Goal: Task Accomplishment & Management: Use online tool/utility

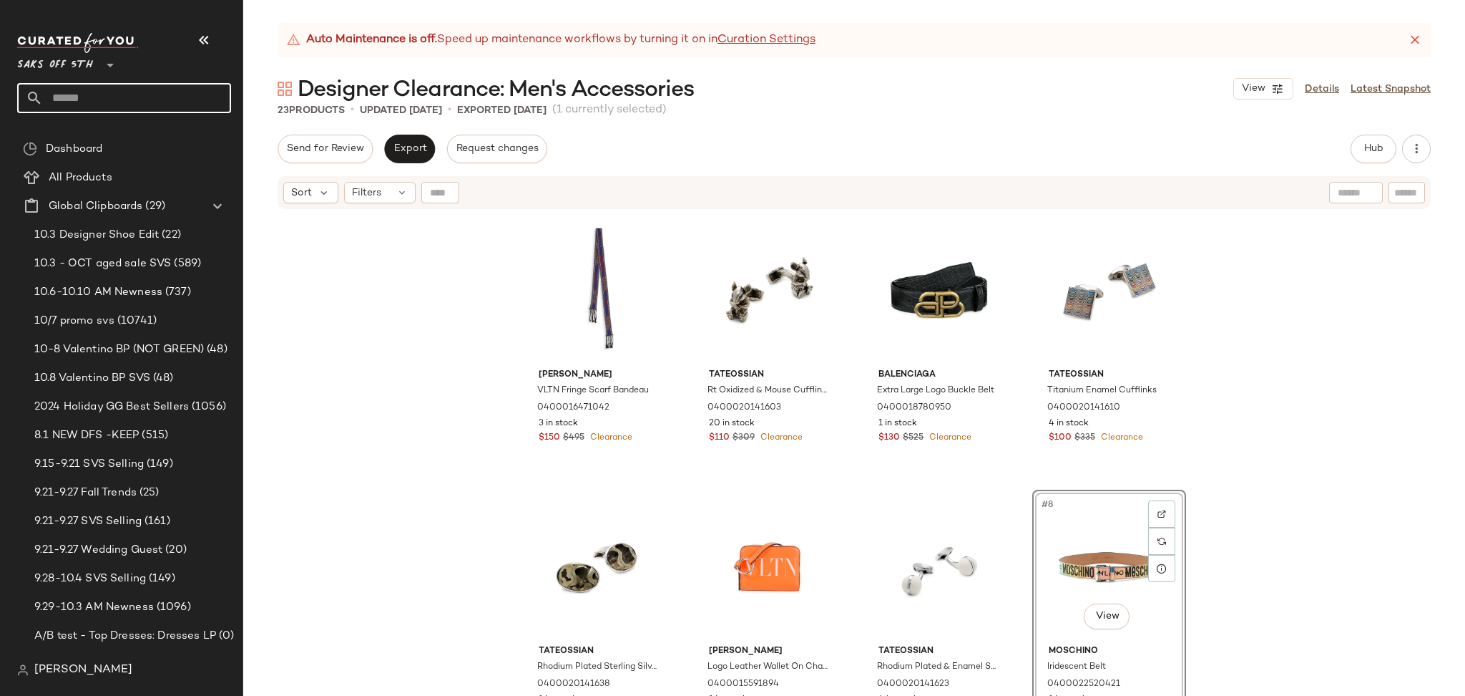
click at [94, 97] on input "text" at bounding box center [137, 98] width 188 height 30
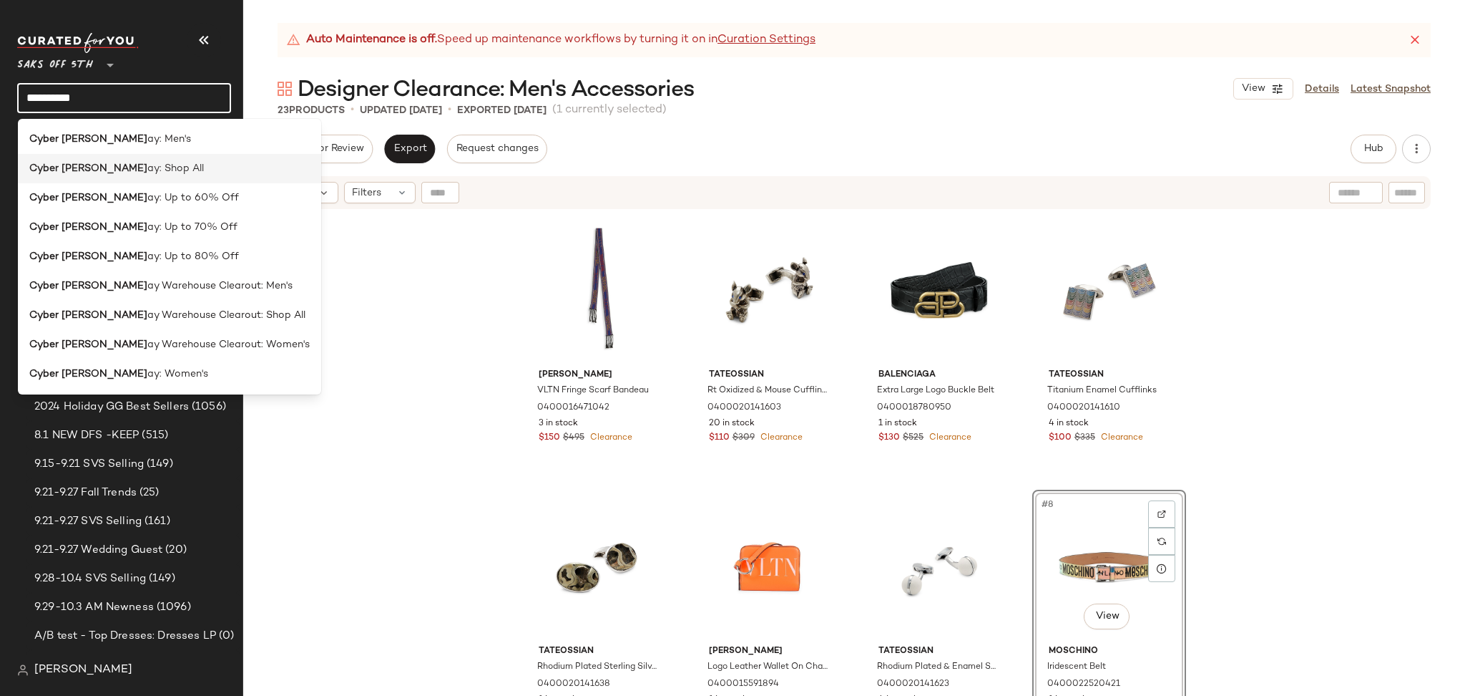
type input "**********"
click at [147, 167] on span "ay: Shop All" at bounding box center [175, 168] width 57 height 15
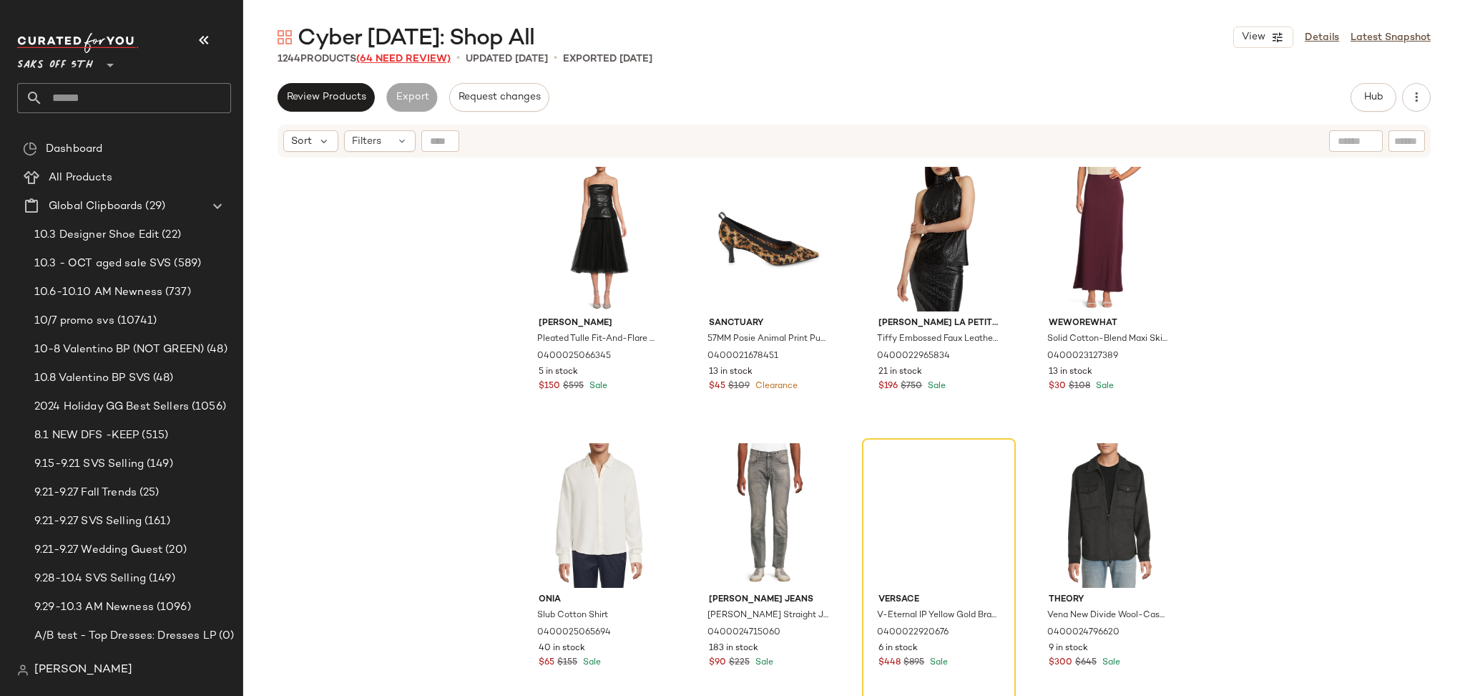
click at [428, 62] on span "(64 Need Review)" at bounding box center [403, 59] width 94 height 11
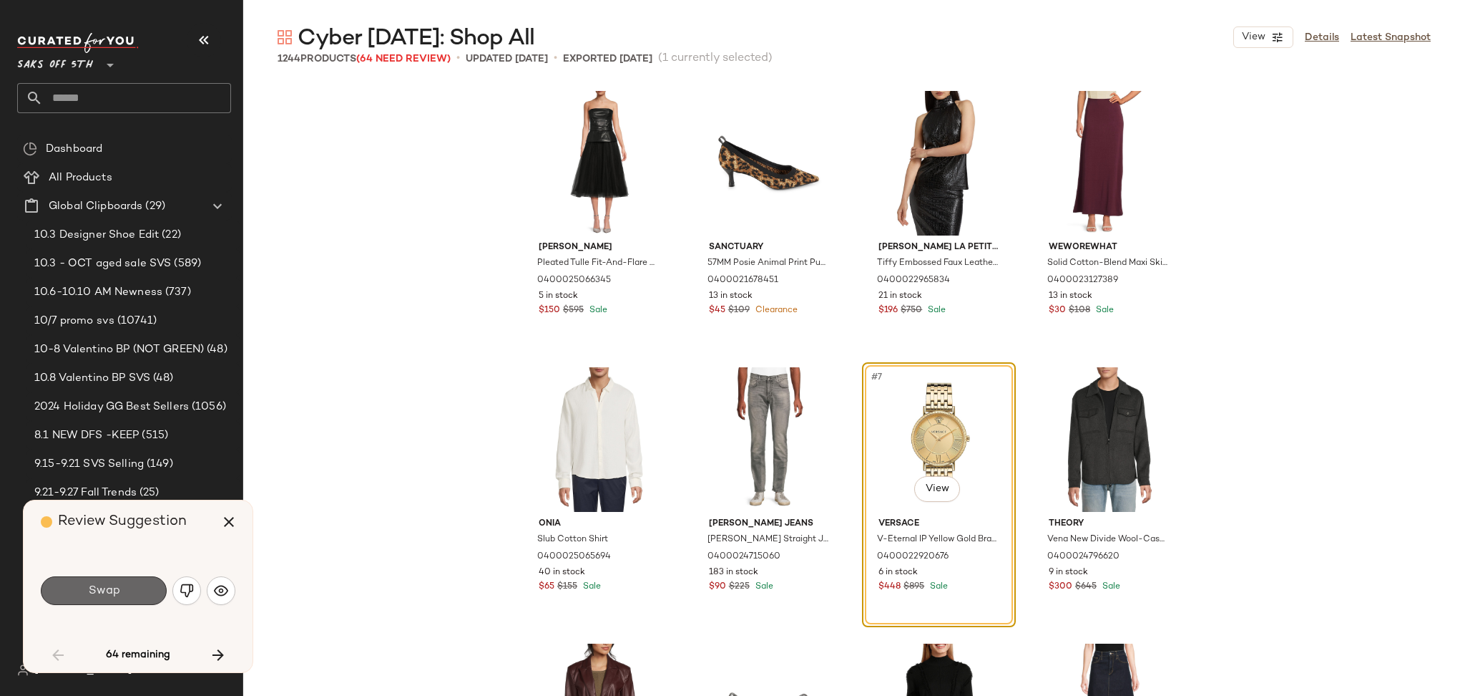
click at [117, 597] on span "Swap" at bounding box center [103, 591] width 32 height 14
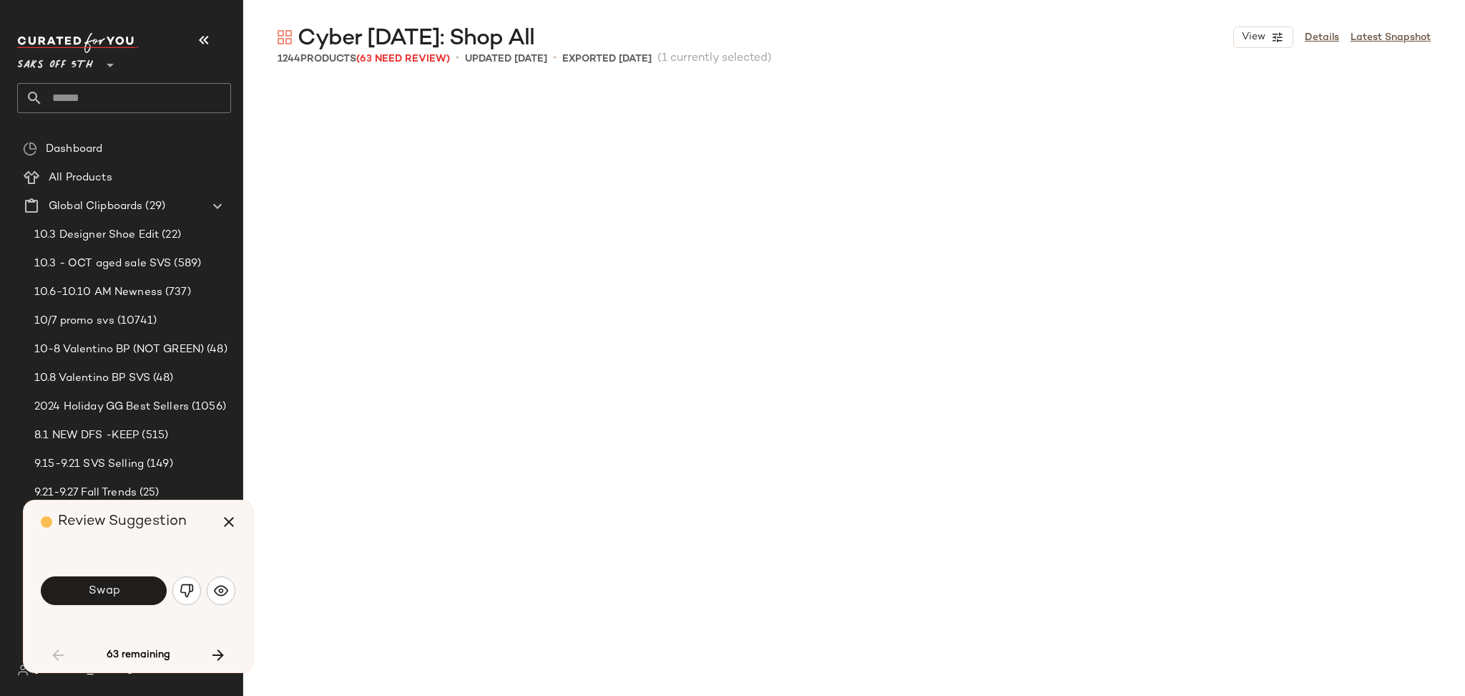
scroll to position [840, 0]
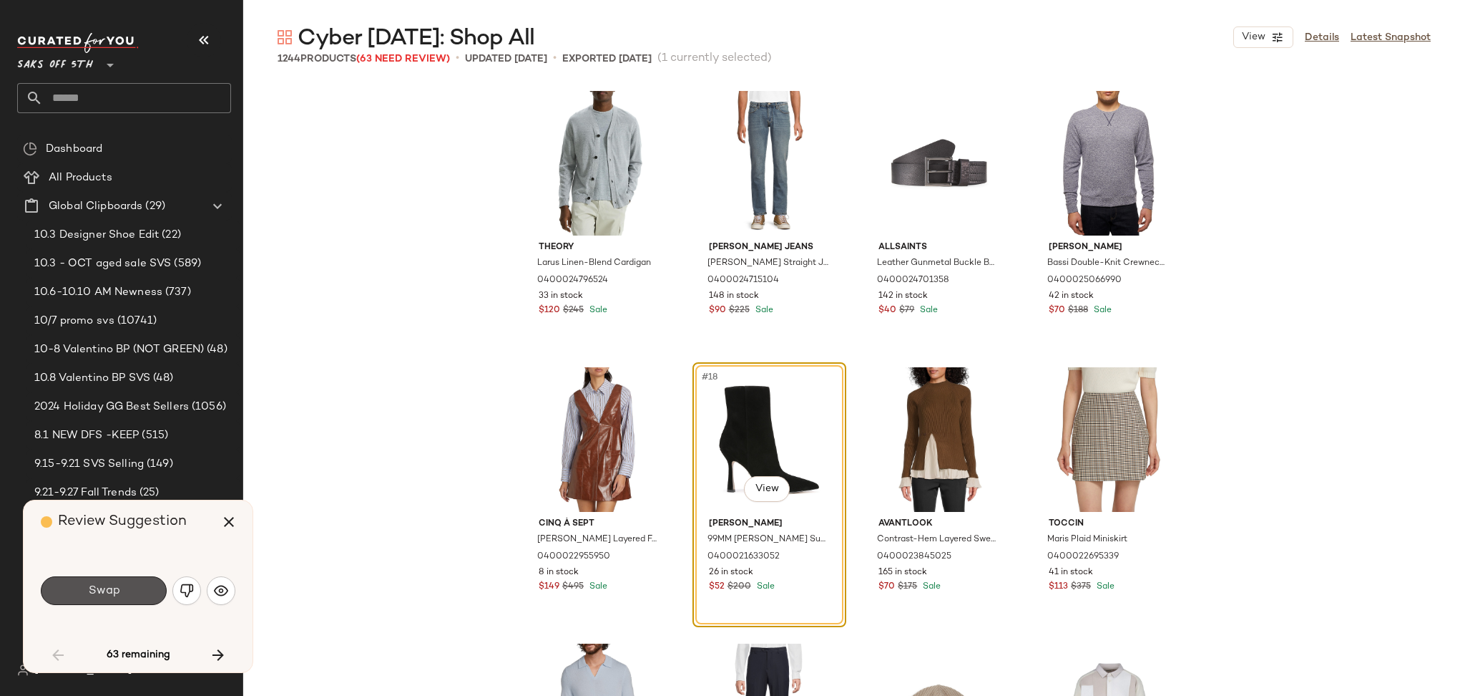
click at [117, 597] on span "Swap" at bounding box center [103, 591] width 32 height 14
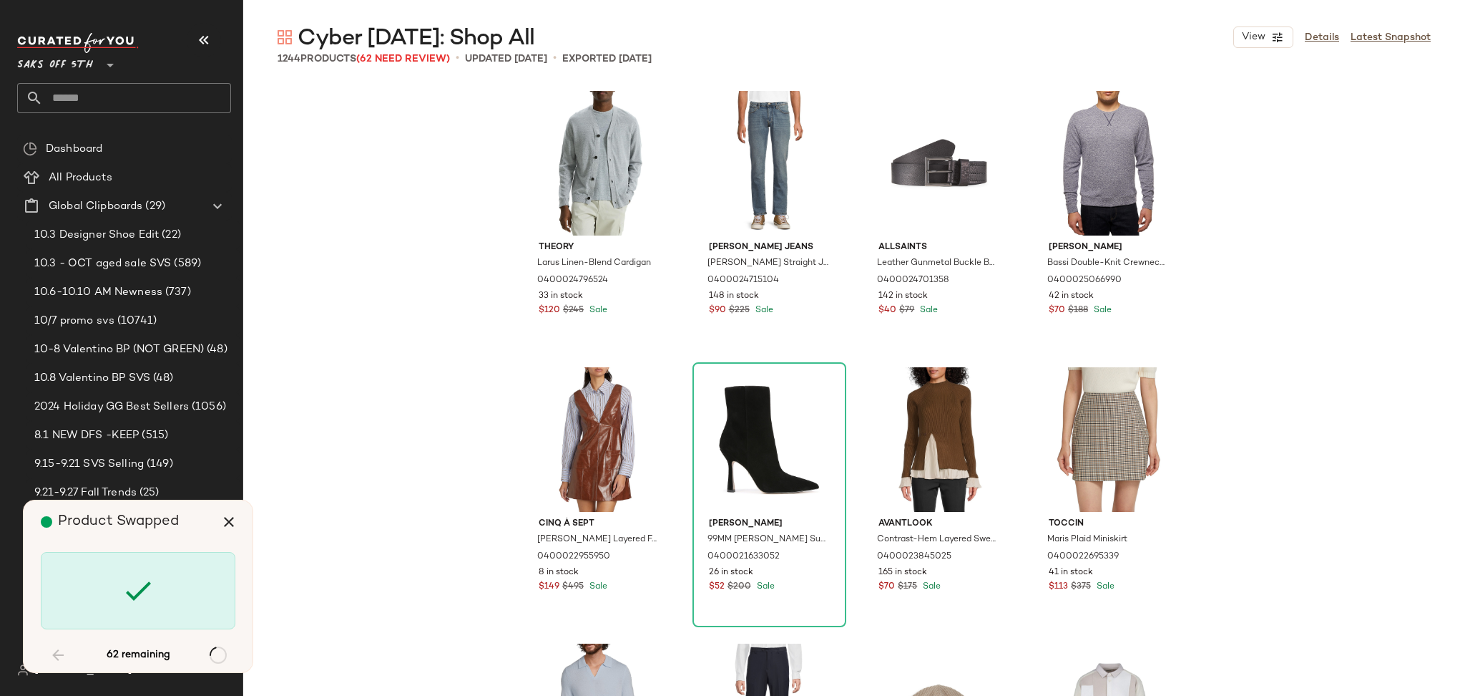
scroll to position [3590, 0]
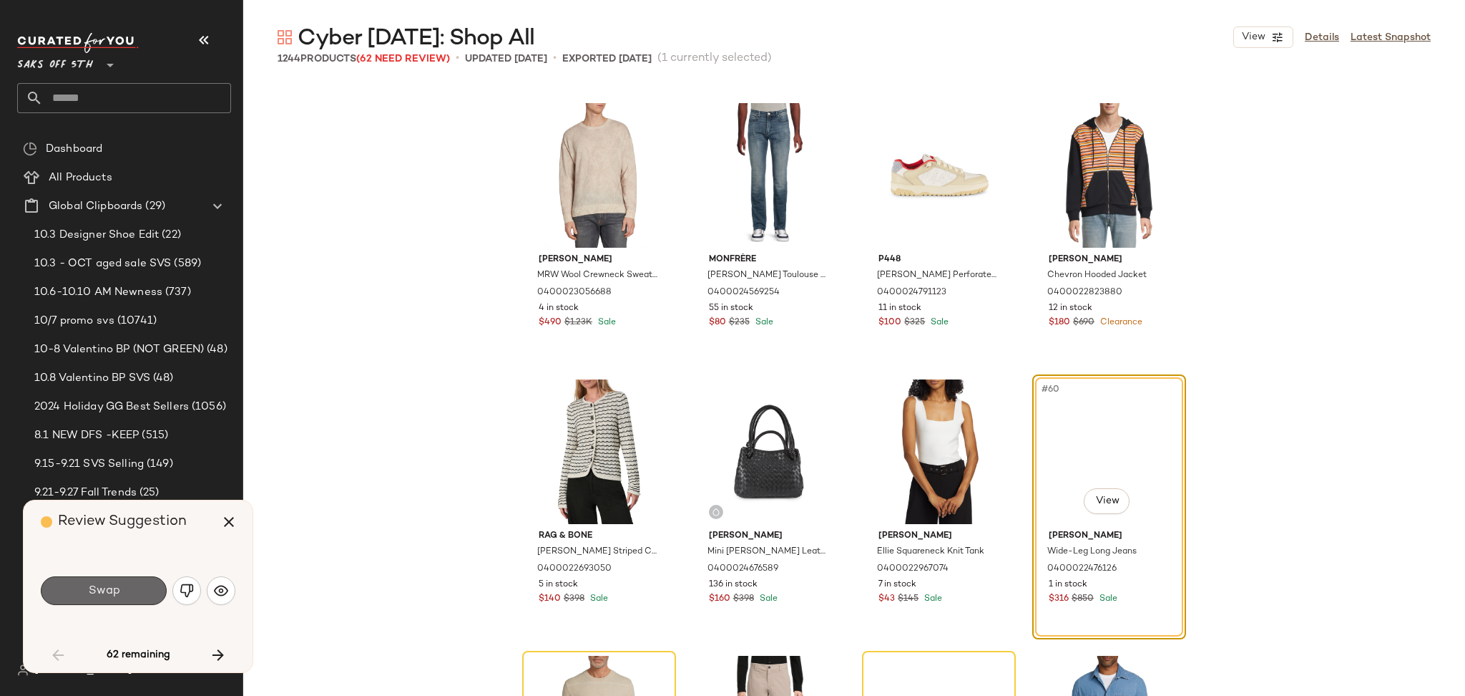
click at [122, 595] on button "Swap" at bounding box center [104, 590] width 126 height 29
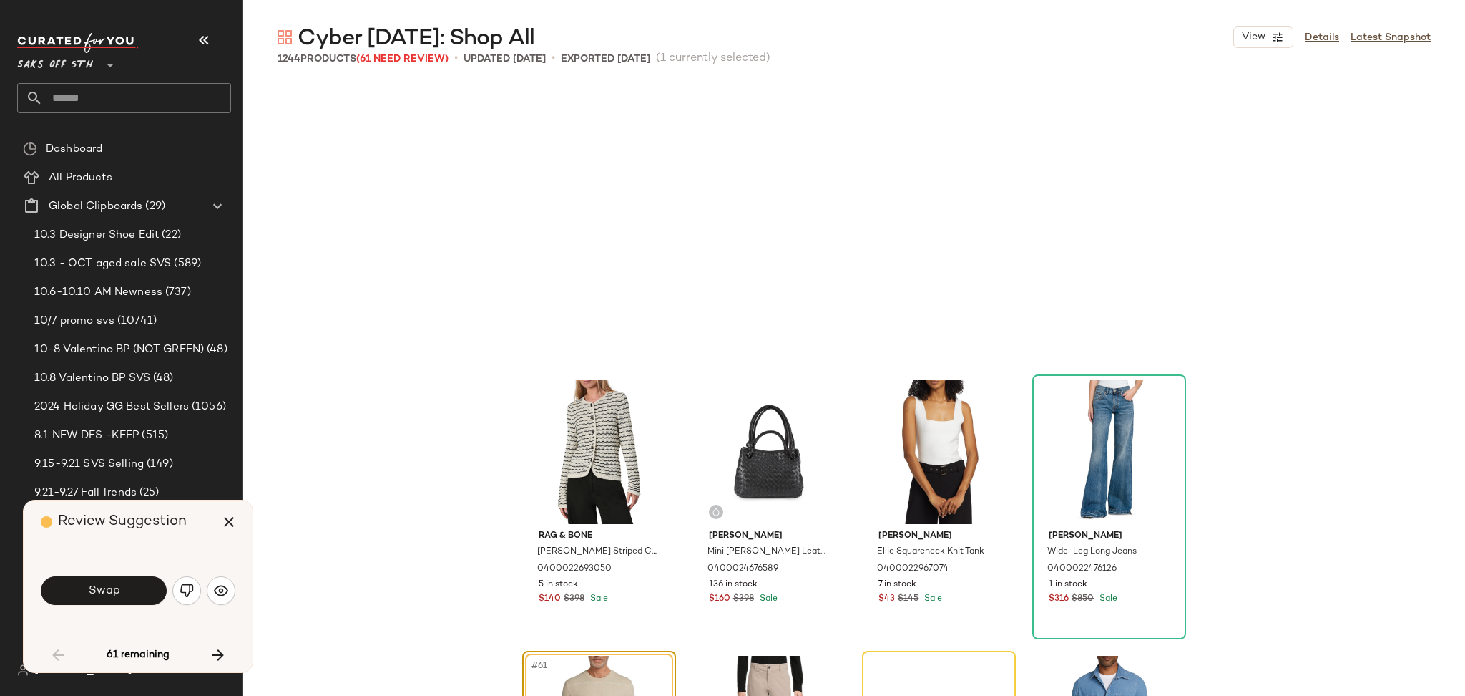
scroll to position [3866, 0]
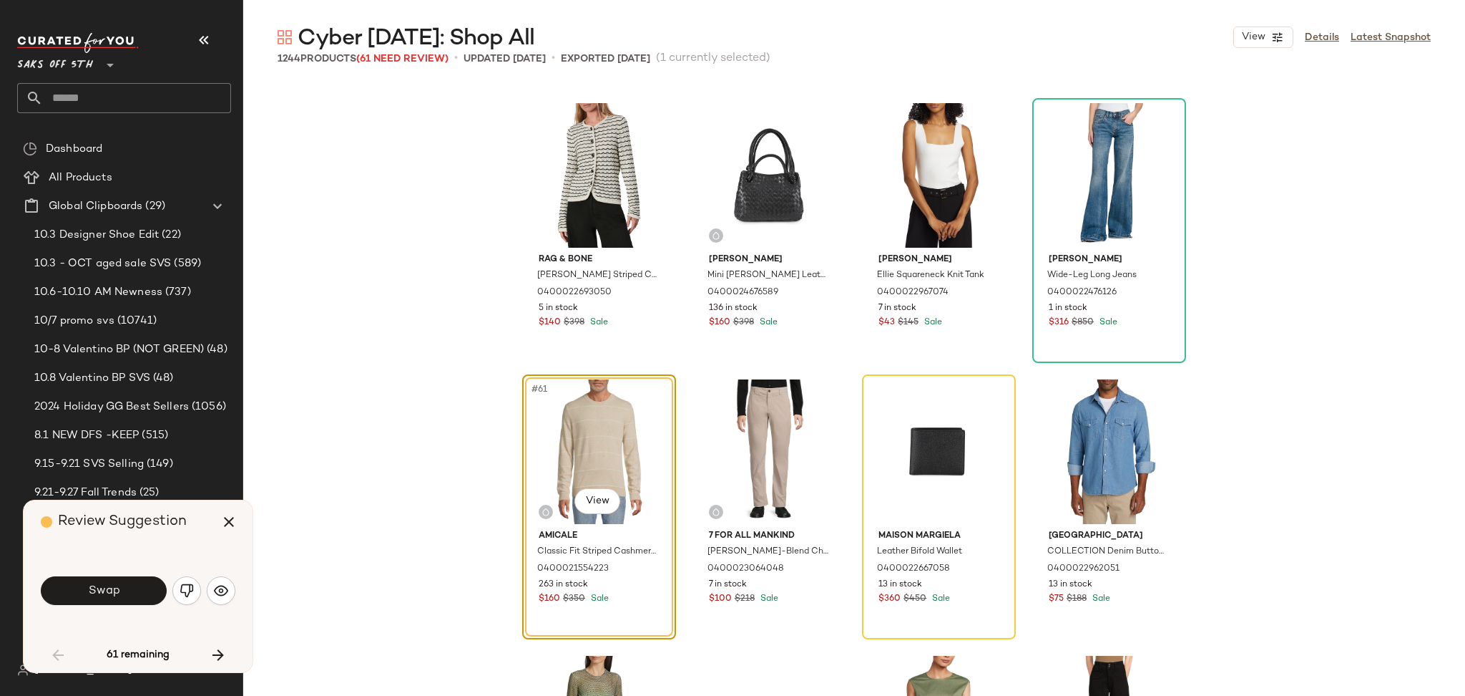
click at [122, 595] on button "Swap" at bounding box center [104, 590] width 126 height 29
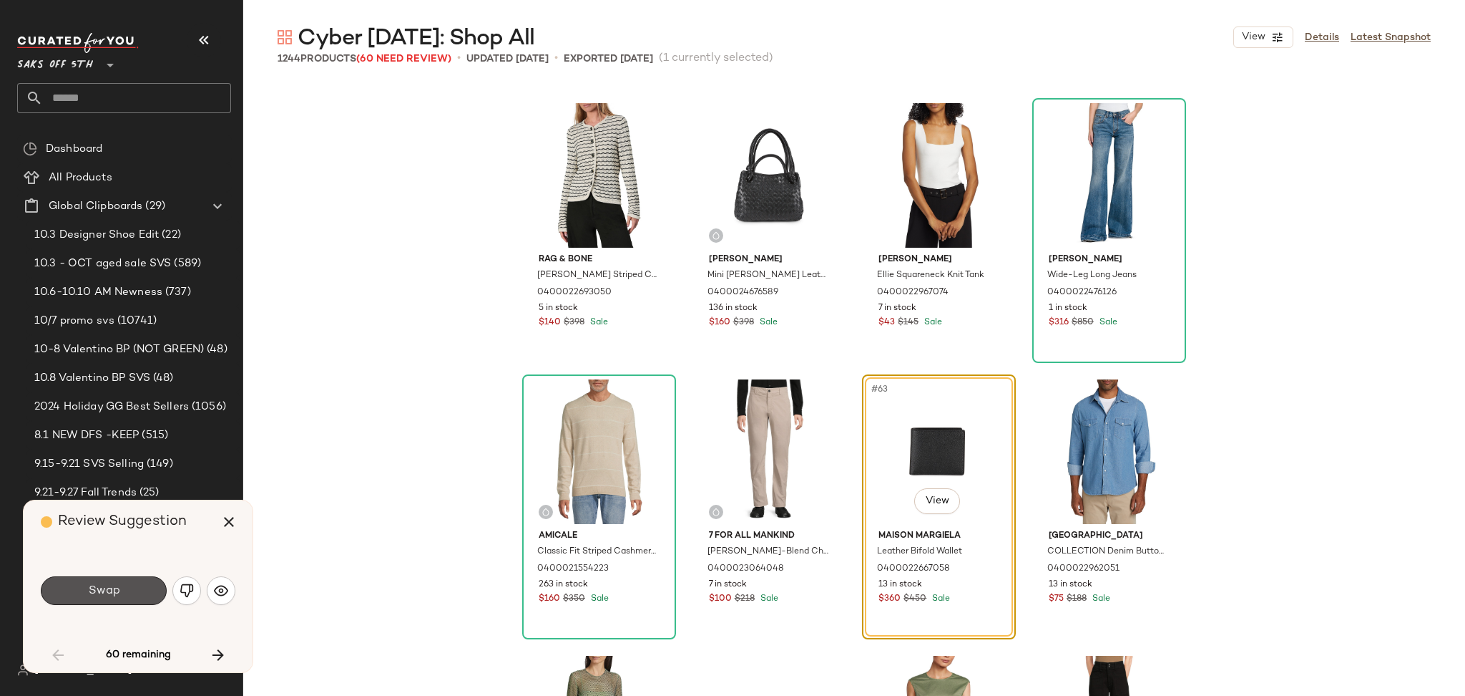
click at [122, 595] on button "Swap" at bounding box center [104, 590] width 126 height 29
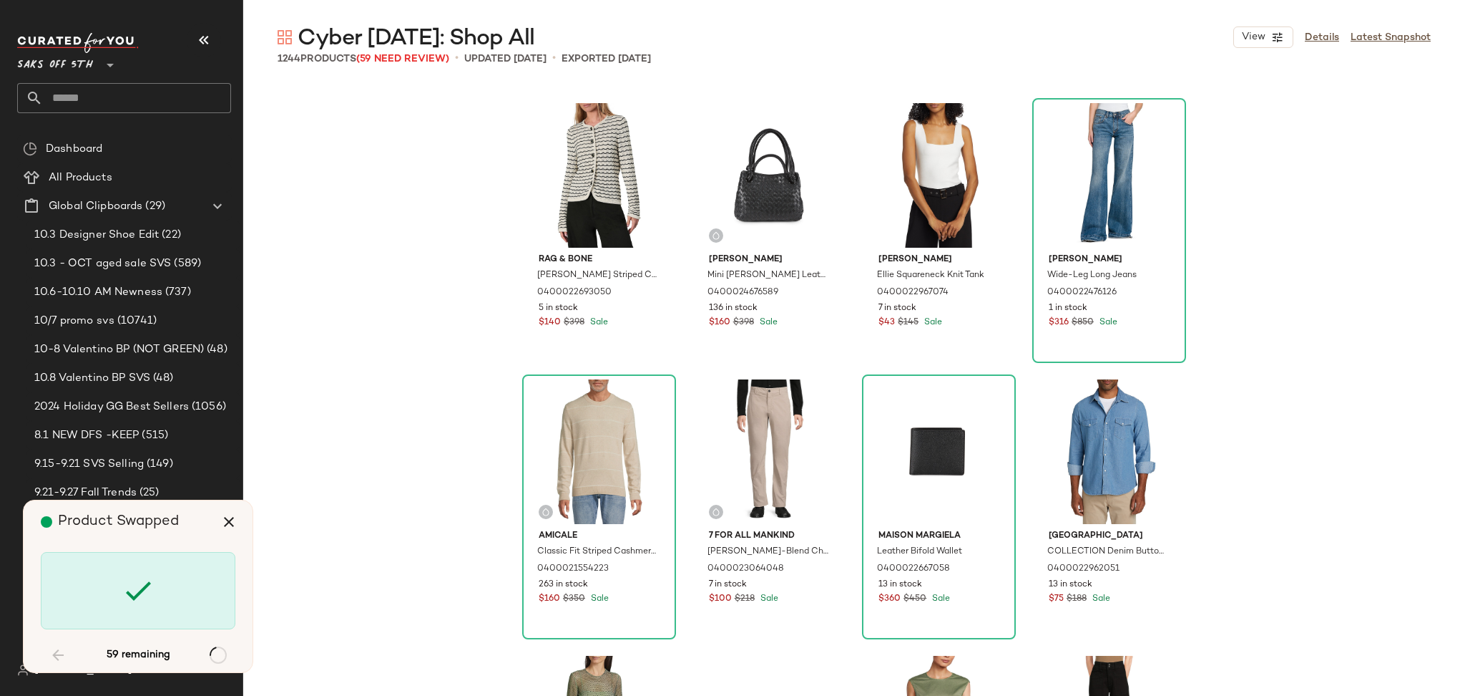
scroll to position [5248, 0]
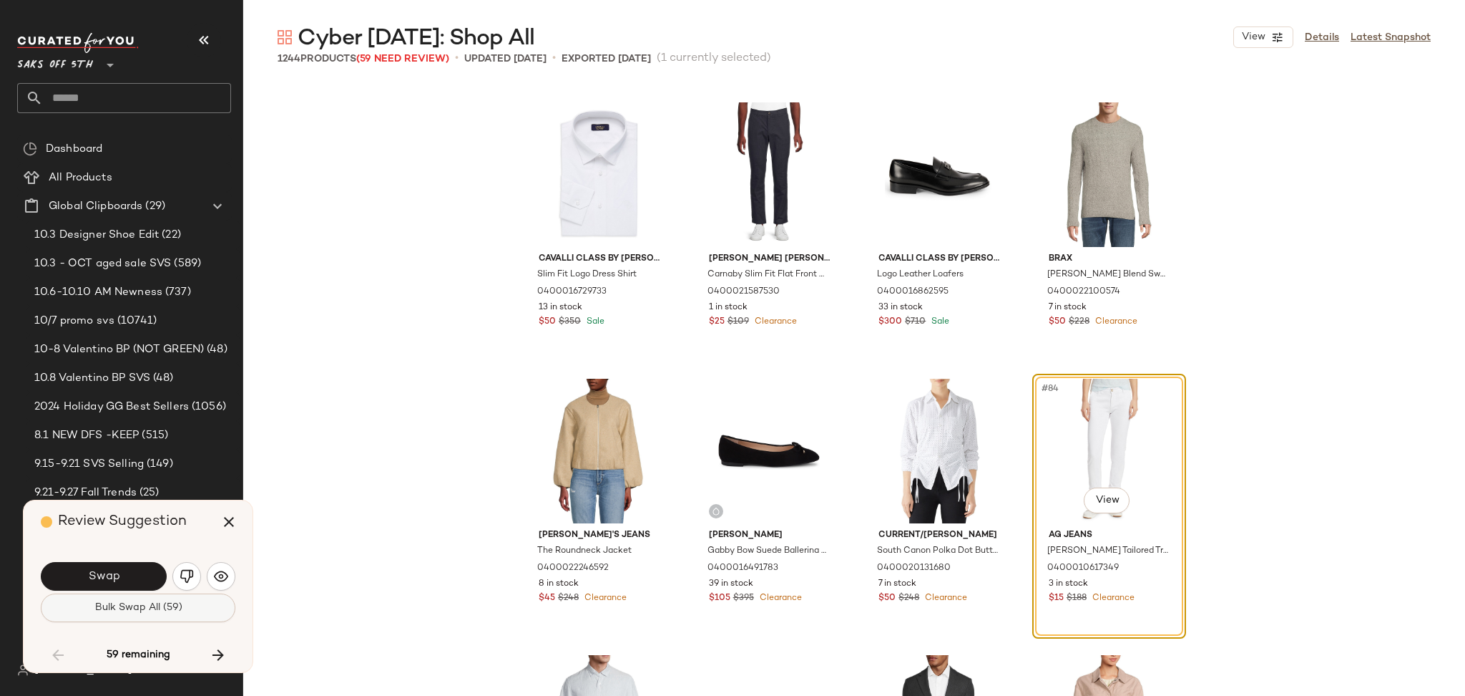
click at [119, 614] on button "Bulk Swap All (59)" at bounding box center [138, 607] width 195 height 29
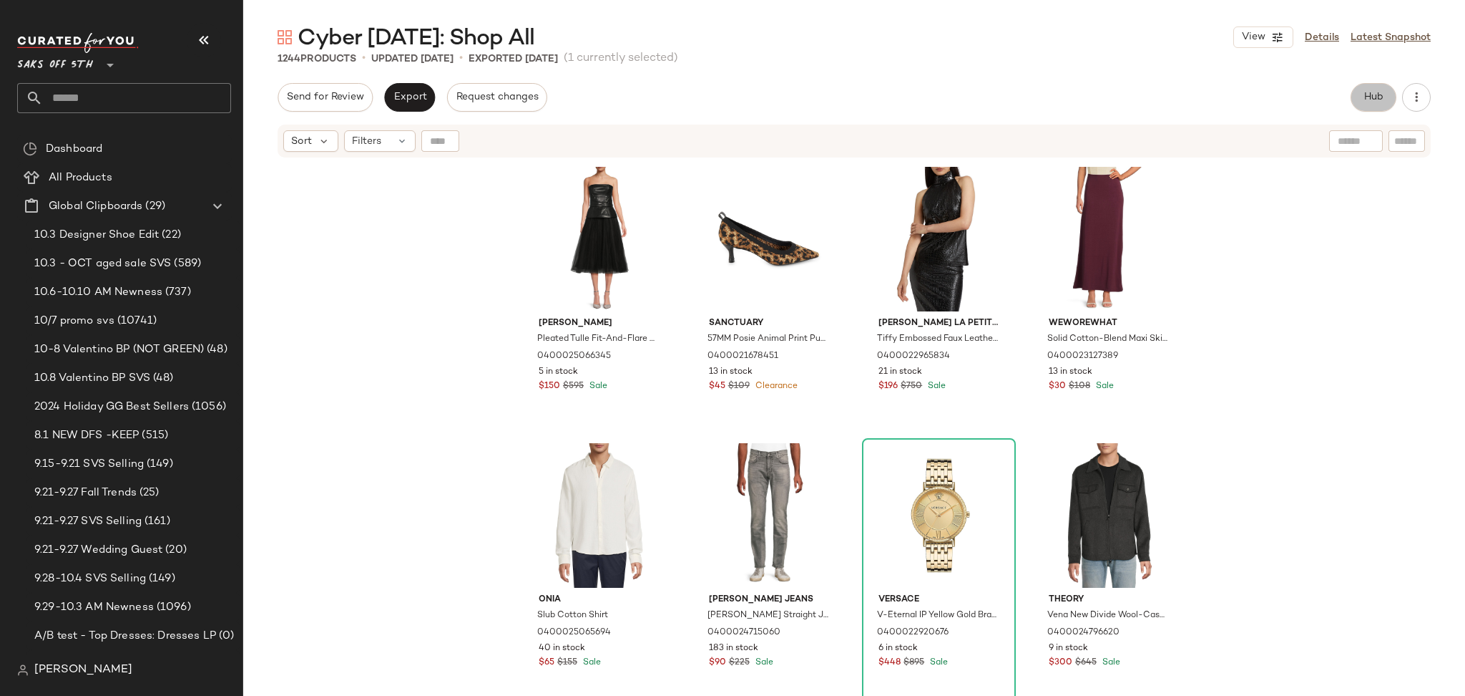
click at [1380, 99] on span "Hub" at bounding box center [1374, 97] width 20 height 11
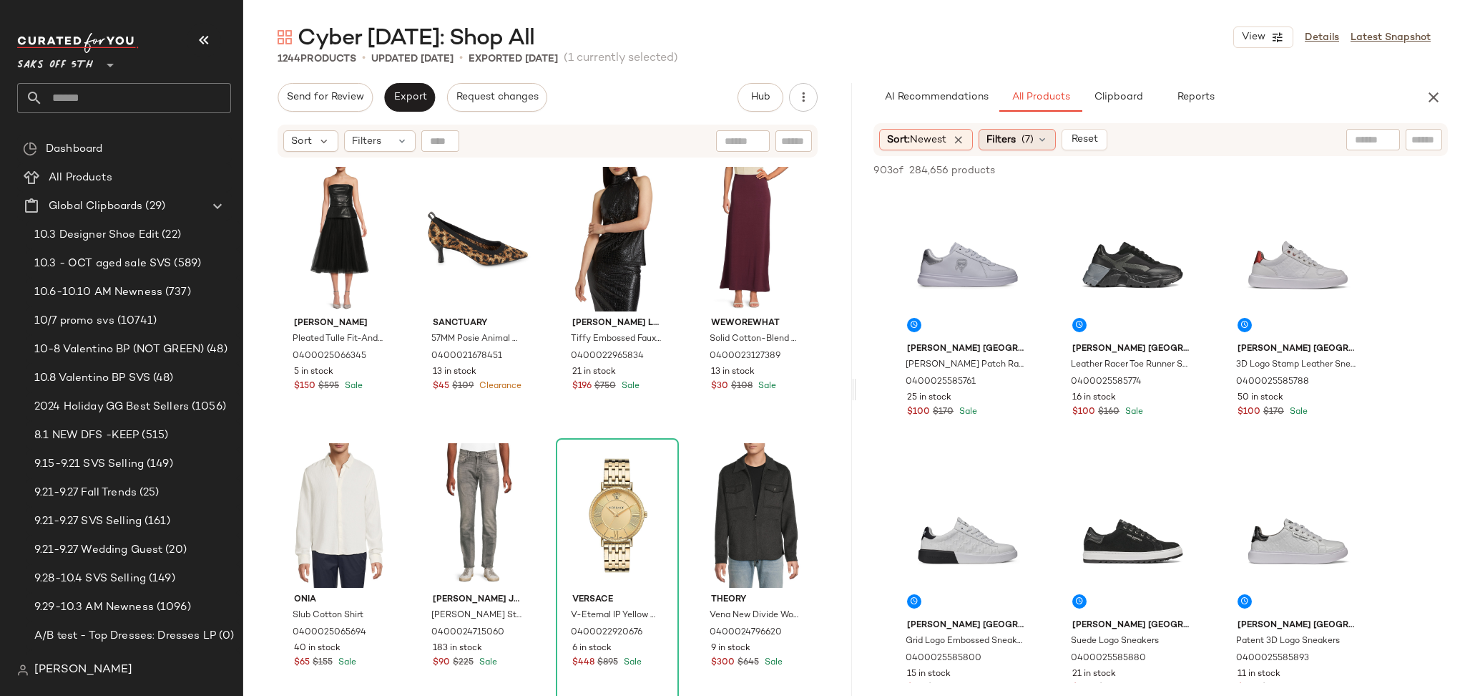
click at [1014, 135] on span "Filters" at bounding box center [1001, 139] width 29 height 15
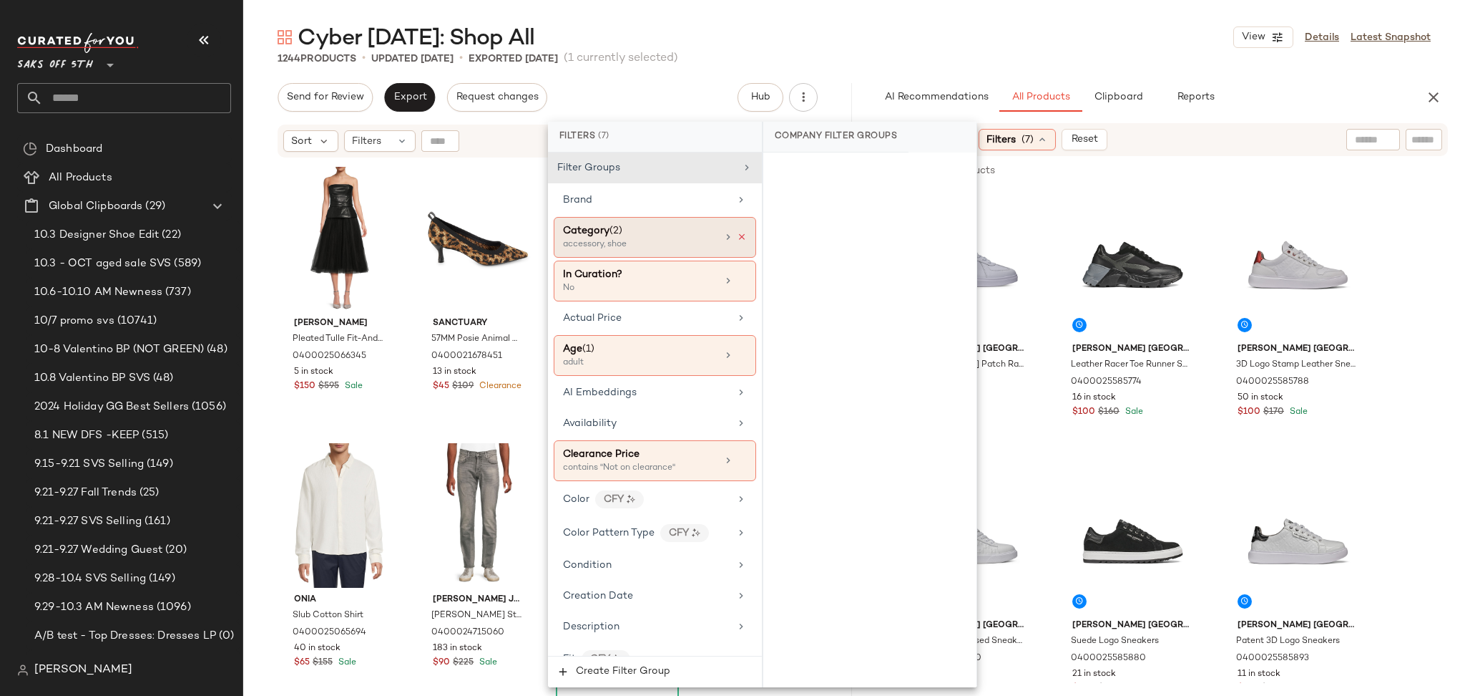
click at [737, 238] on icon at bounding box center [742, 237] width 10 height 10
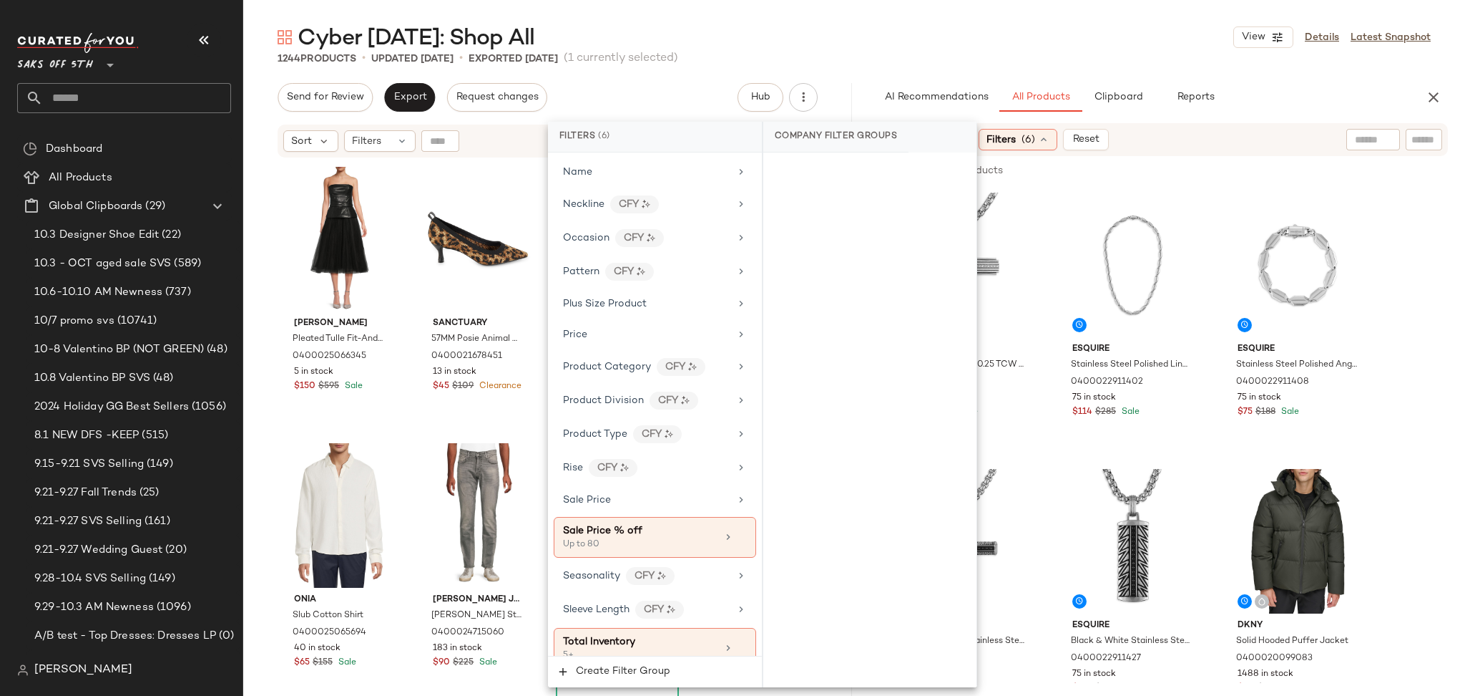
scroll to position [865, 0]
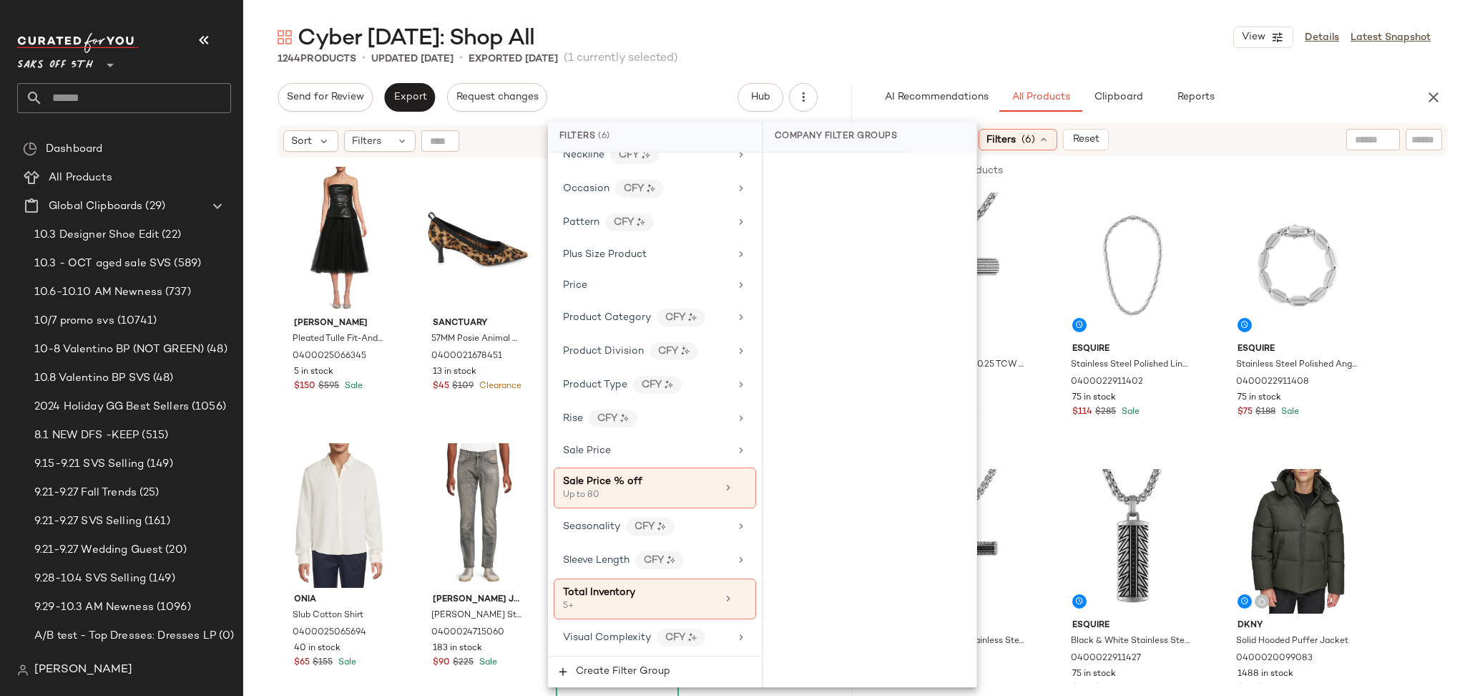
click at [1071, 60] on div "1244 Products • updated [DATE] • Exported [DATE] (1 currently selected)" at bounding box center [854, 59] width 1222 height 14
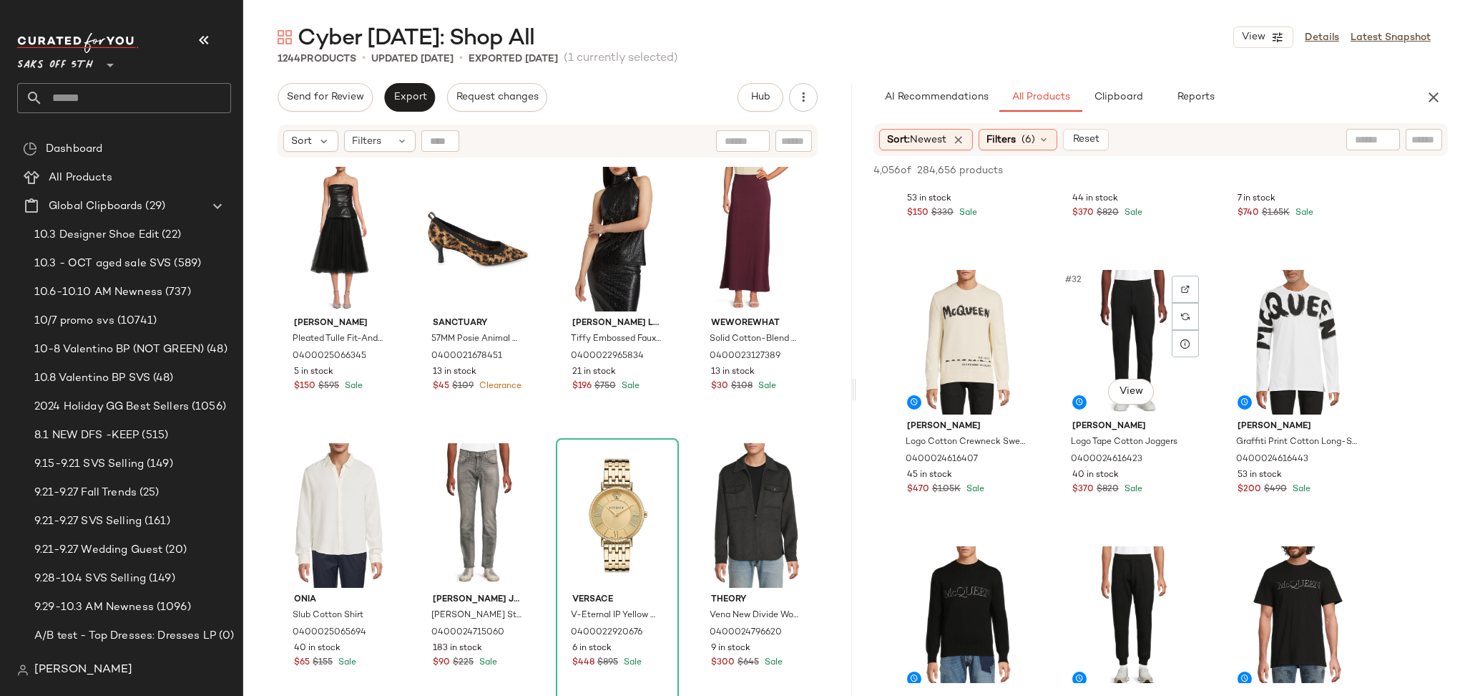
scroll to position [2685, 0]
click at [1129, 303] on div "#32 View" at bounding box center [1133, 341] width 144 height 145
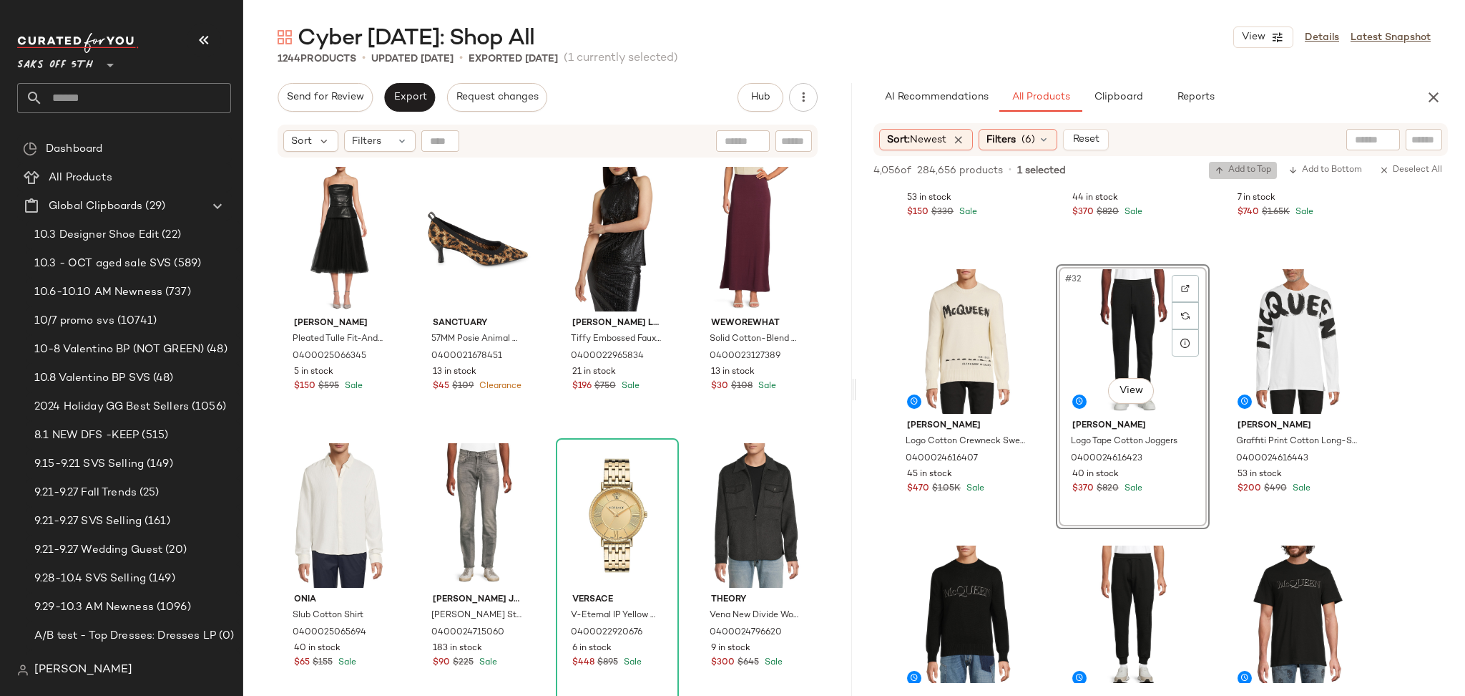
click at [1250, 172] on span "Add to Top" at bounding box center [1243, 170] width 57 height 10
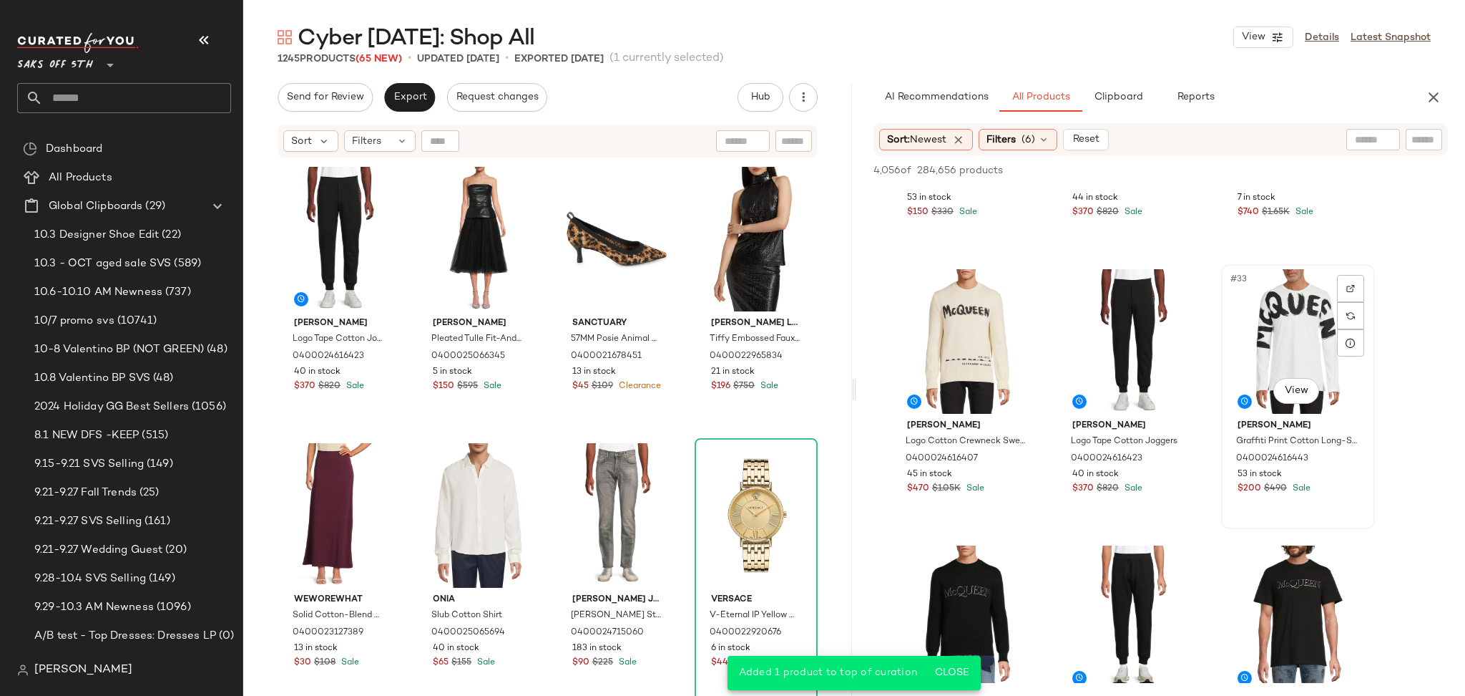
click at [1277, 348] on div "#33 View" at bounding box center [1298, 341] width 144 height 145
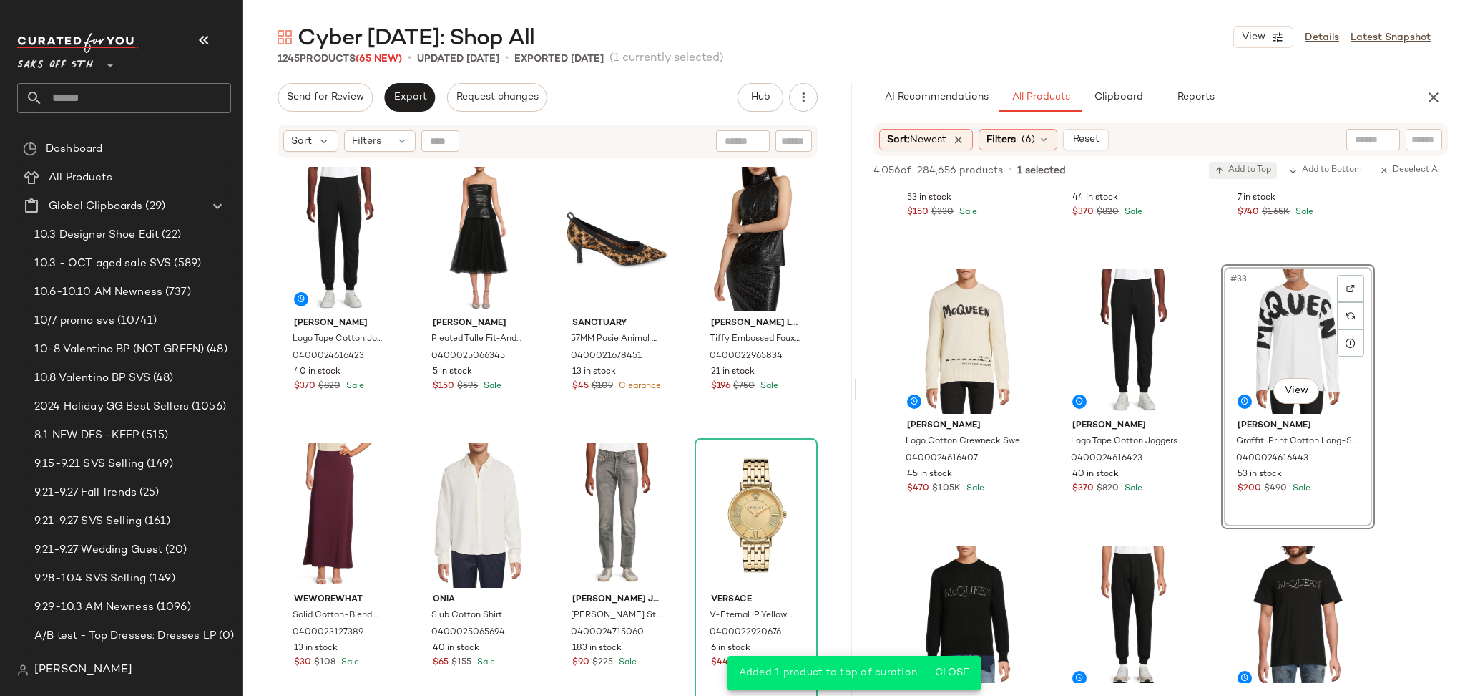
click at [1251, 170] on span "Add to Top" at bounding box center [1243, 170] width 57 height 10
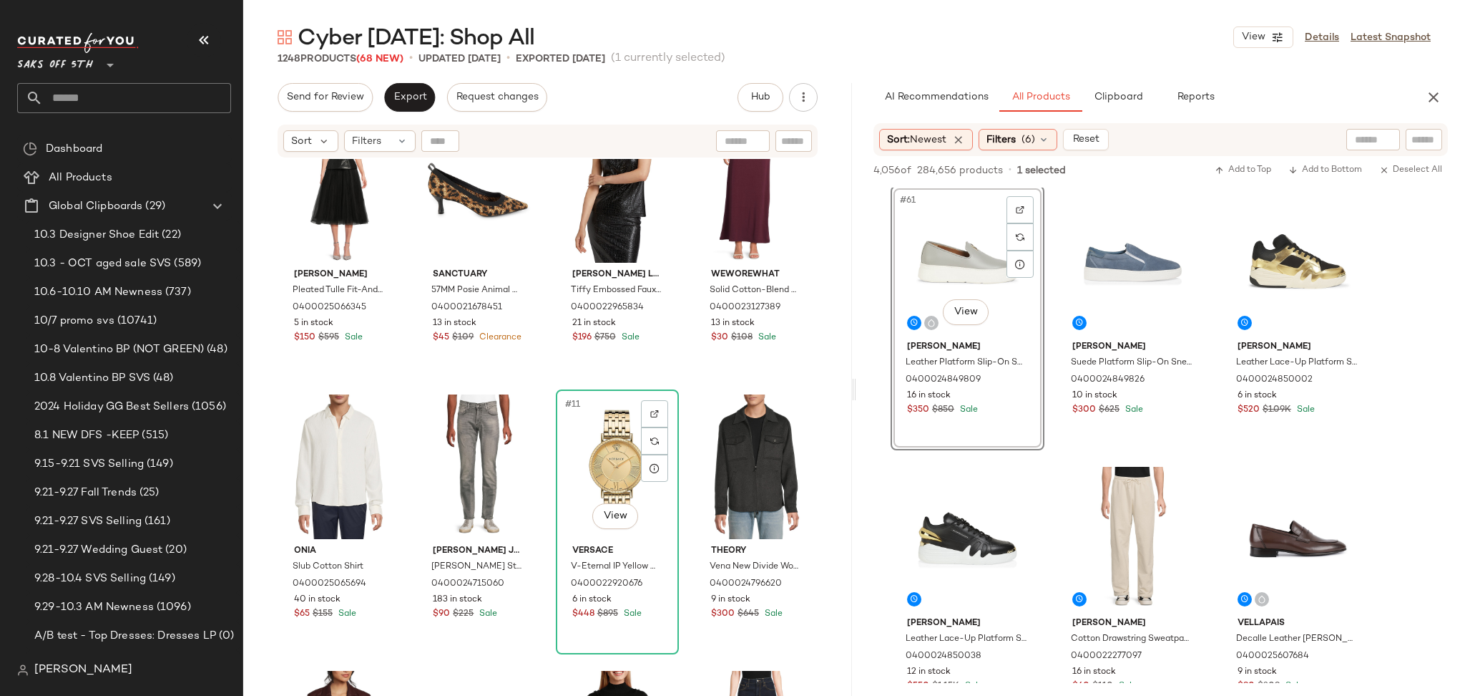
scroll to position [0, 0]
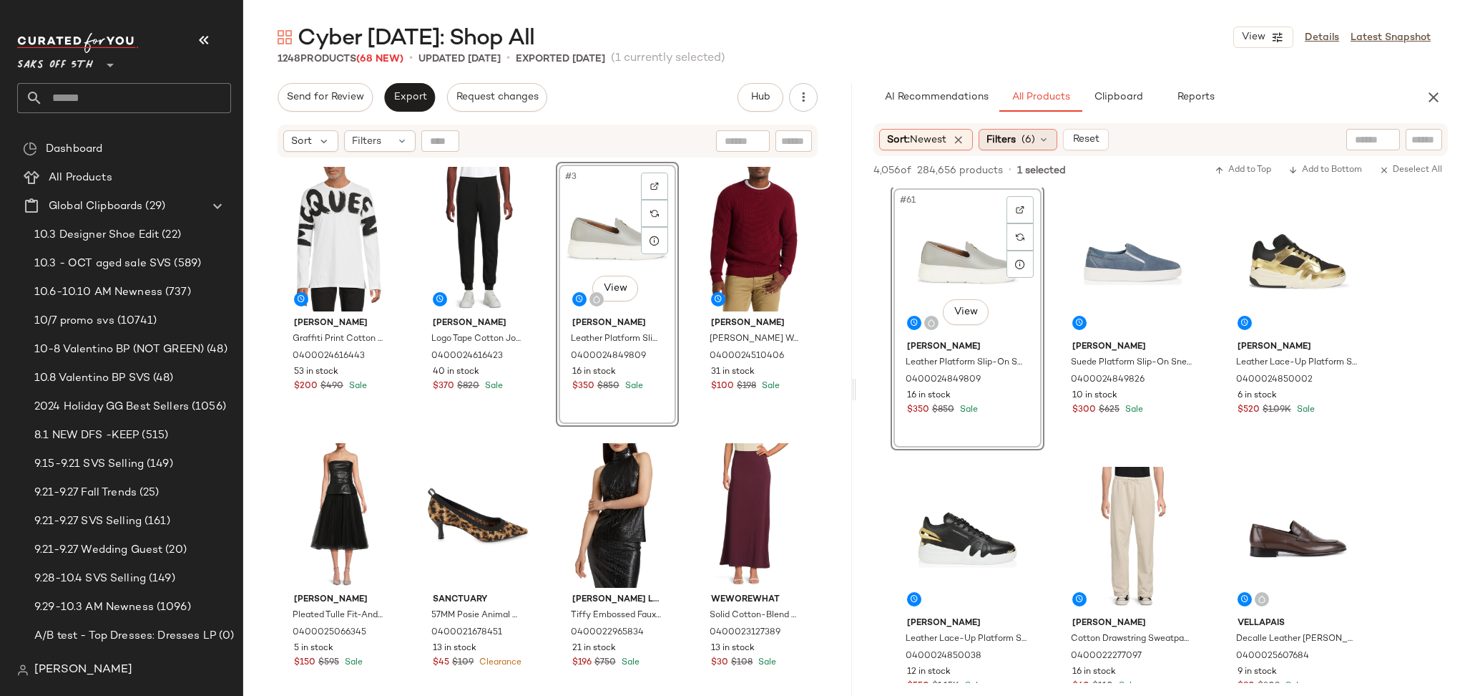
click at [1035, 139] on span "(6)" at bounding box center [1029, 139] width 14 height 15
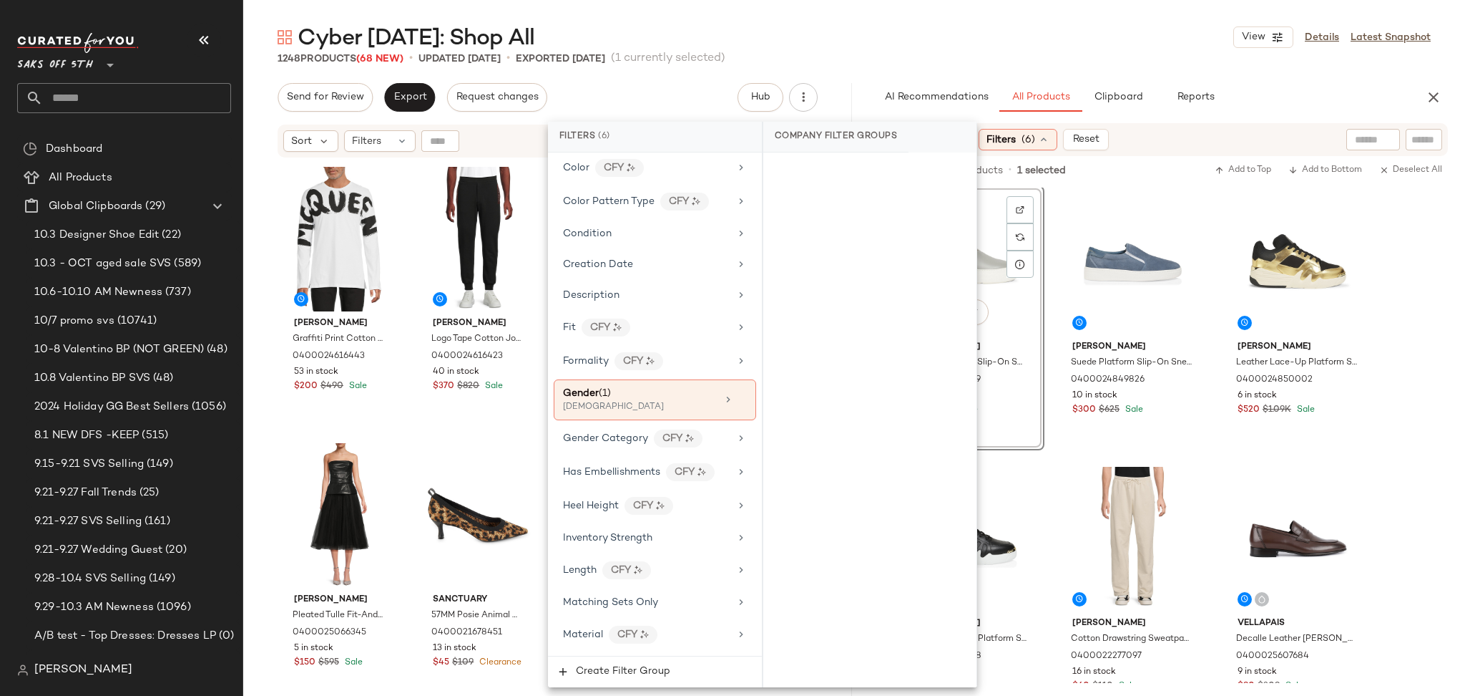
scroll to position [318, 0]
click at [621, 413] on div "[DEMOGRAPHIC_DATA]" at bounding box center [634, 407] width 143 height 13
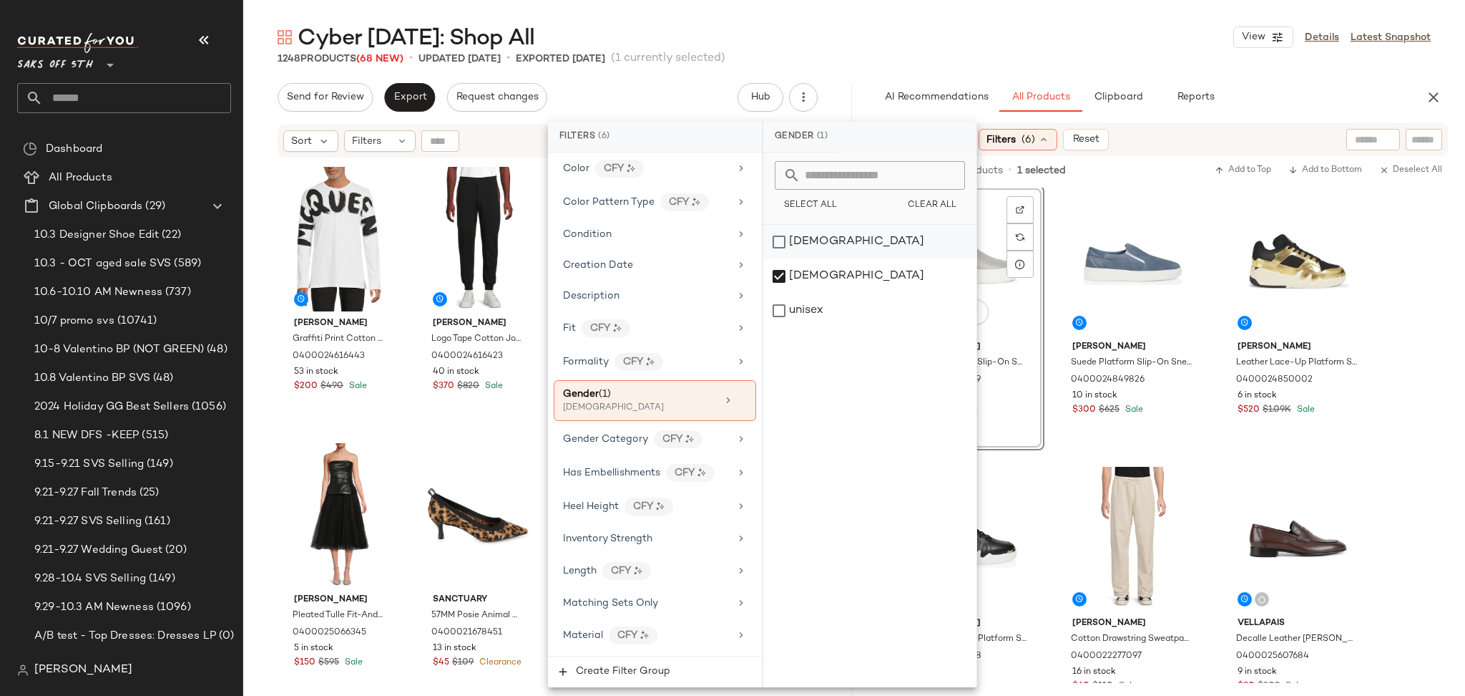
click at [783, 246] on div "[DEMOGRAPHIC_DATA]" at bounding box center [869, 242] width 213 height 34
click at [780, 274] on div "[DEMOGRAPHIC_DATA]" at bounding box center [869, 276] width 213 height 34
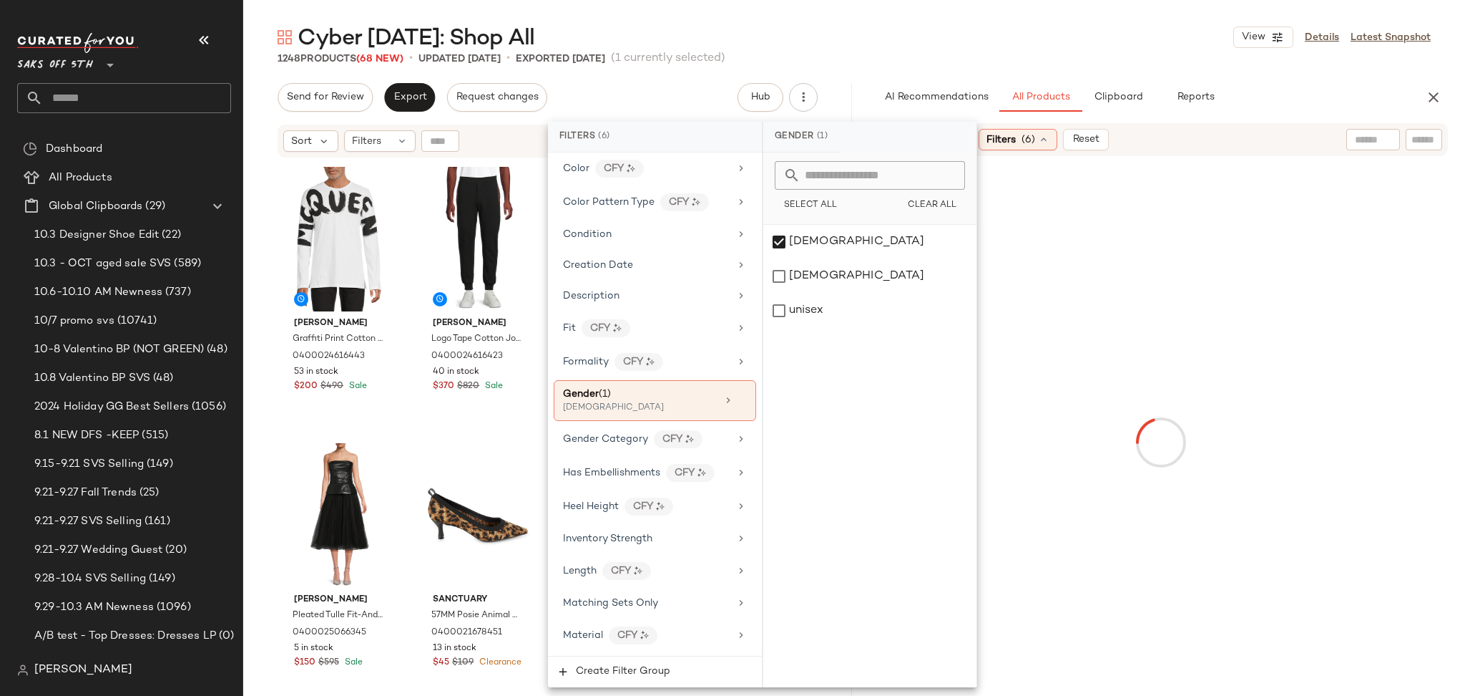
click at [919, 60] on div "1248 Products (68 New) • updated [DATE] • Exported [DATE] (1 currently selected)" at bounding box center [854, 59] width 1222 height 14
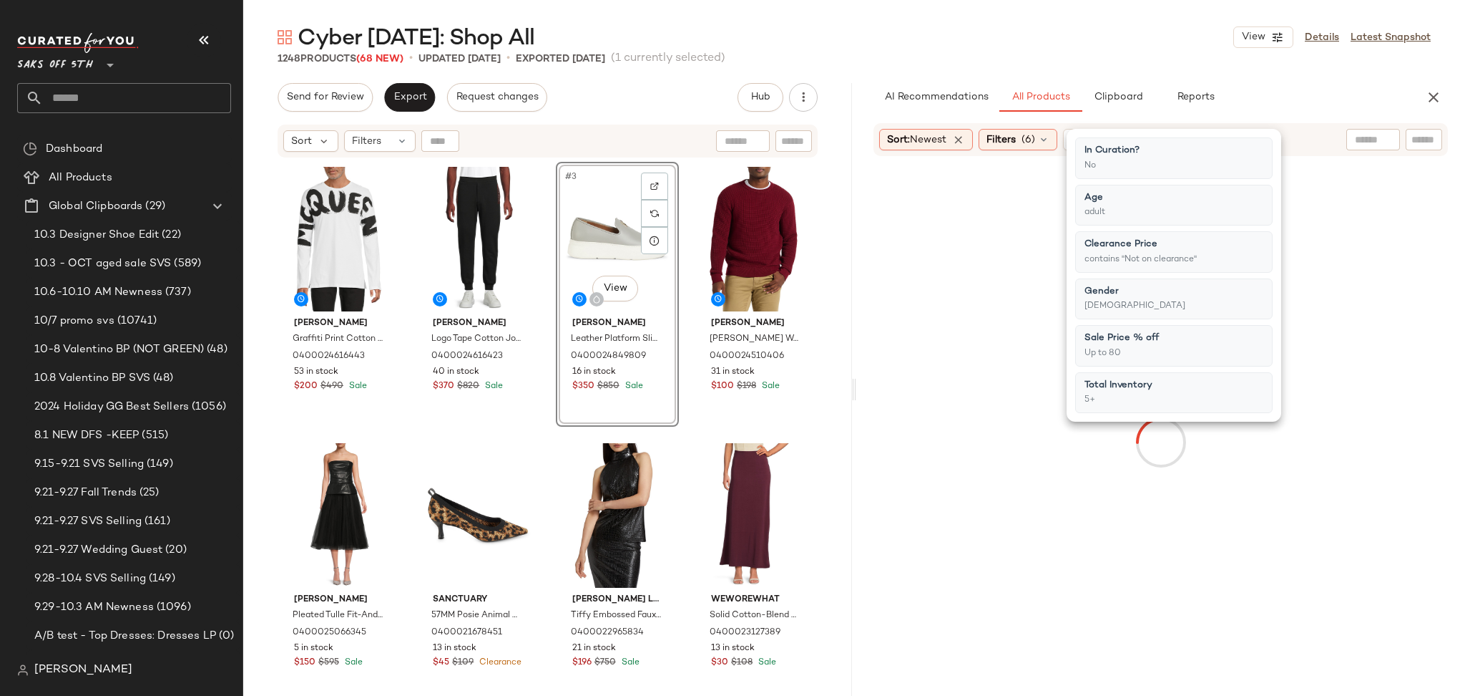
click at [919, 60] on div "1248 Products (68 New) • updated [DATE] • Exported [DATE] (1 currently selected)" at bounding box center [854, 59] width 1222 height 14
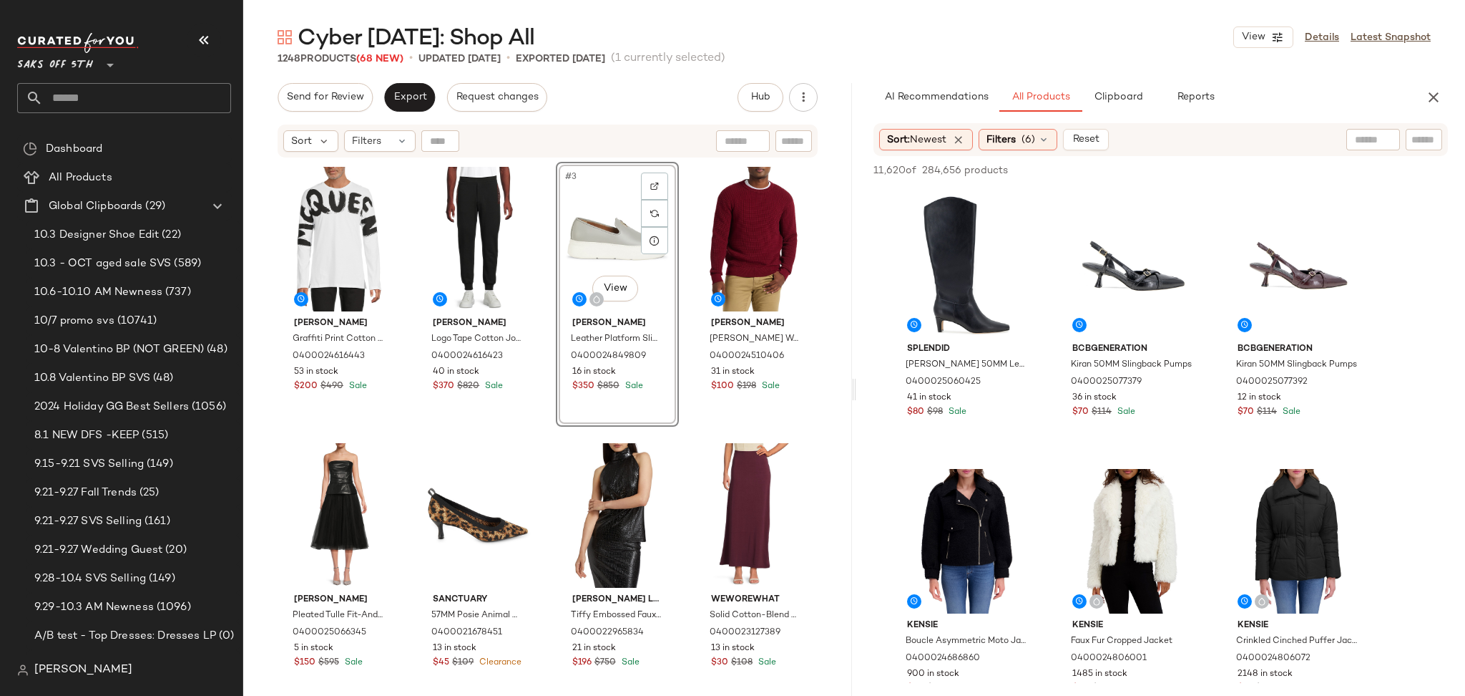
click at [919, 60] on div "1248 Products (68 New) • updated [DATE] • Exported [DATE] (1 currently selected)" at bounding box center [854, 59] width 1222 height 14
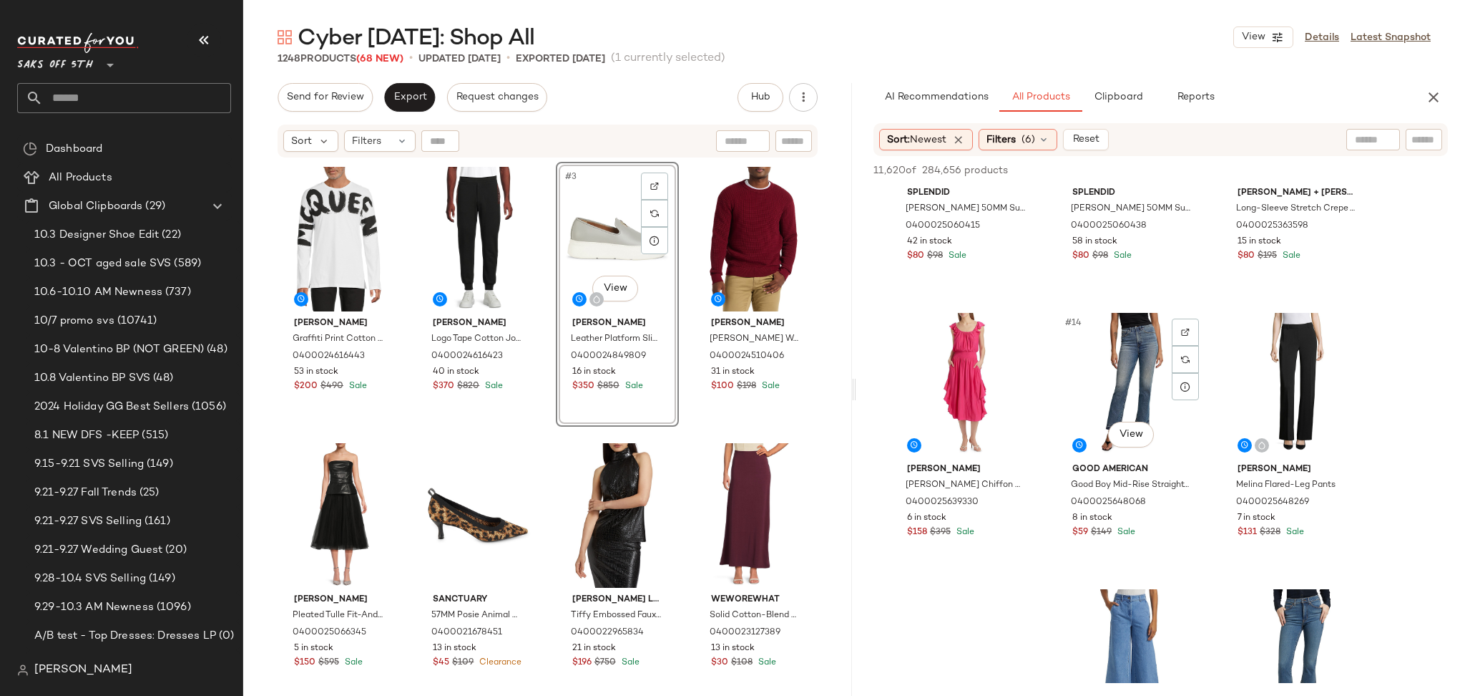
scroll to position [983, 0]
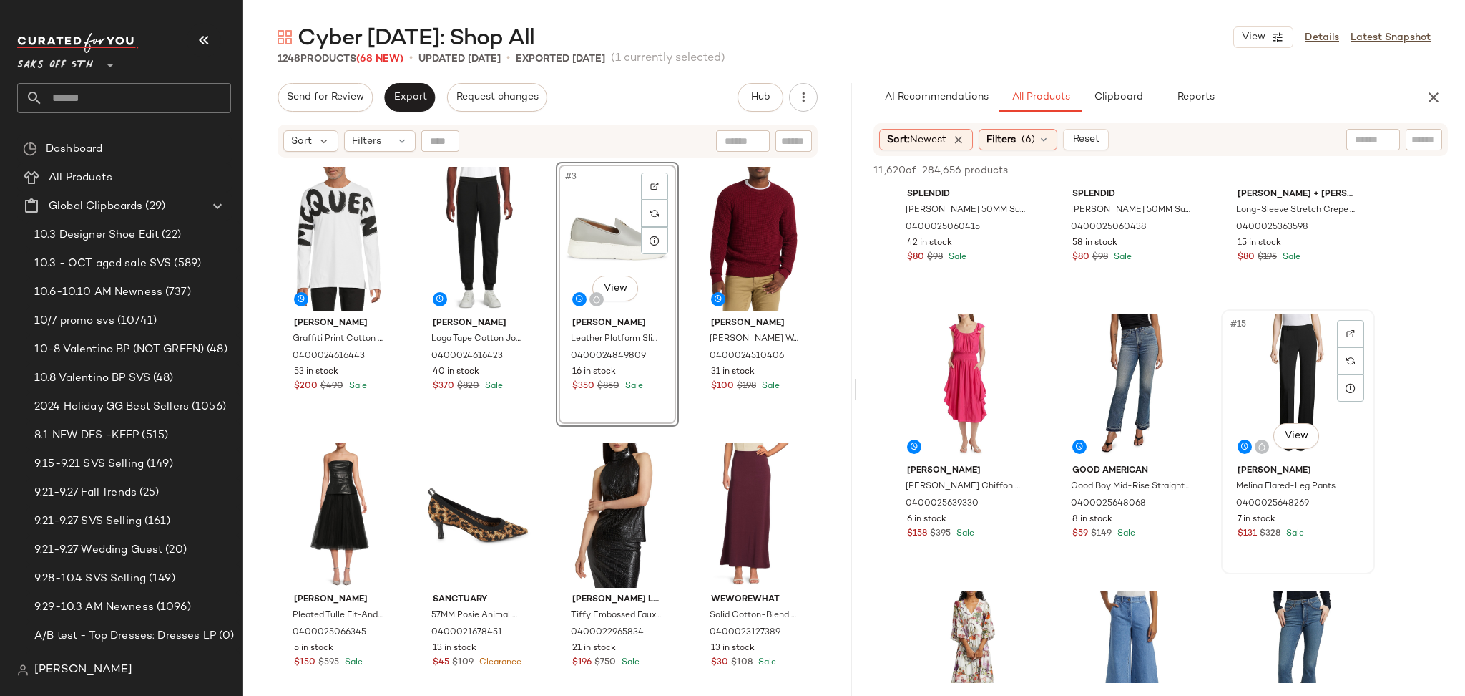
click at [1274, 376] on div "#15 View" at bounding box center [1298, 386] width 144 height 145
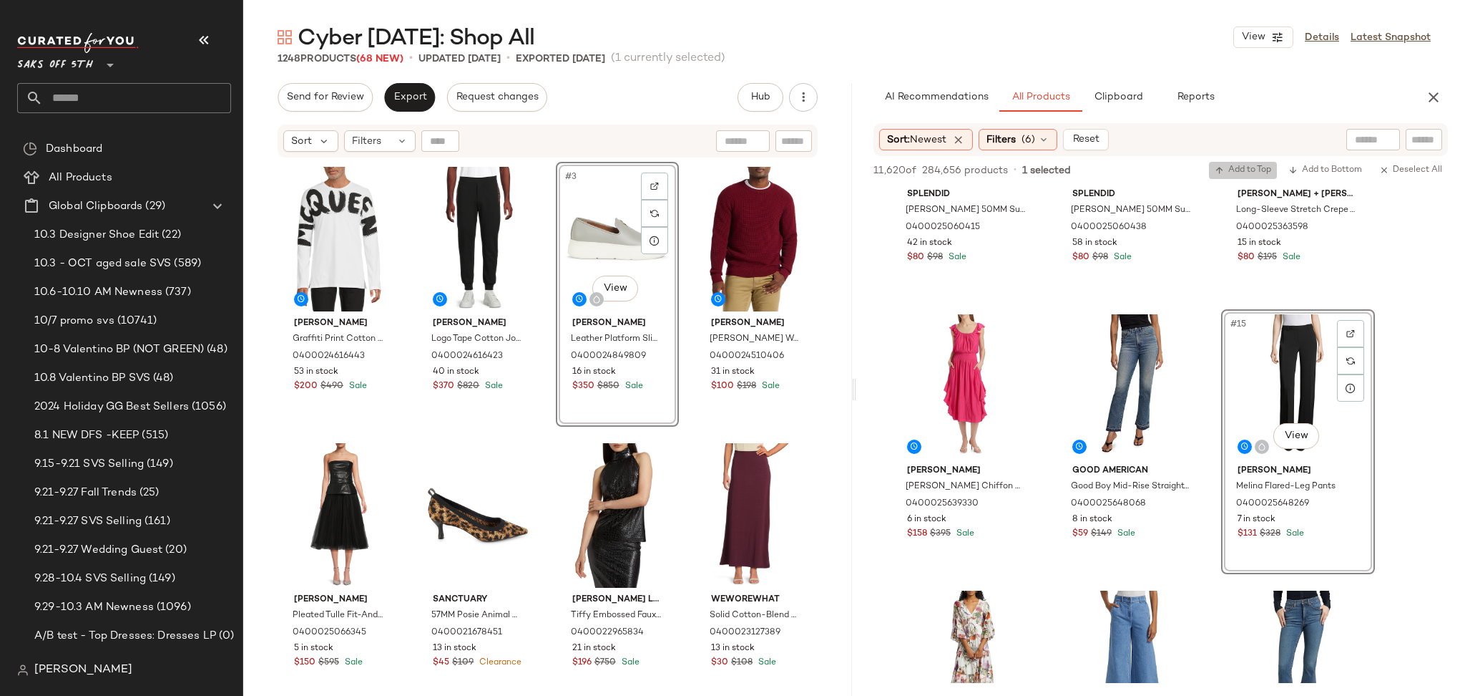
click at [1244, 171] on span "Add to Top" at bounding box center [1243, 170] width 57 height 10
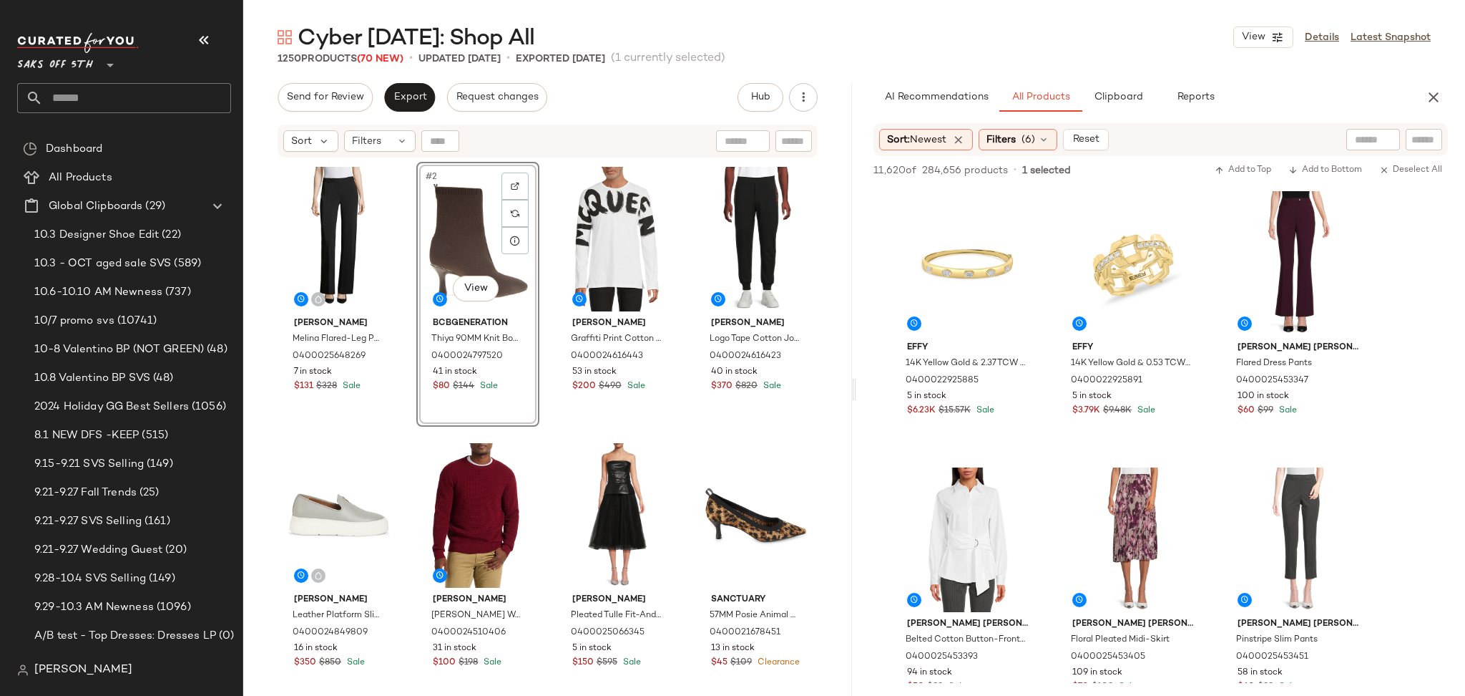
scroll to position [3378, 0]
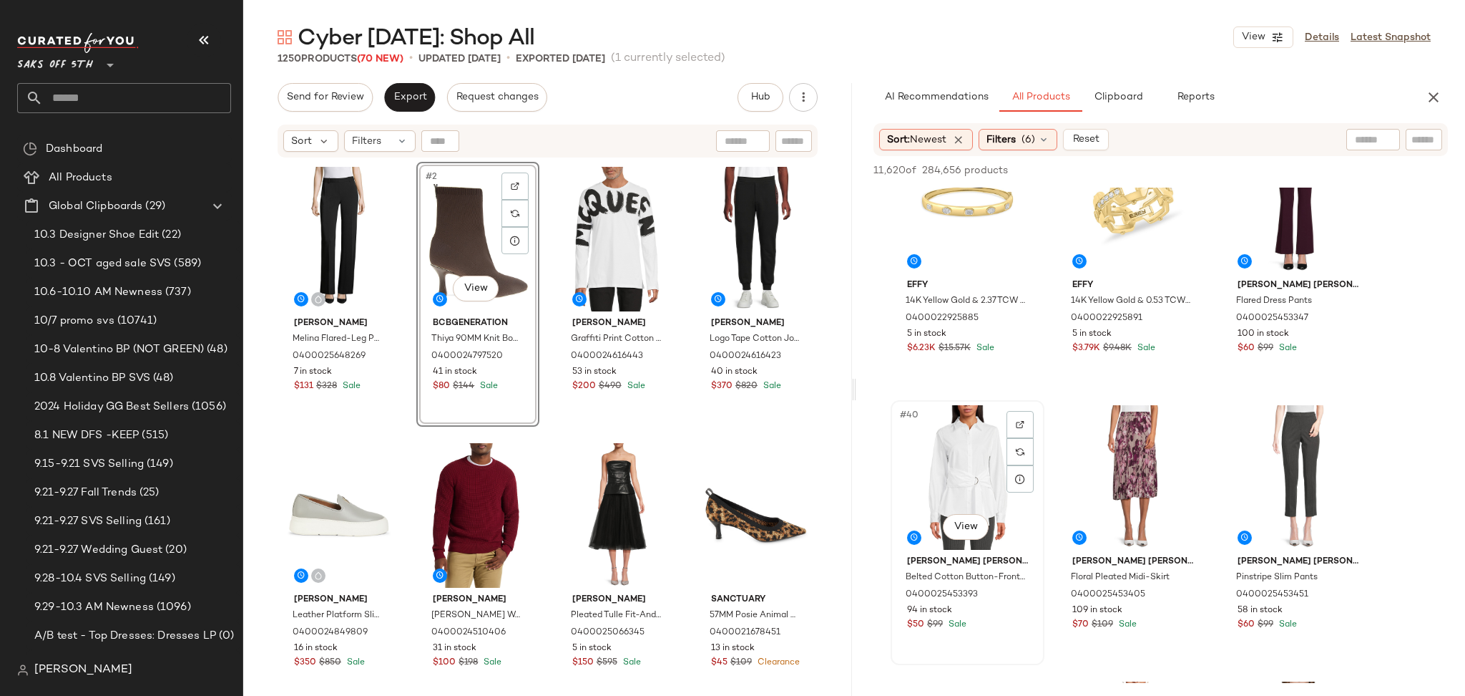
click at [935, 472] on div "#40 View" at bounding box center [968, 477] width 144 height 145
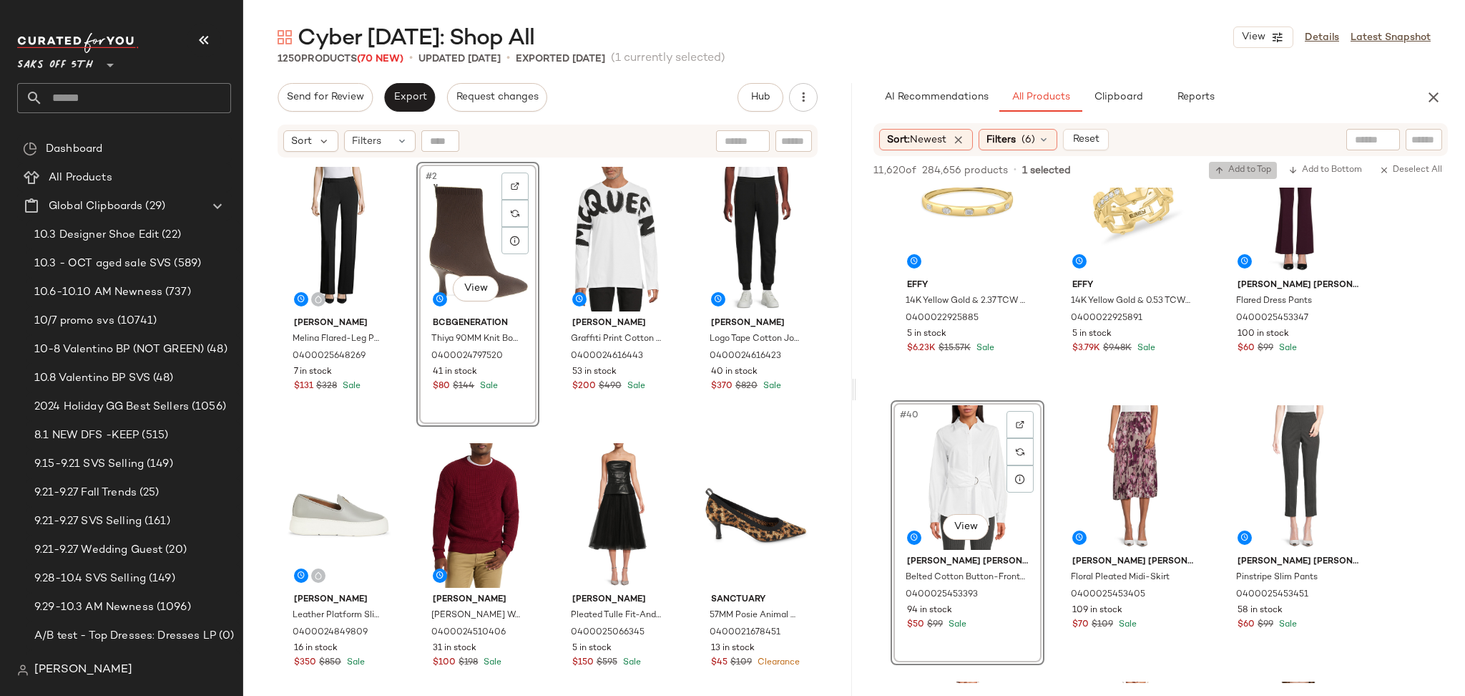
click at [1226, 165] on span "Add to Top" at bounding box center [1243, 170] width 57 height 10
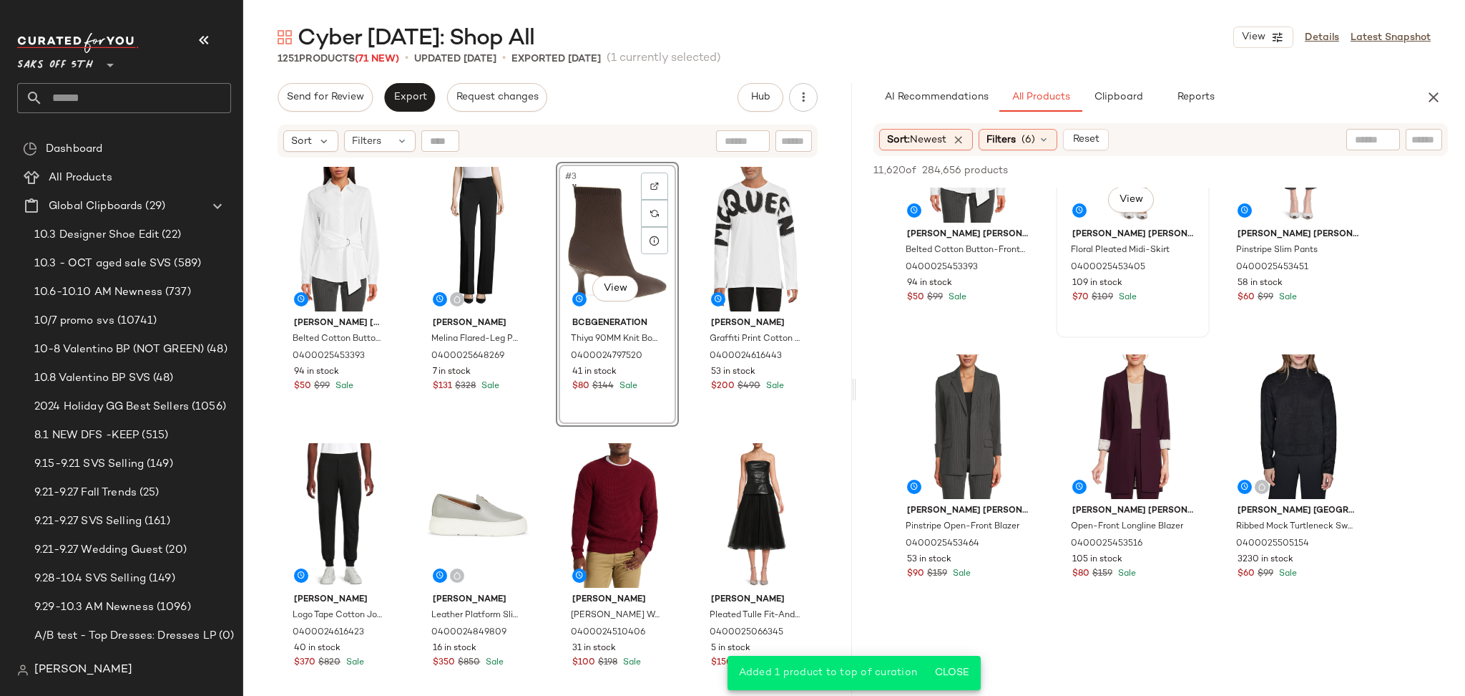
scroll to position [3708, 0]
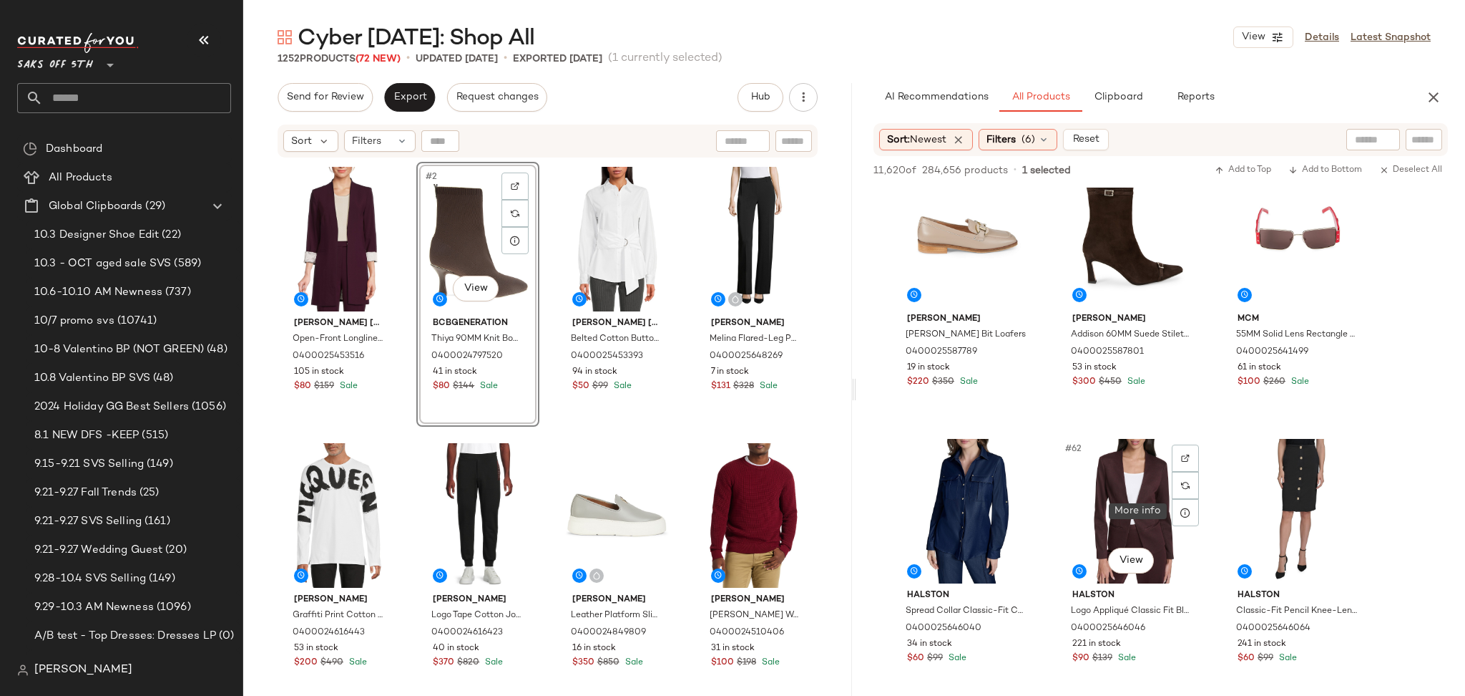
scroll to position [5279, 0]
click at [1286, 457] on div "#63 View" at bounding box center [1298, 510] width 144 height 145
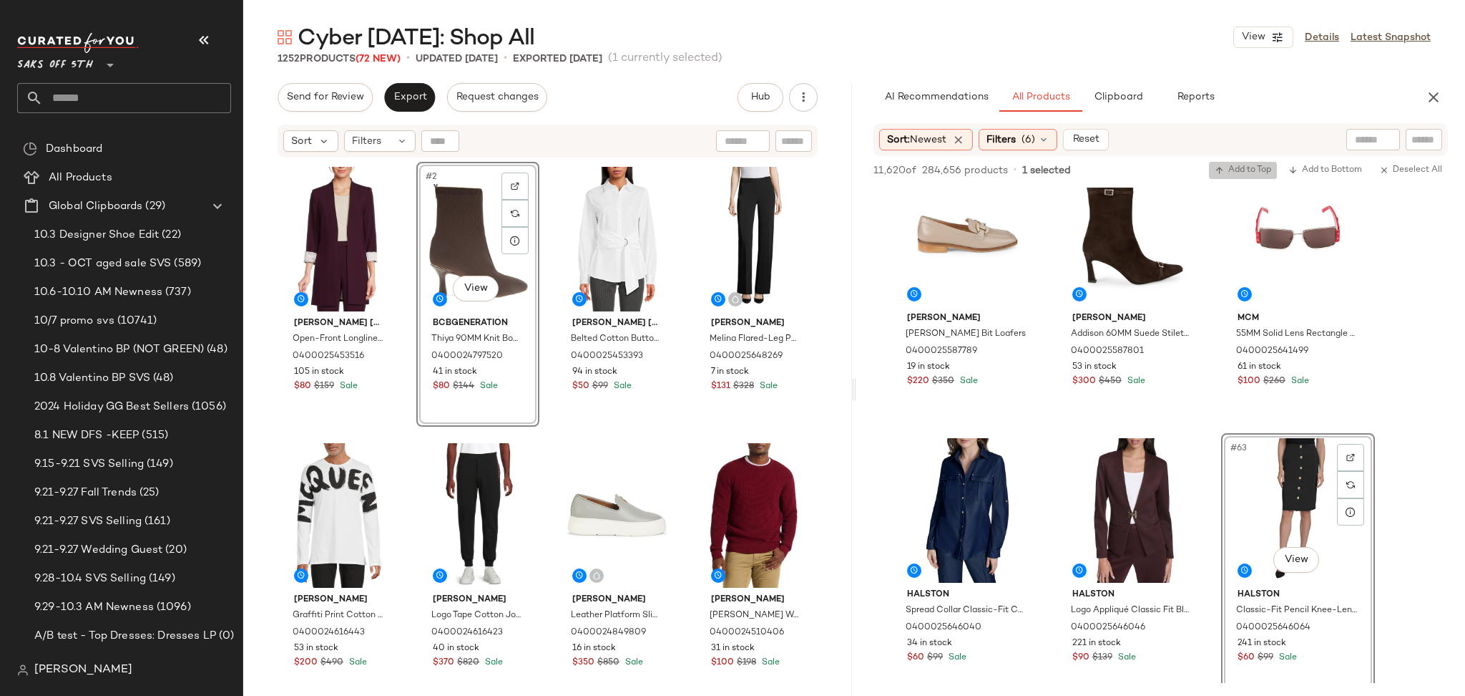
click at [1232, 175] on span "Add to Top" at bounding box center [1243, 170] width 57 height 10
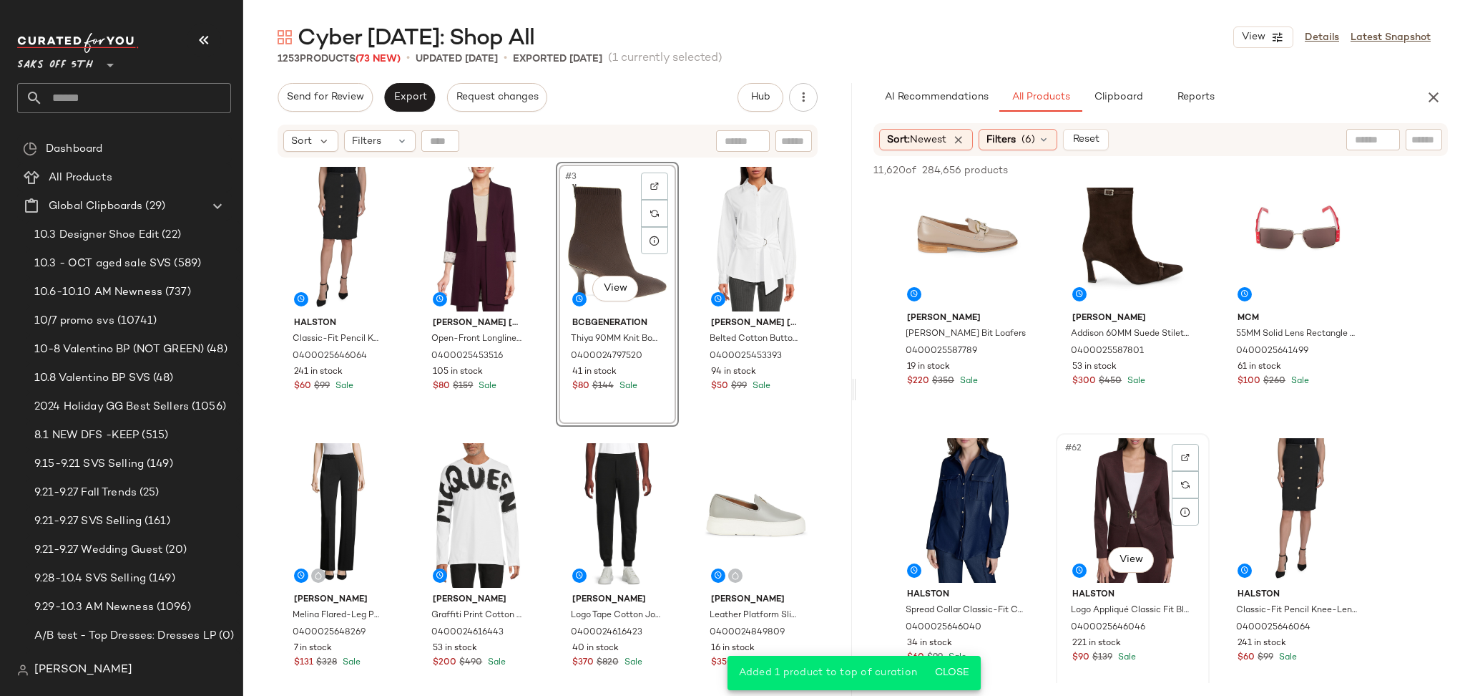
click at [1147, 492] on div "#62 View" at bounding box center [1133, 510] width 144 height 145
click at [1223, 162] on button "Add to Top" at bounding box center [1243, 170] width 68 height 17
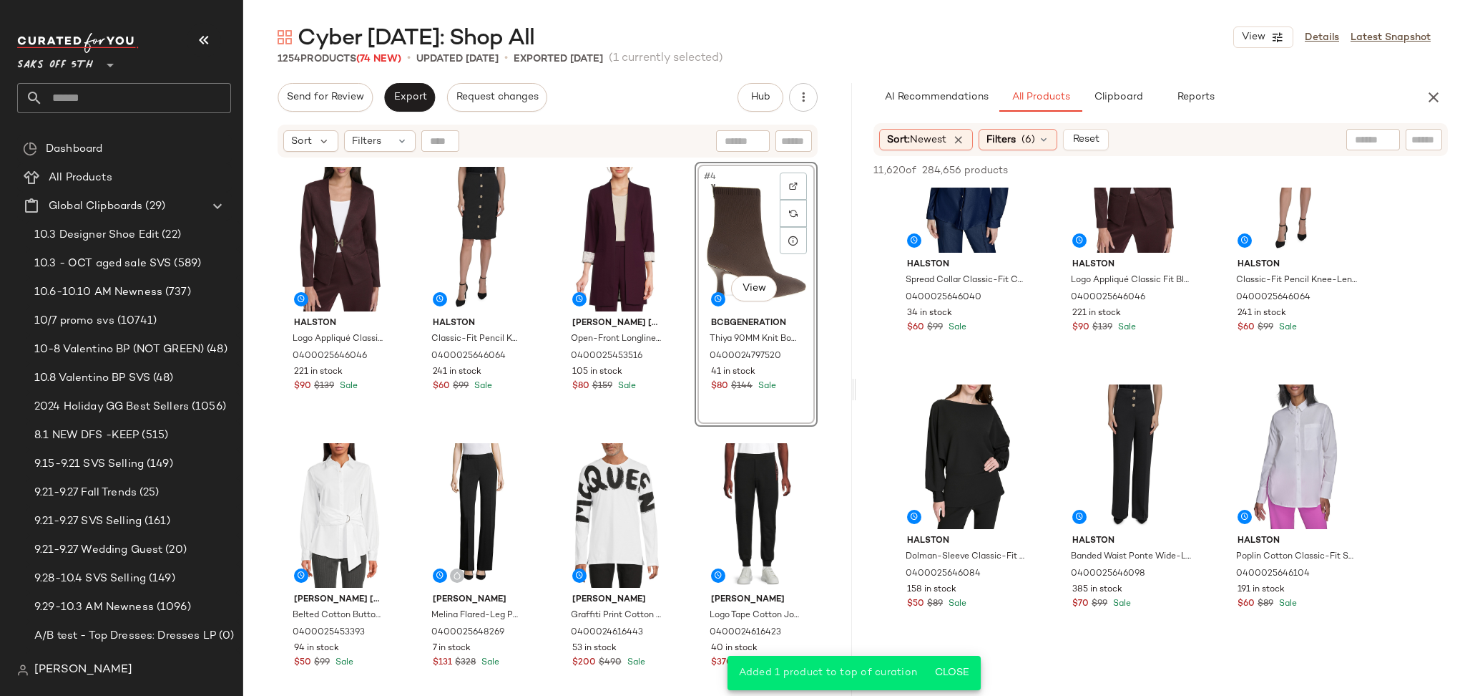
scroll to position [5610, 0]
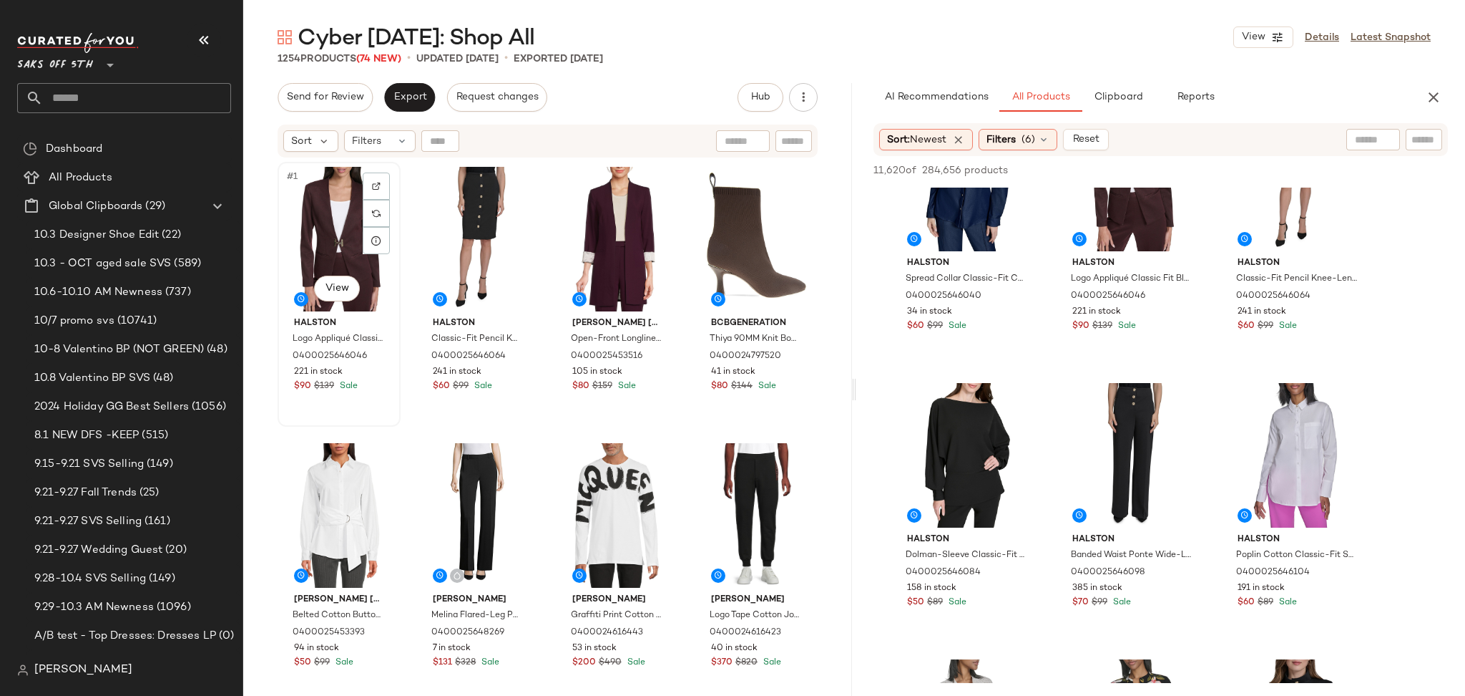
click at [330, 238] on div "#1 View" at bounding box center [339, 239] width 113 height 145
click at [467, 211] on div "#2 View" at bounding box center [477, 239] width 113 height 145
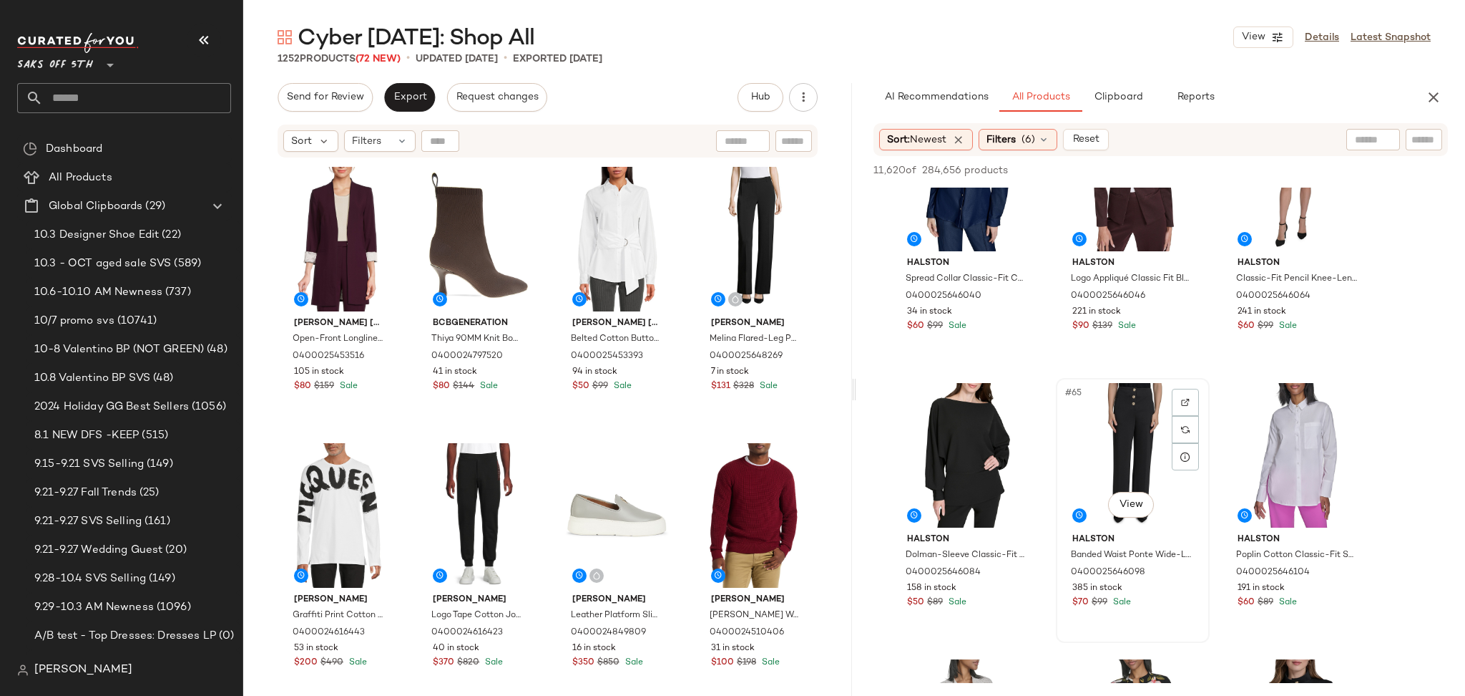
click at [1101, 416] on div "#65 View" at bounding box center [1133, 455] width 144 height 145
click at [1221, 167] on icon "button" at bounding box center [1220, 170] width 10 height 10
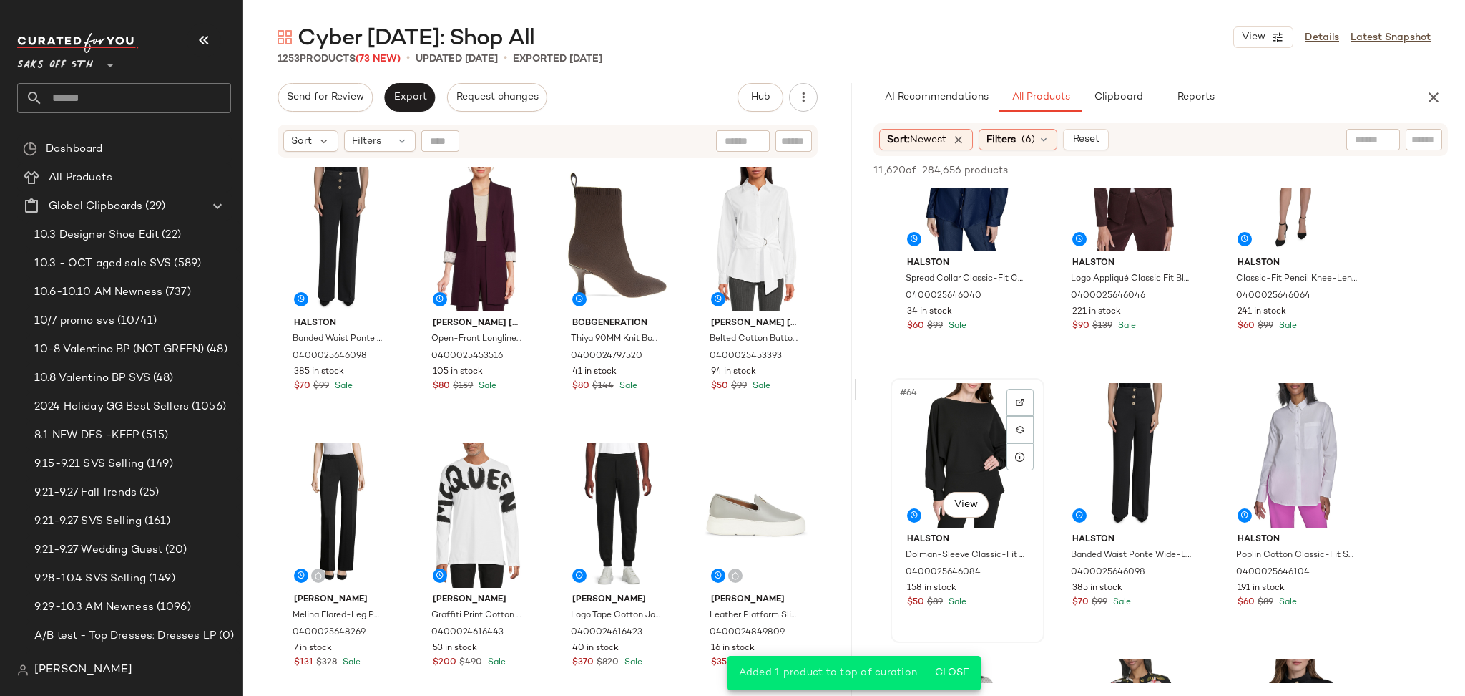
click at [955, 424] on div "#64 View" at bounding box center [968, 455] width 144 height 145
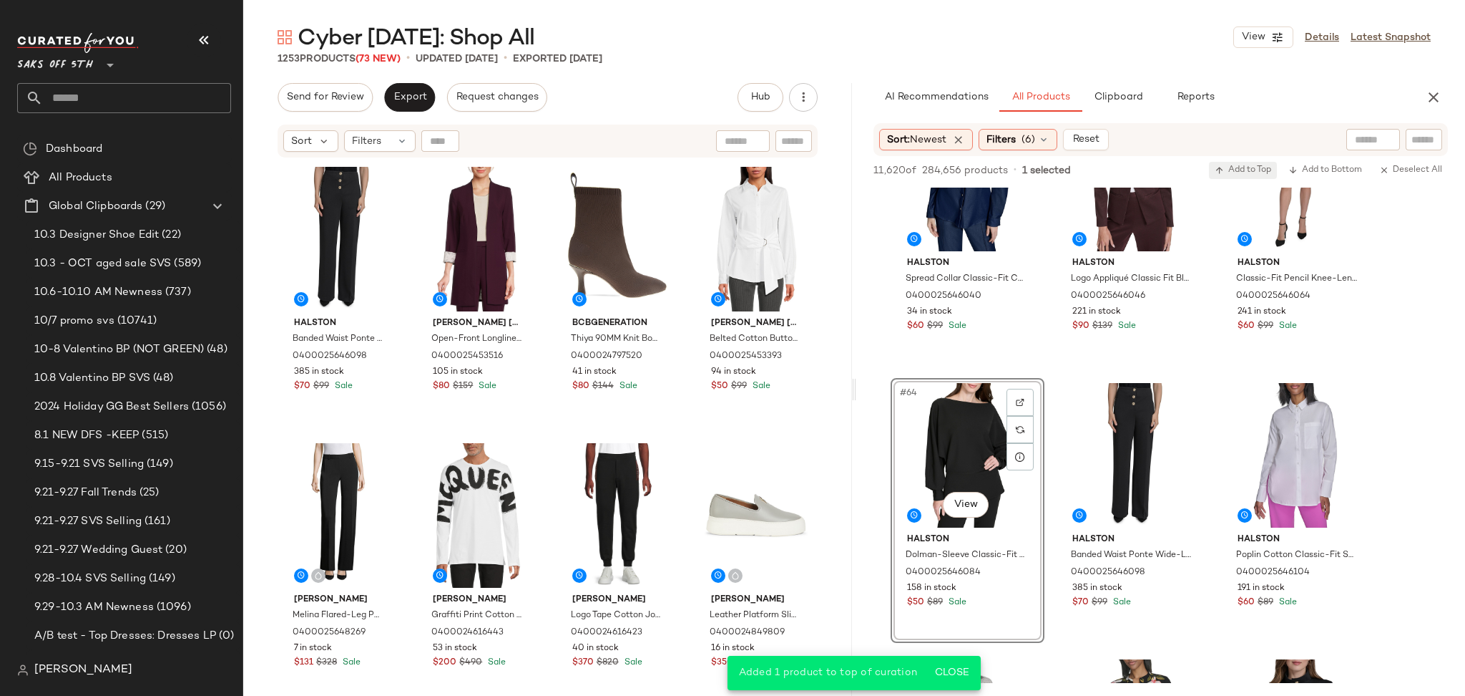
click at [1232, 173] on span "Add to Top" at bounding box center [1243, 170] width 57 height 10
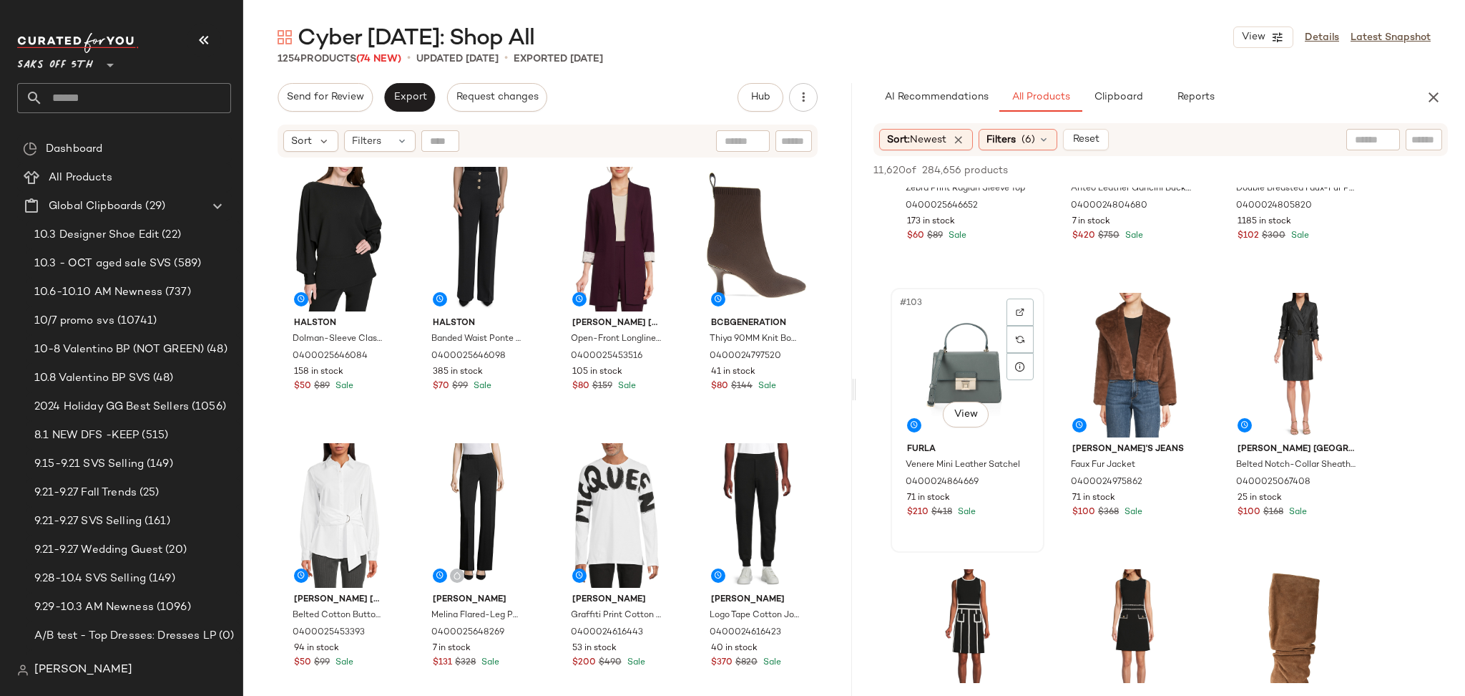
scroll to position [9266, 0]
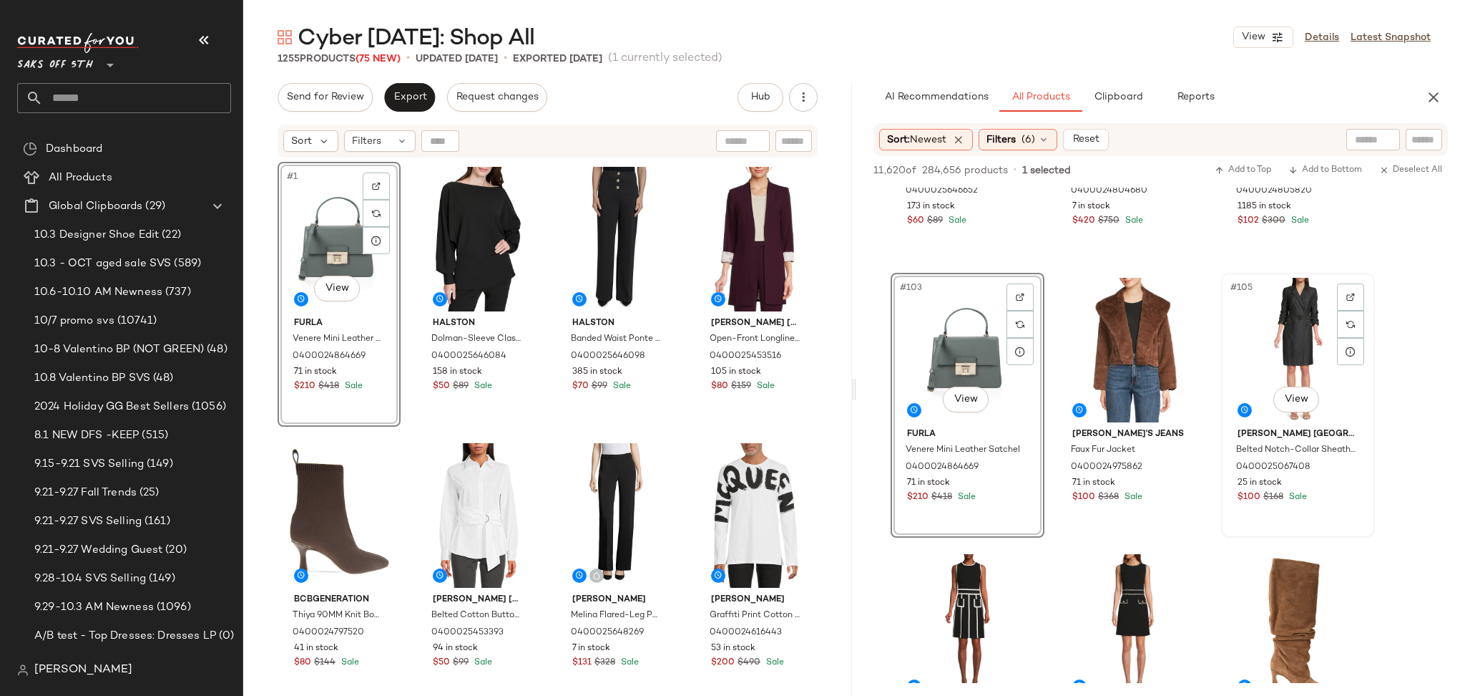
scroll to position [9319, 0]
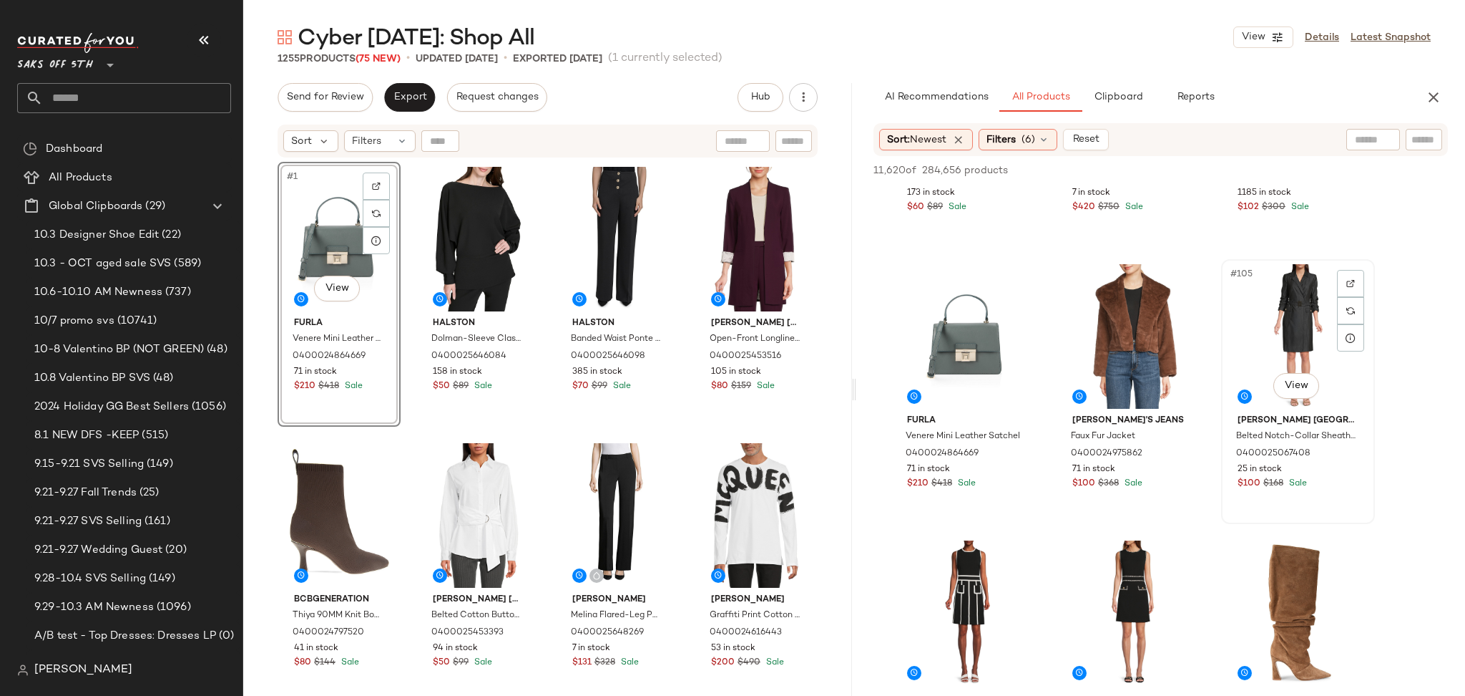
click at [1333, 315] on div "#105 View" at bounding box center [1298, 336] width 144 height 145
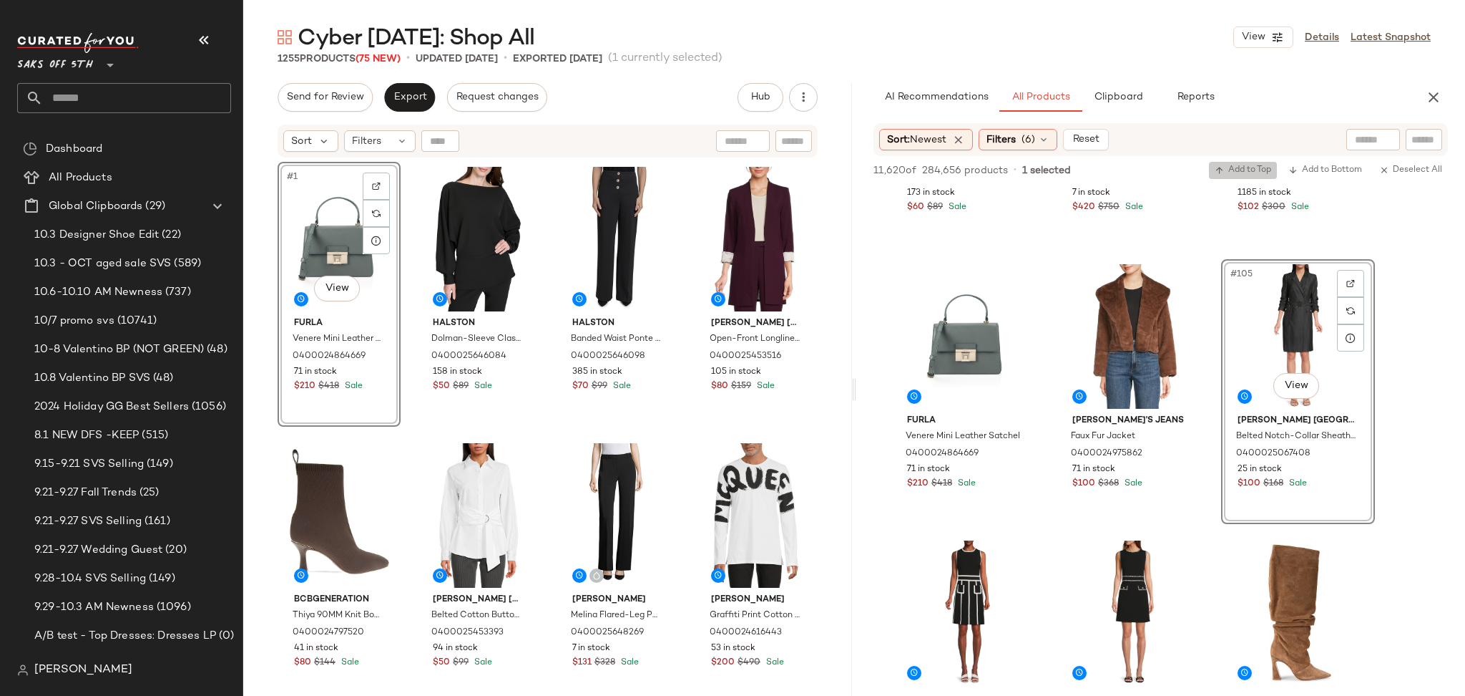
click at [1253, 172] on span "Add to Top" at bounding box center [1243, 170] width 57 height 10
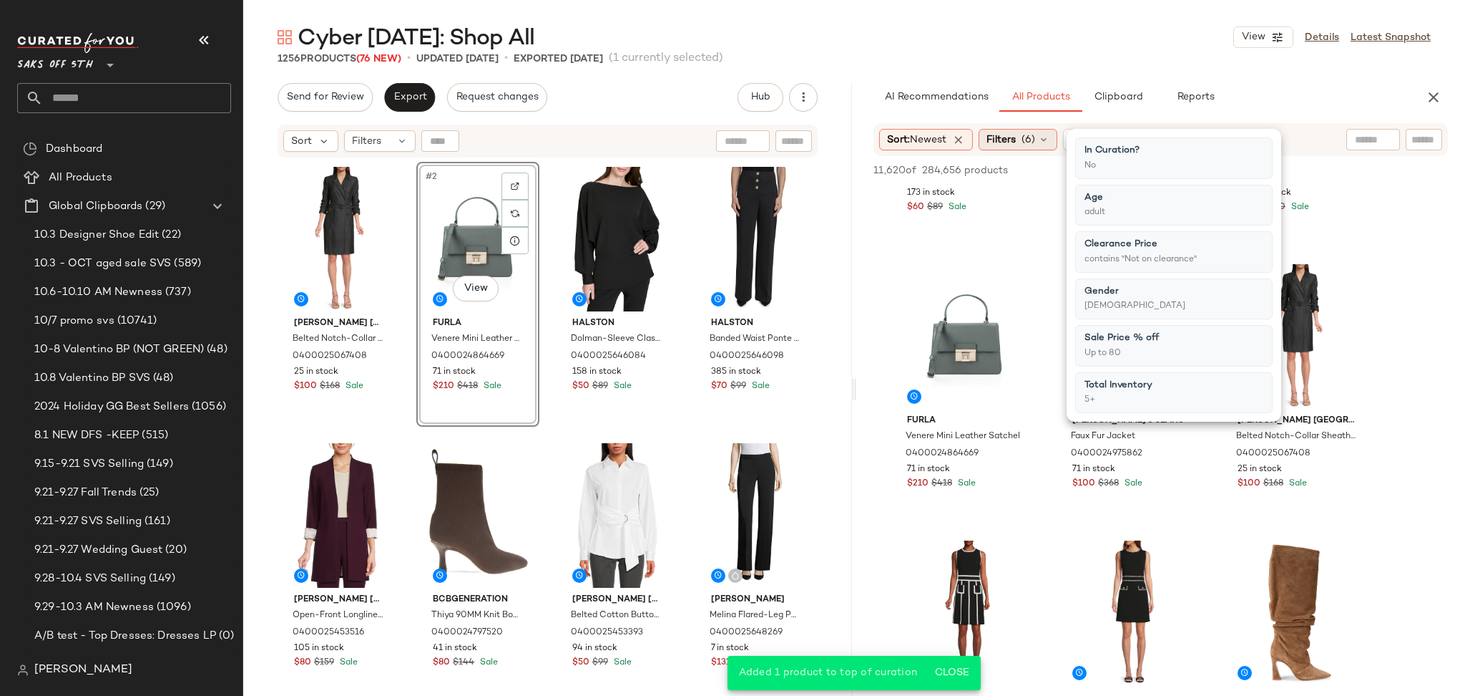
click at [1039, 142] on div "Filters (6)" at bounding box center [1018, 139] width 79 height 21
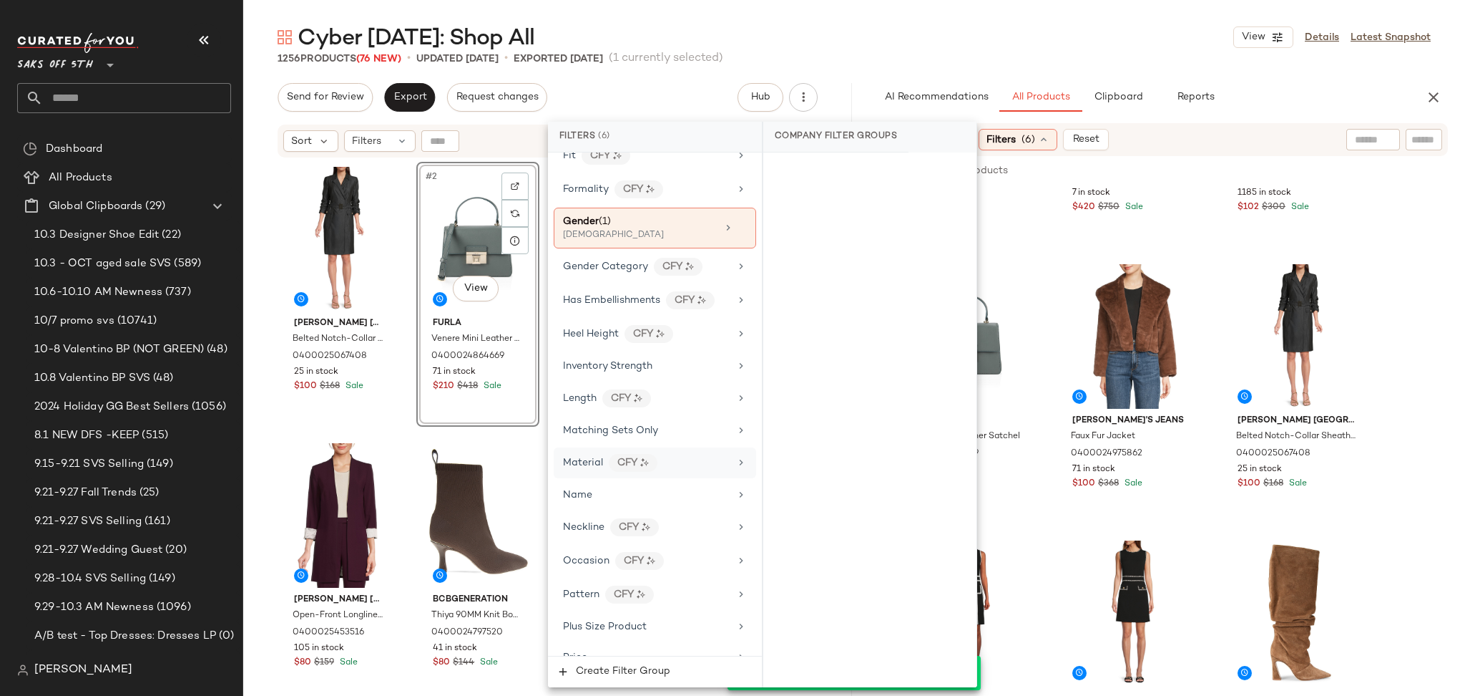
scroll to position [491, 0]
click at [662, 235] on div "[DEMOGRAPHIC_DATA]" at bounding box center [634, 234] width 143 height 13
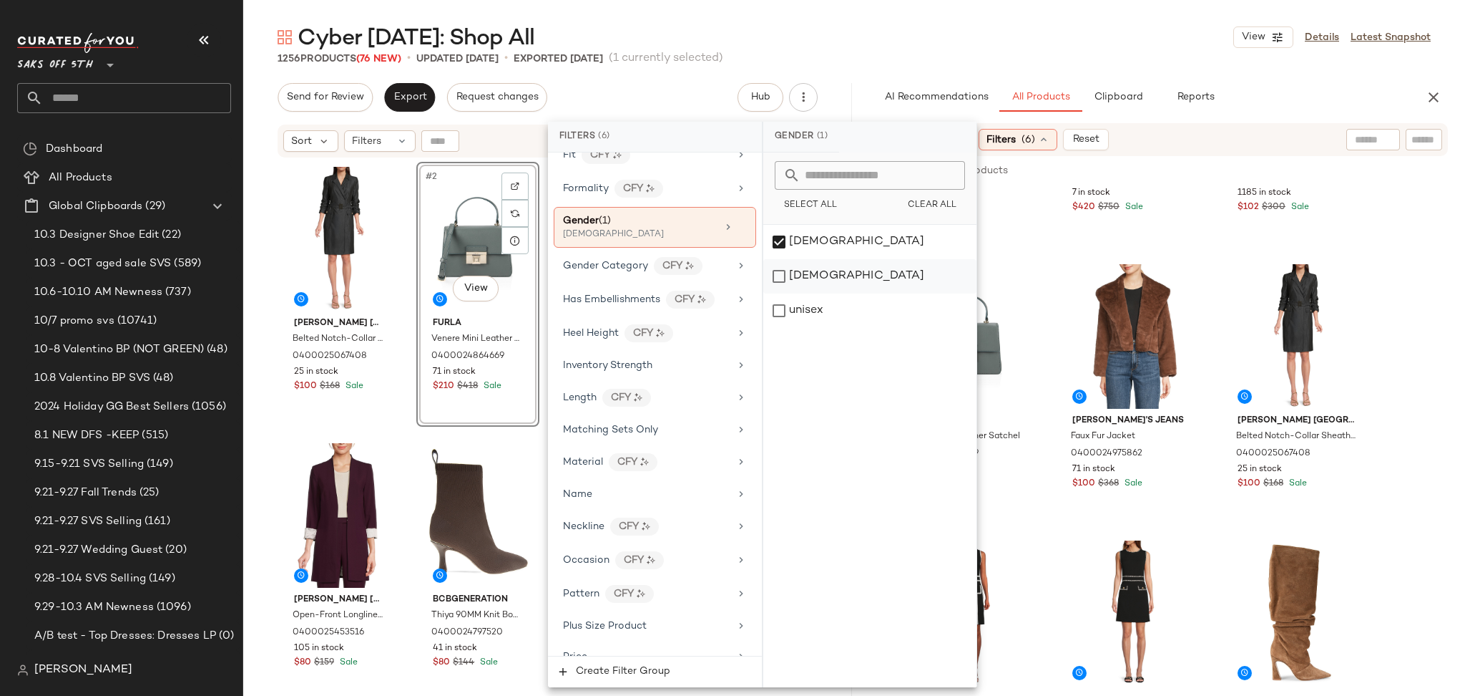
click at [784, 270] on div "[DEMOGRAPHIC_DATA]" at bounding box center [869, 276] width 213 height 34
click at [782, 238] on div "[DEMOGRAPHIC_DATA]" at bounding box center [869, 242] width 213 height 34
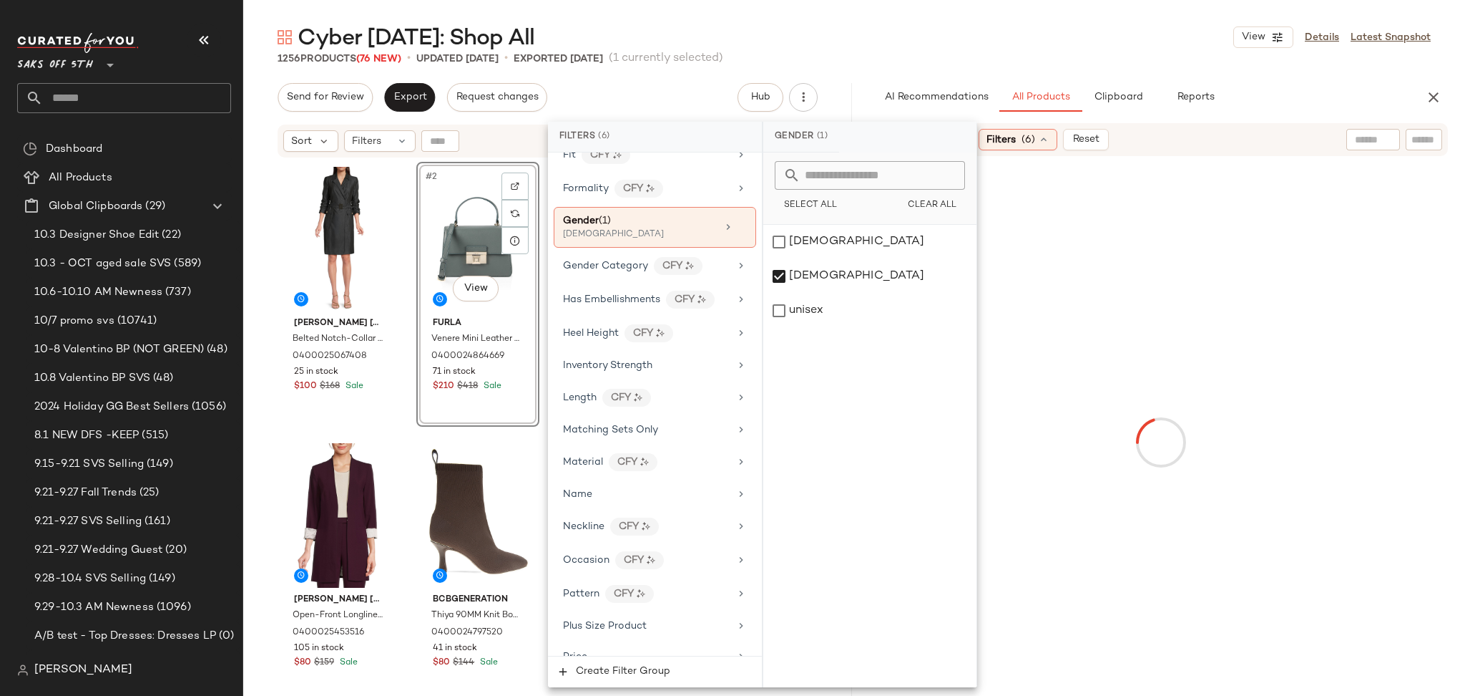
click at [929, 48] on div "Cyber [DATE]: Shop All View Details Latest Snapshot" at bounding box center [854, 37] width 1222 height 29
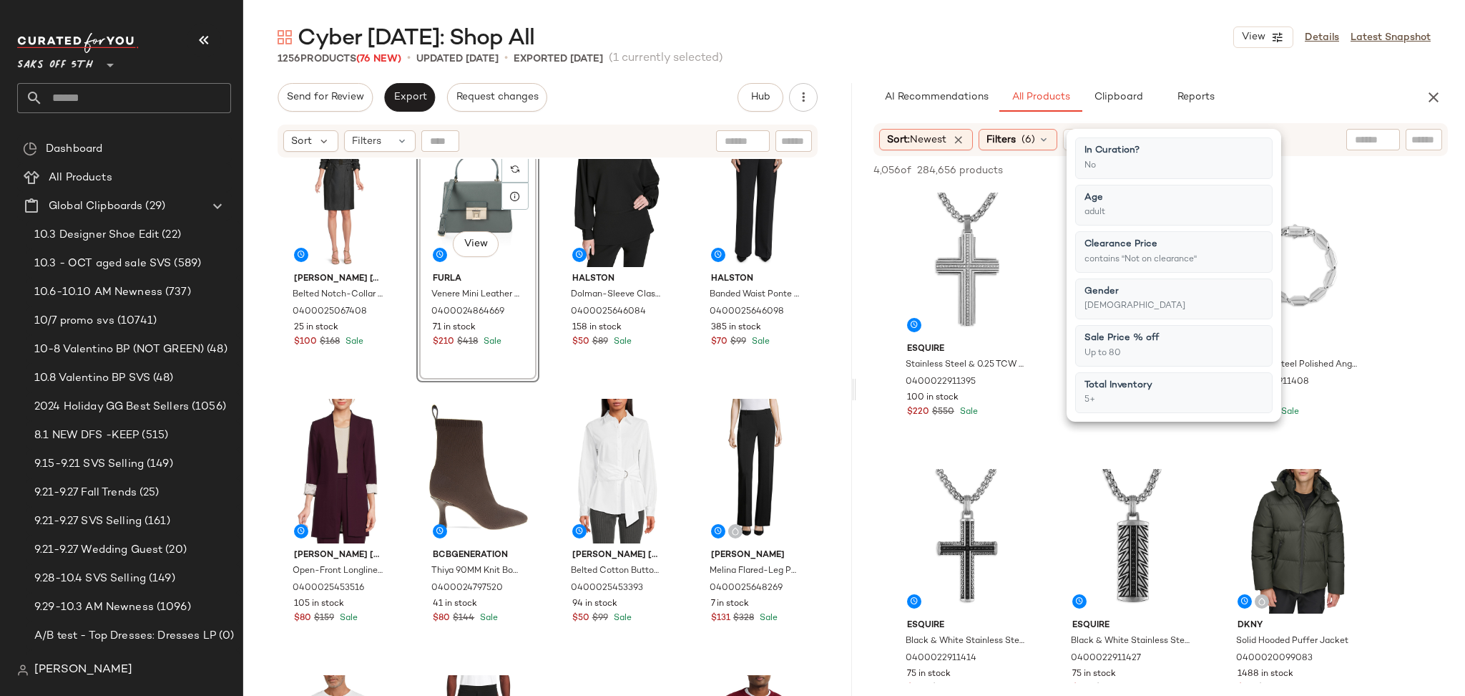
scroll to position [42, 0]
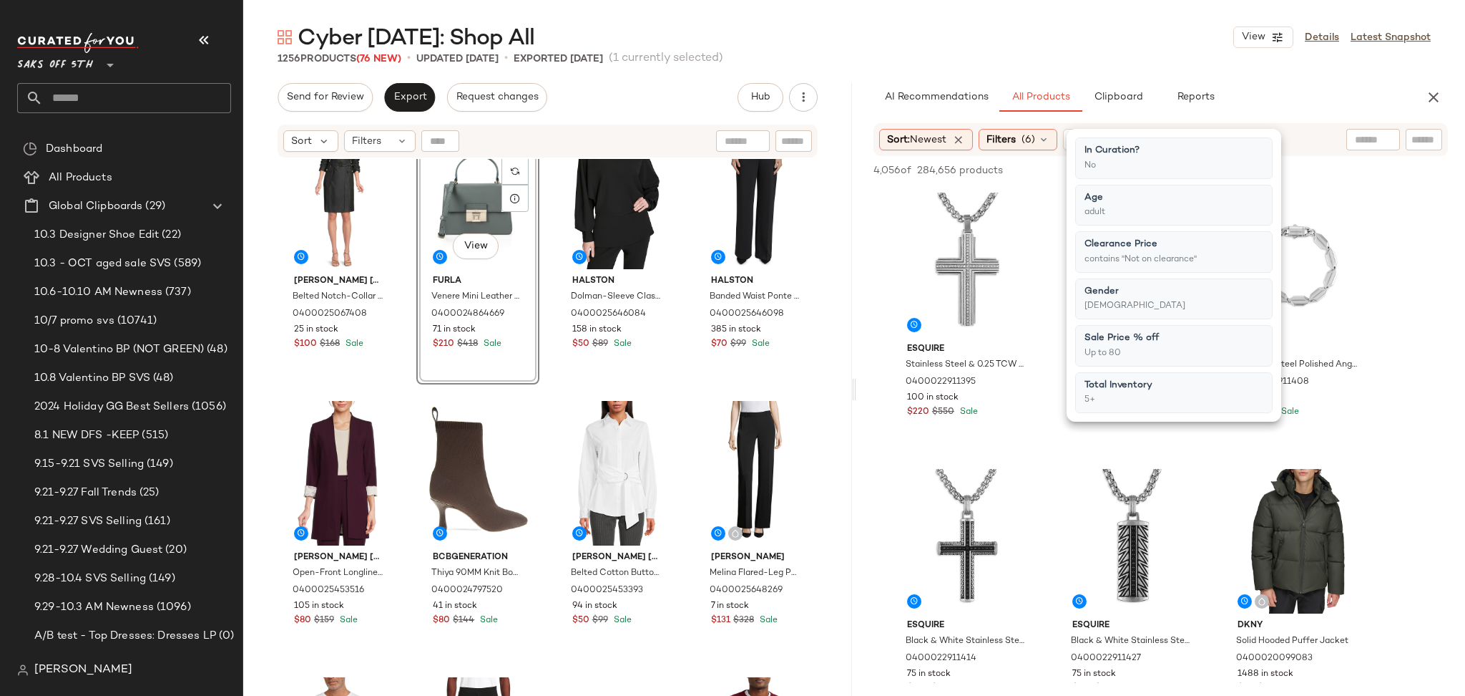
click at [1073, 49] on div "Cyber [DATE]: Shop All View Details Latest Snapshot" at bounding box center [854, 37] width 1222 height 29
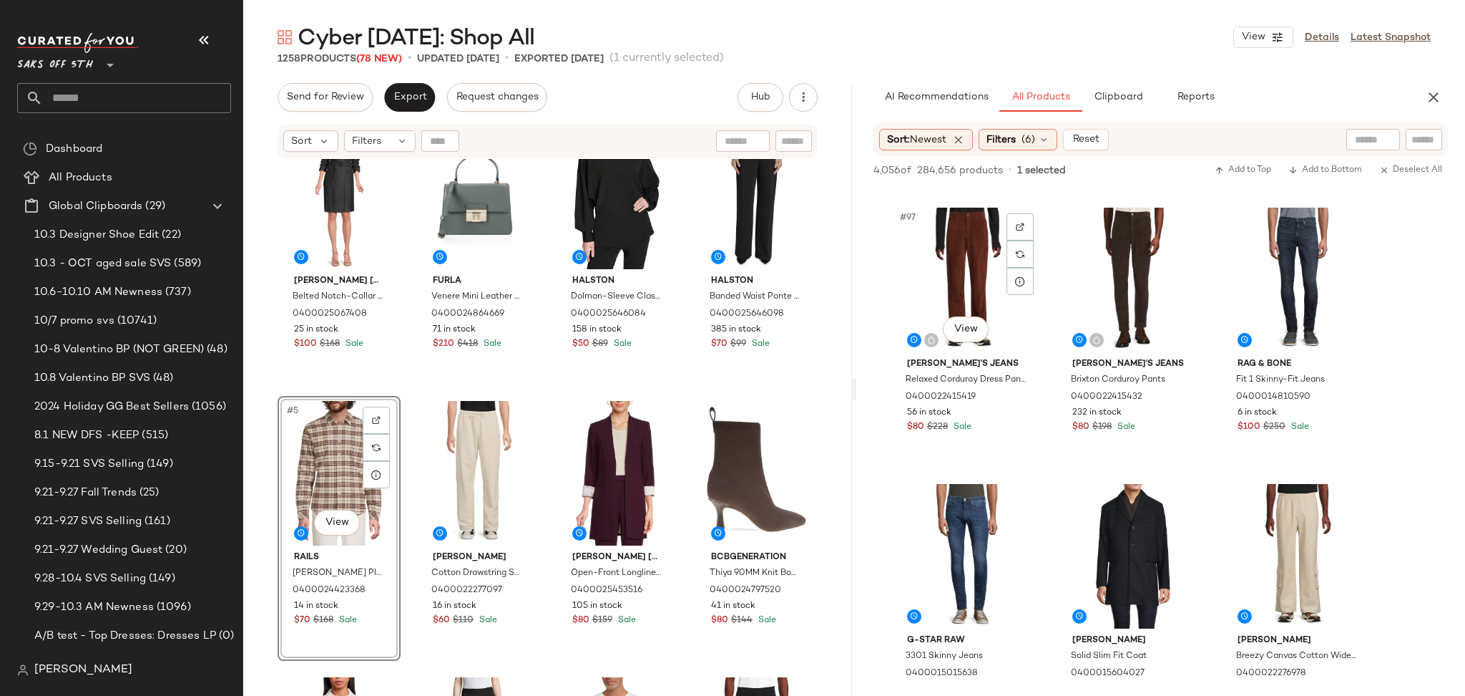
scroll to position [8830, 0]
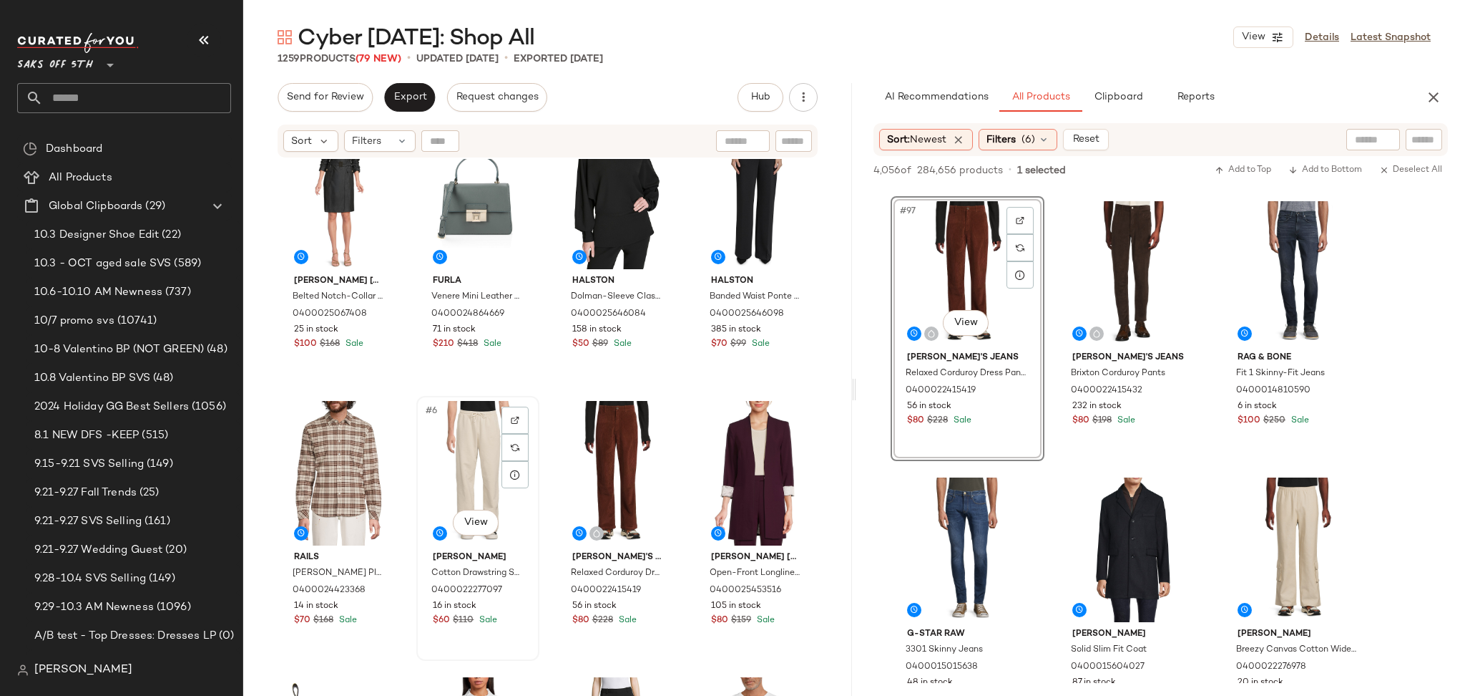
click at [494, 419] on div "#6 View" at bounding box center [477, 473] width 113 height 145
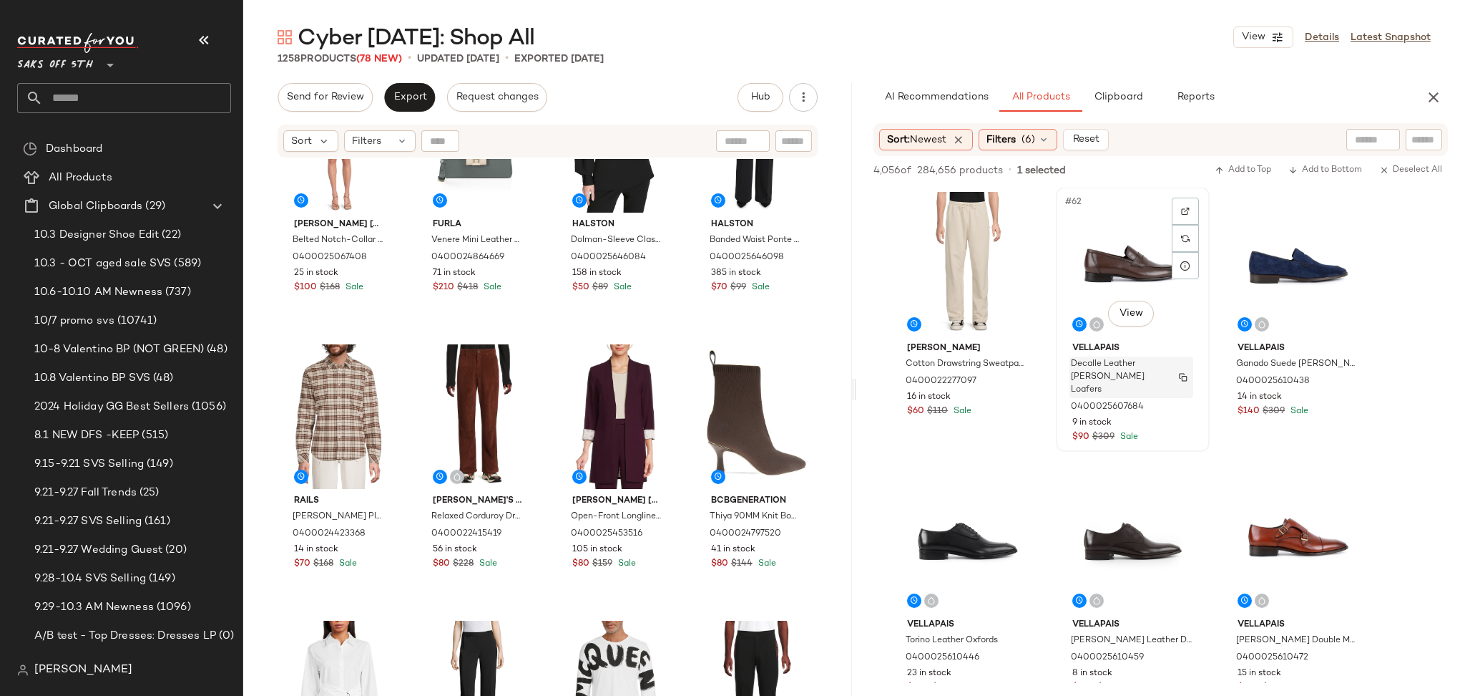
scroll to position [5528, 0]
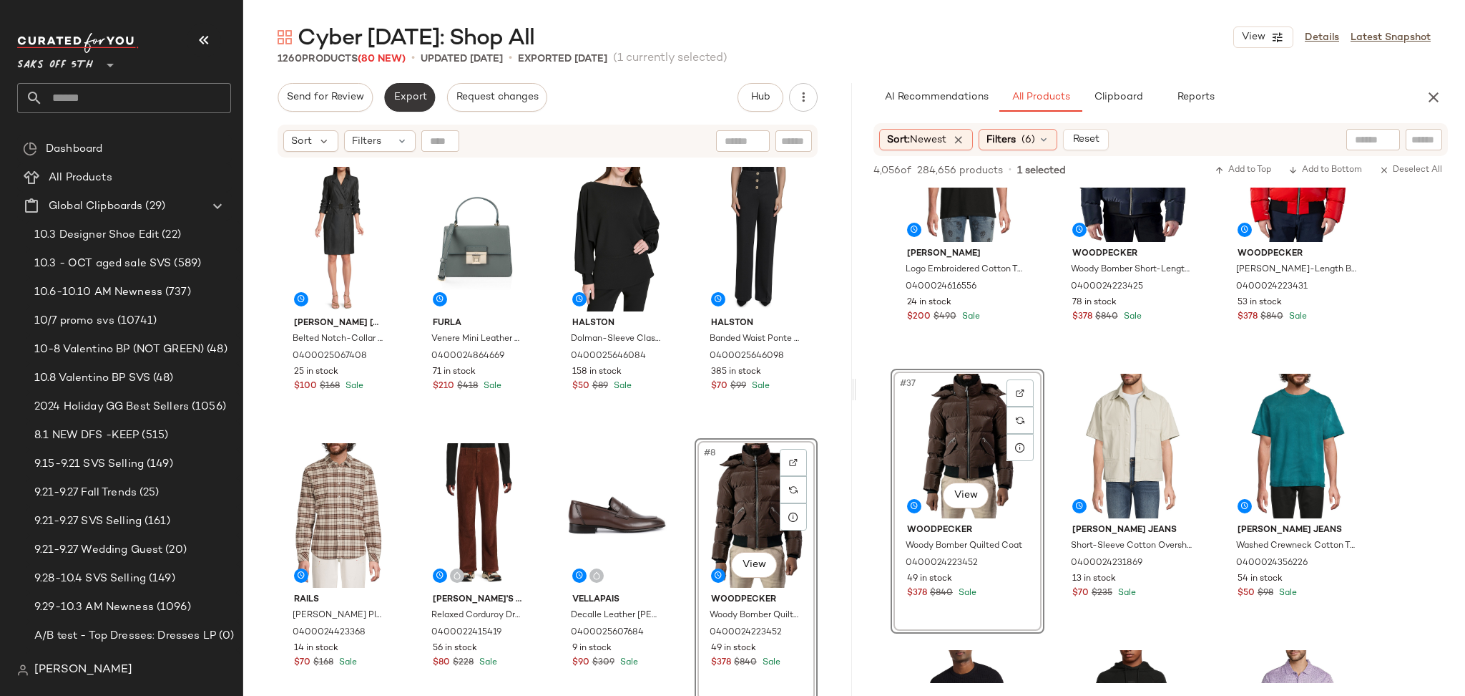
click at [399, 98] on span "Export" at bounding box center [410, 97] width 34 height 11
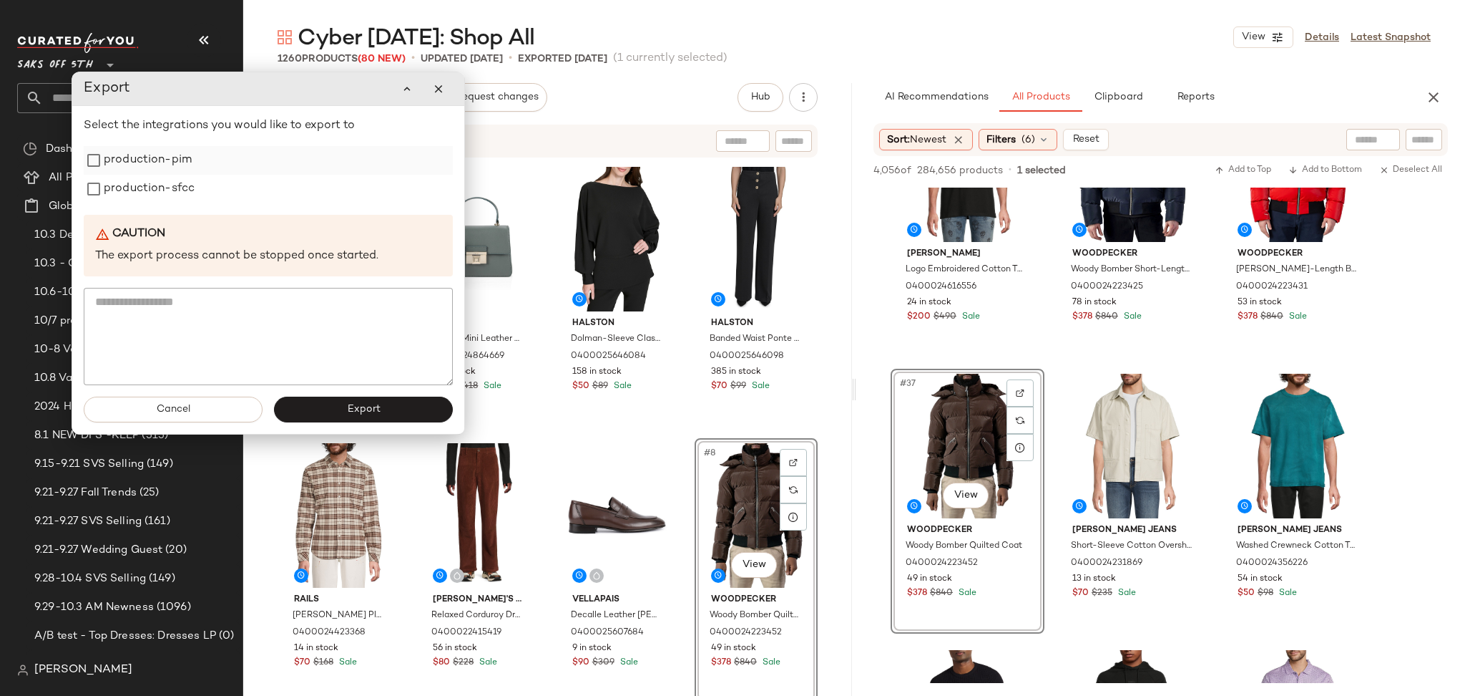
click at [157, 163] on label "production-pim" at bounding box center [148, 160] width 88 height 29
click at [152, 186] on label "production-sfcc" at bounding box center [149, 189] width 91 height 29
click at [352, 411] on span "Export" at bounding box center [363, 409] width 34 height 11
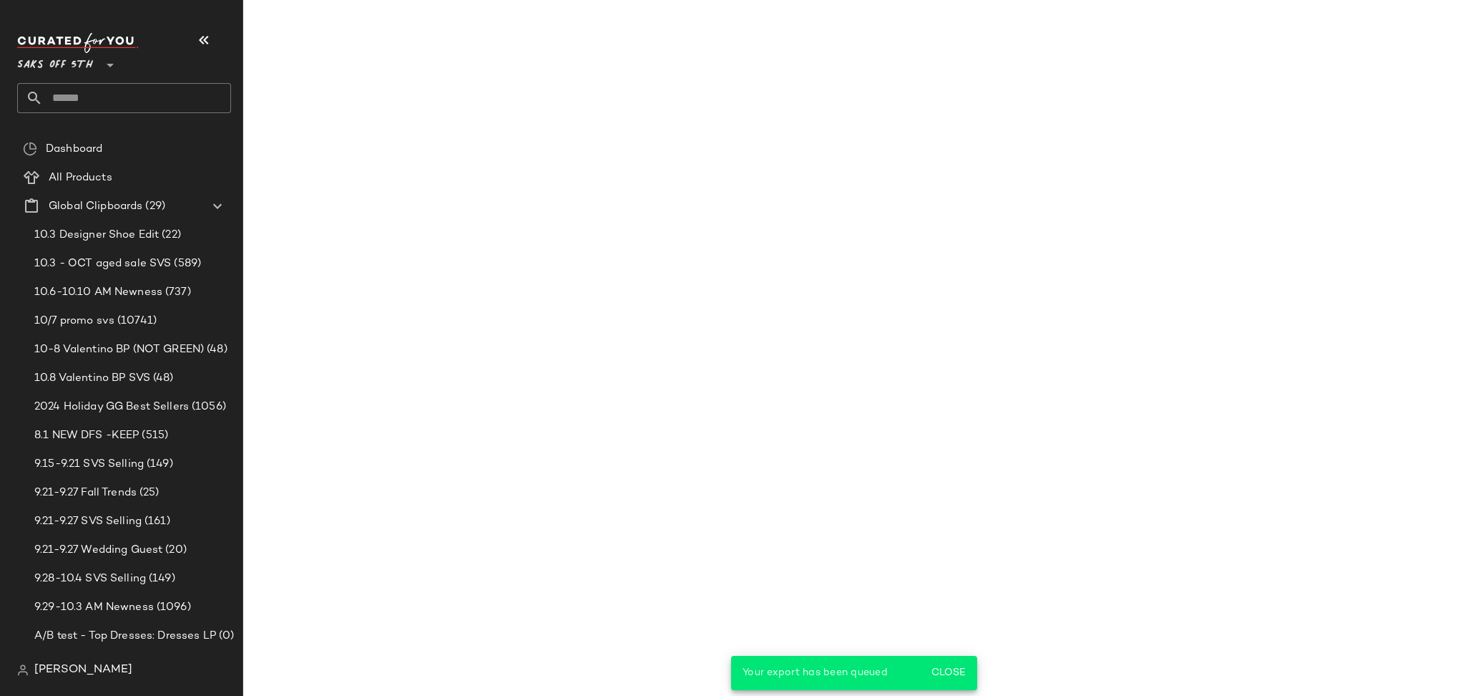
scroll to position [4515, 0]
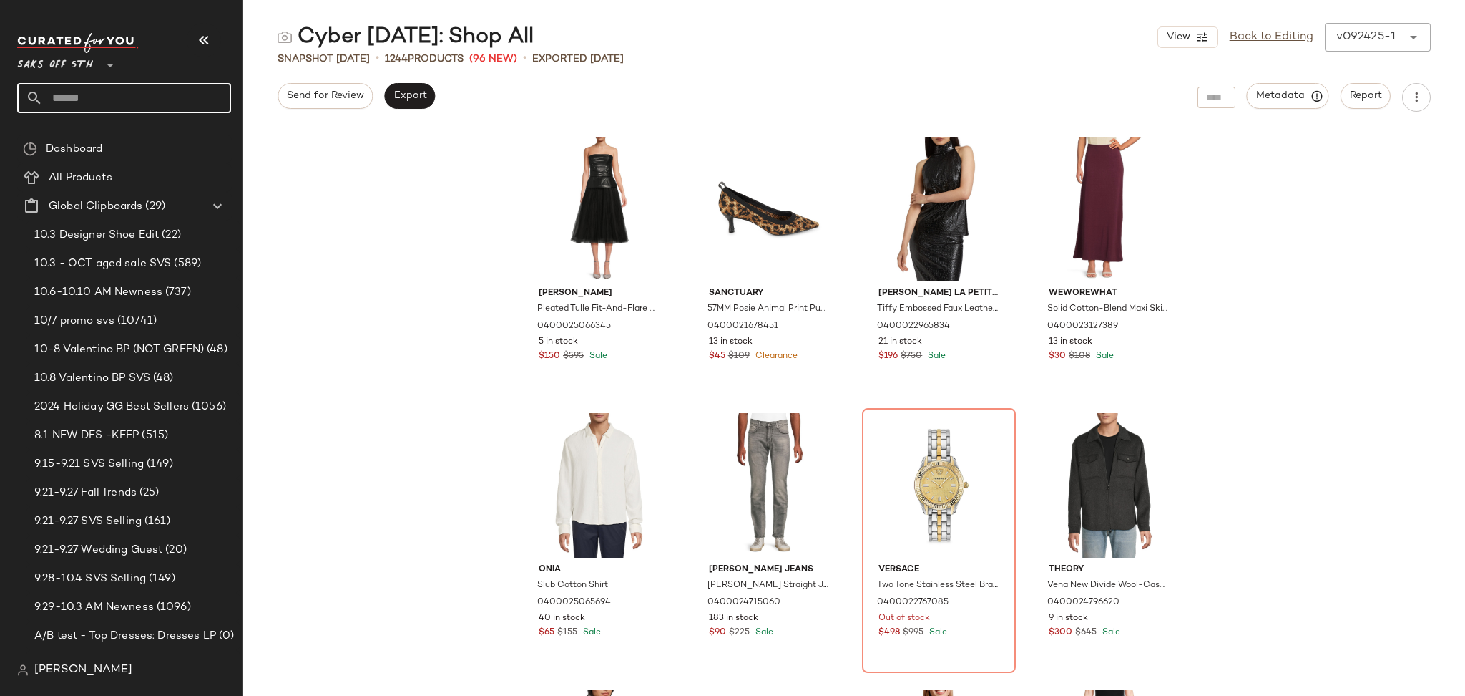
click at [160, 94] on input "text" at bounding box center [137, 98] width 188 height 30
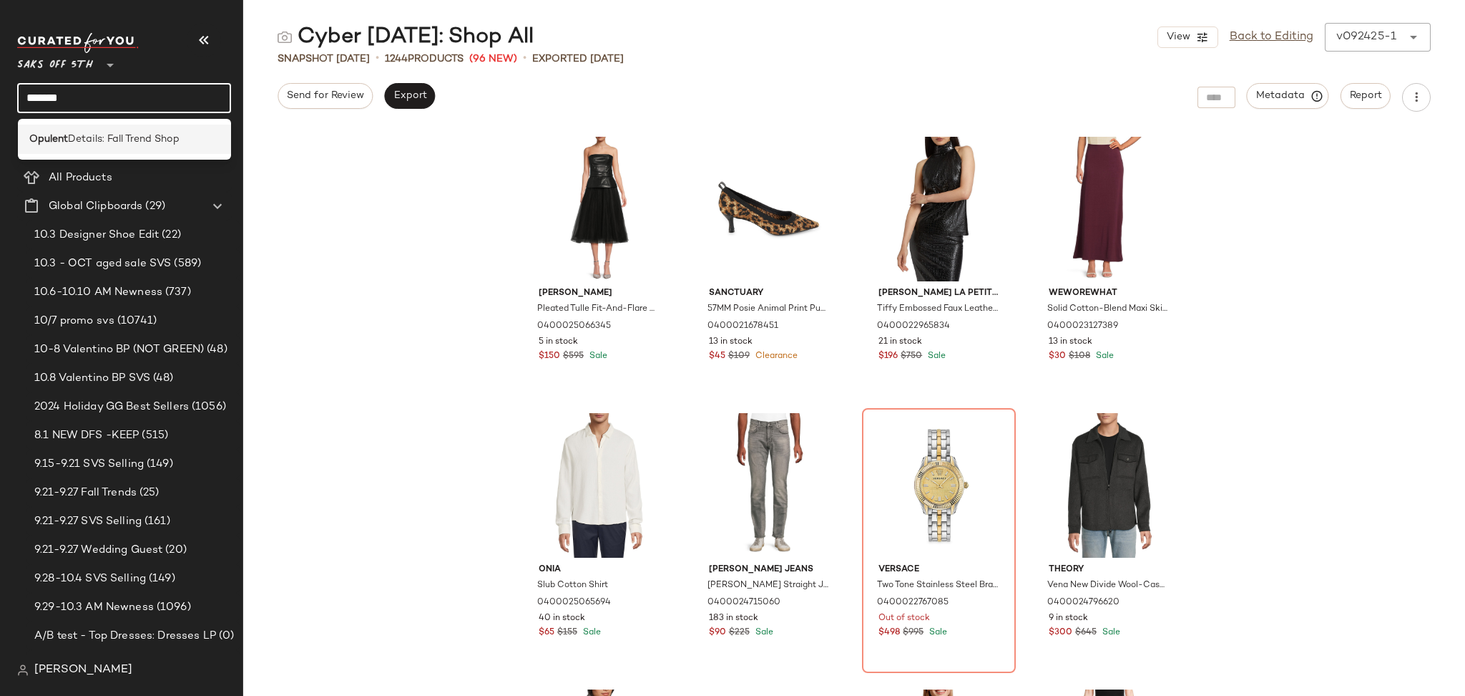
type input "*******"
click at [143, 138] on span "Details: Fall Trend Shop" at bounding box center [124, 139] width 112 height 15
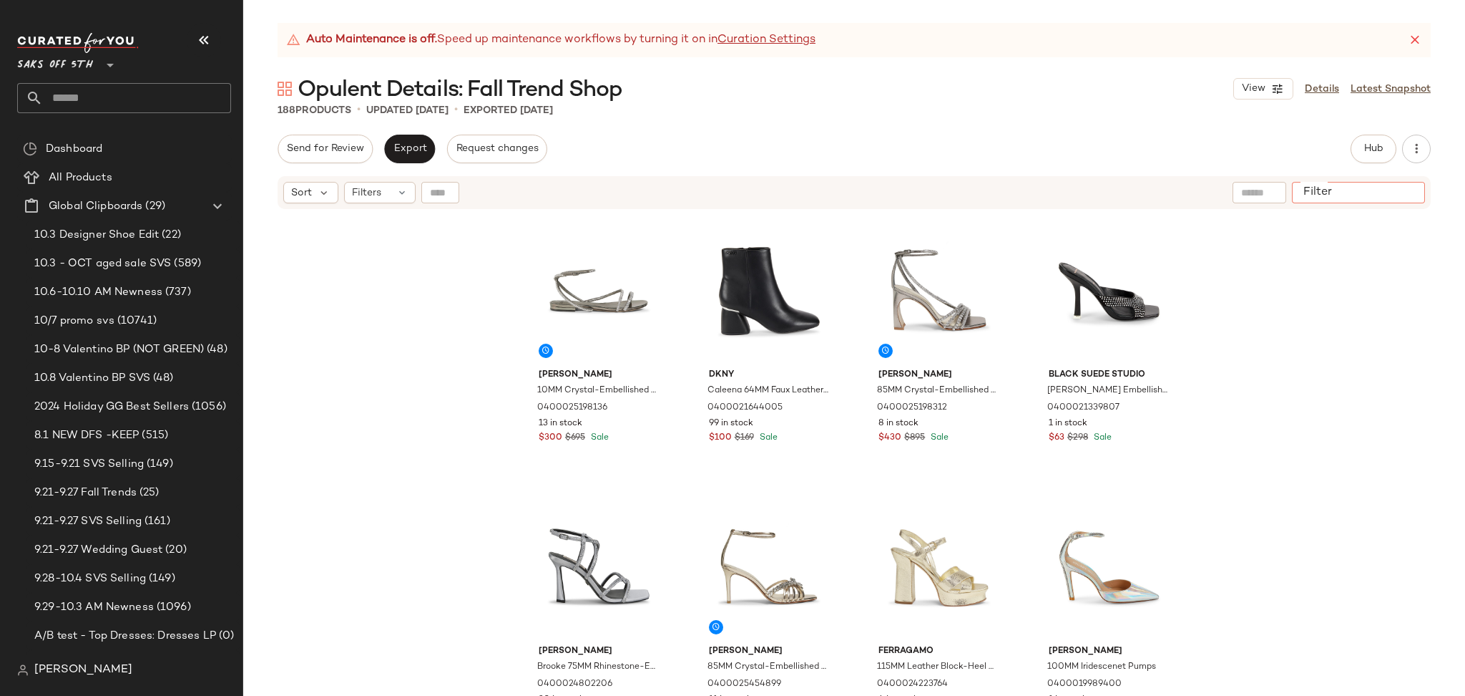
click at [1391, 192] on div at bounding box center [1358, 192] width 133 height 21
paste input "**********"
type input "**********"
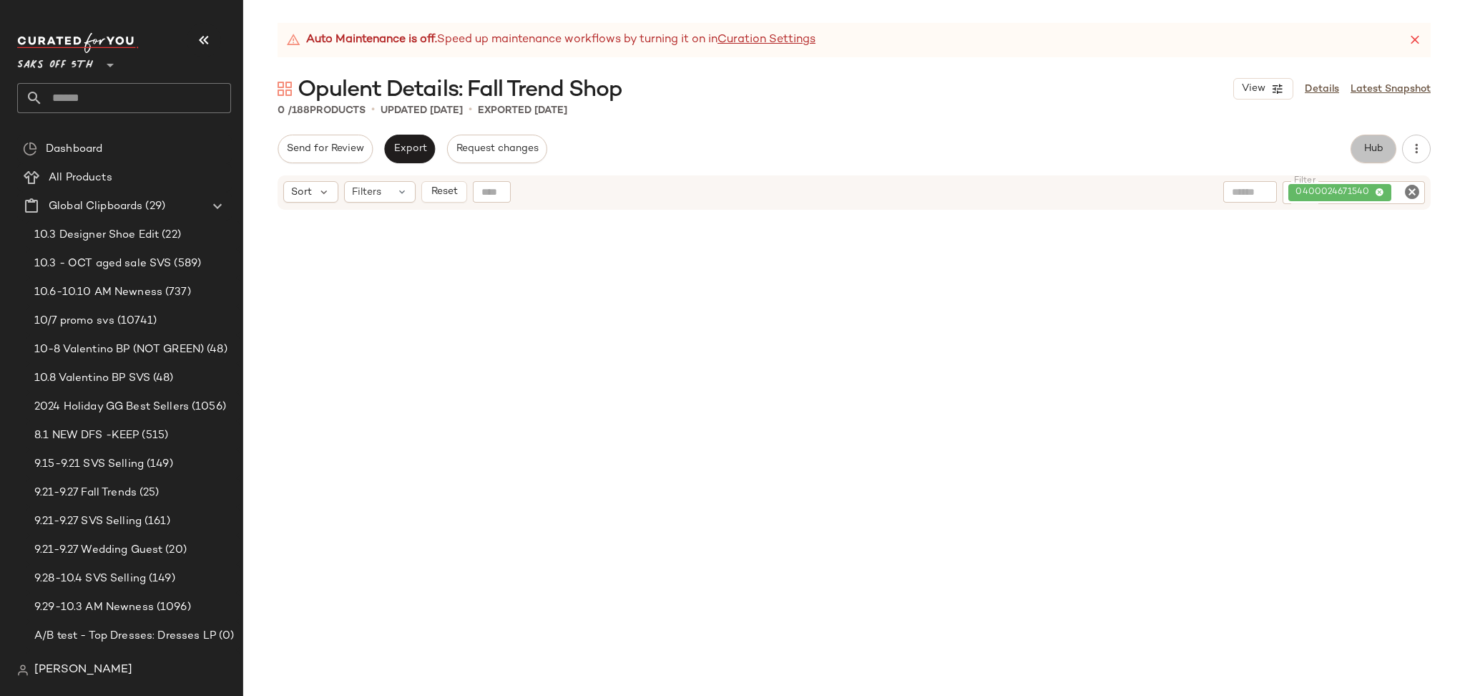
click at [1358, 149] on button "Hub" at bounding box center [1374, 149] width 46 height 29
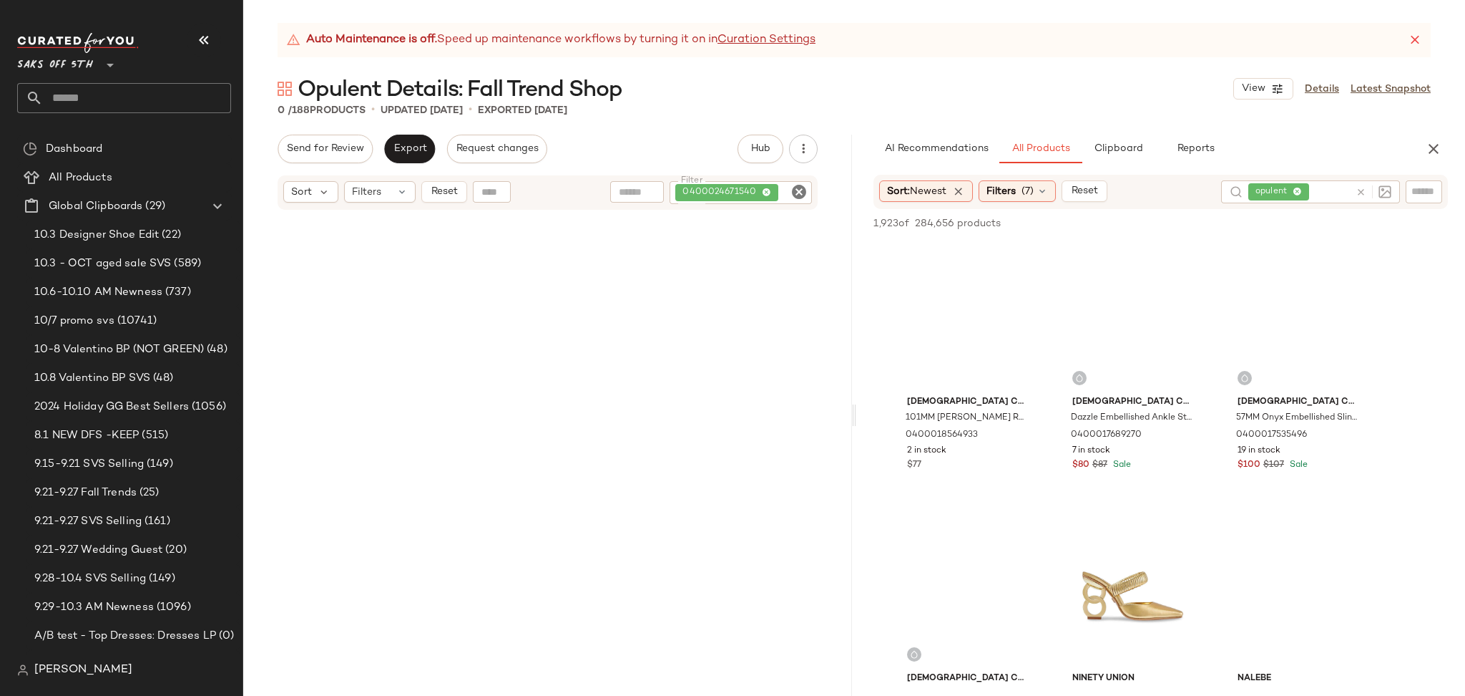
click at [791, 186] on icon "Clear Filter" at bounding box center [799, 191] width 17 height 17
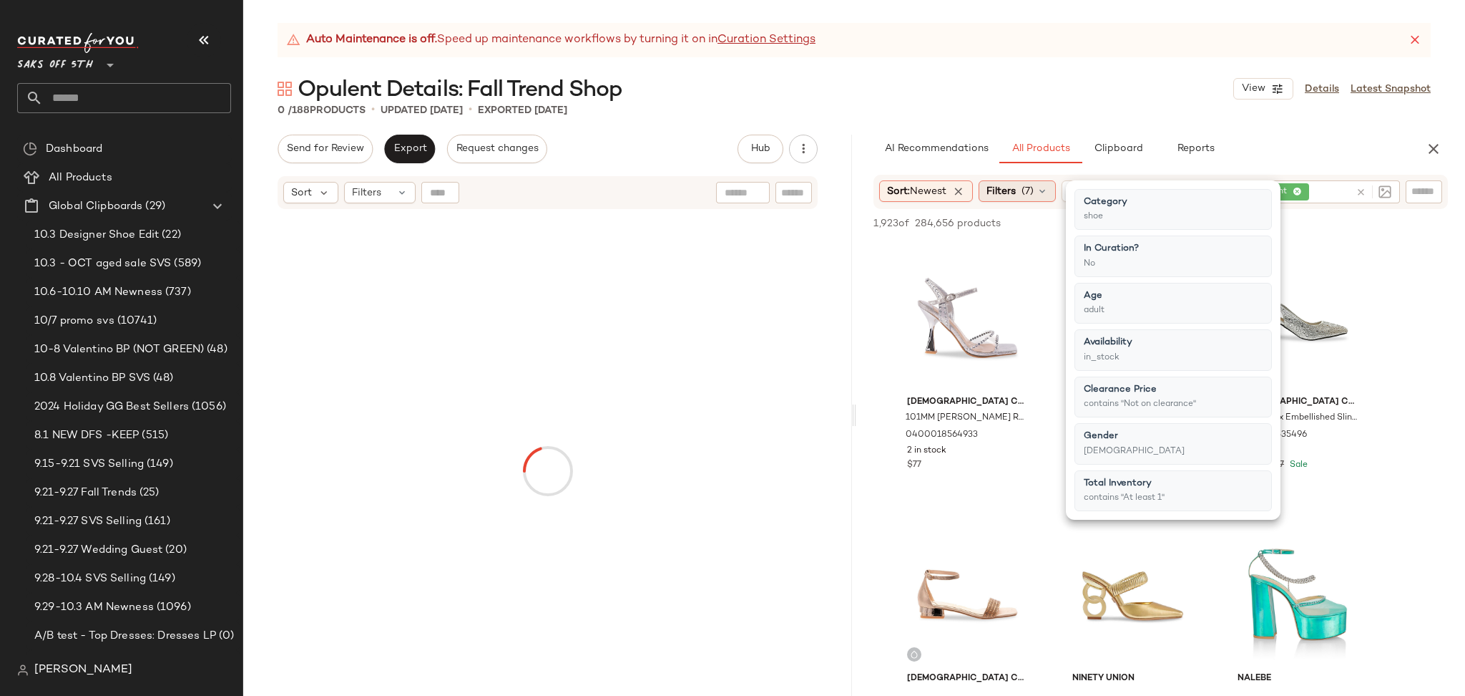
click at [1026, 188] on span "(7)" at bounding box center [1028, 191] width 12 height 15
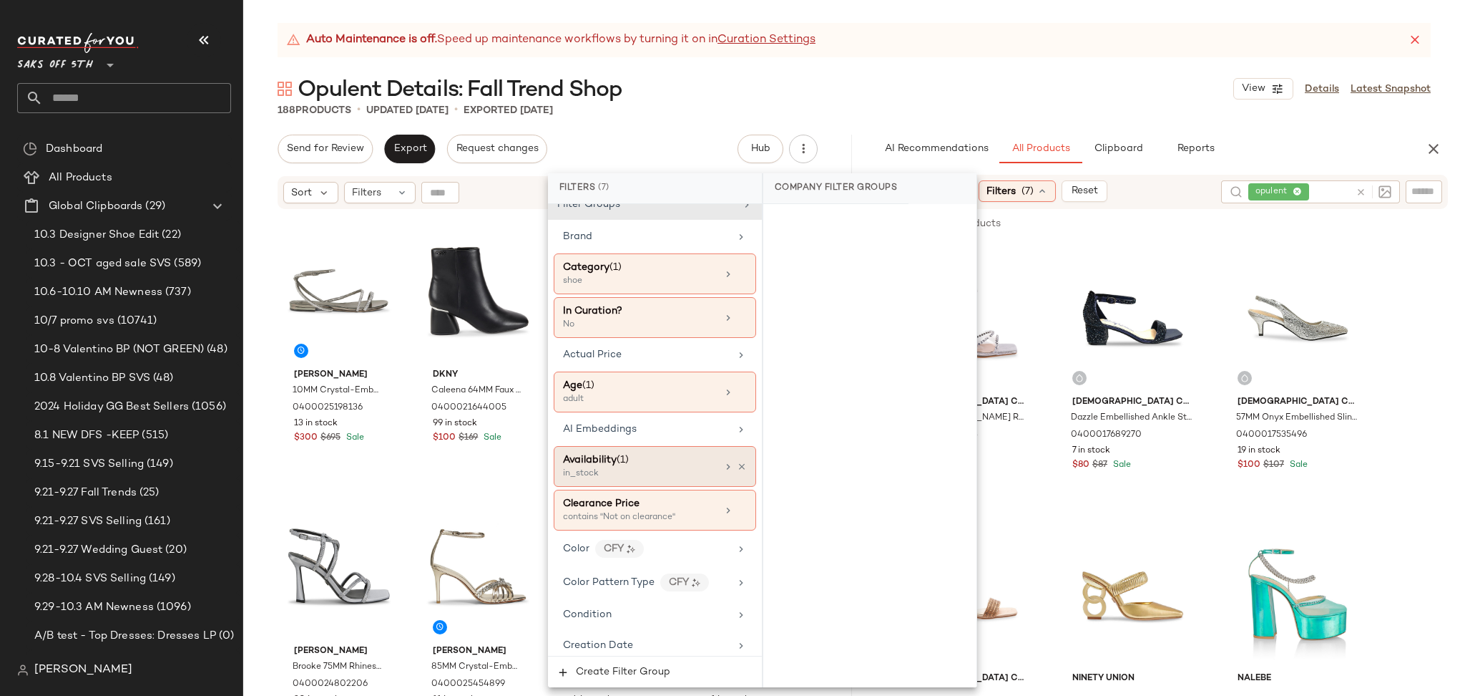
scroll to position [17, 0]
click at [738, 509] on icon at bounding box center [742, 508] width 10 height 10
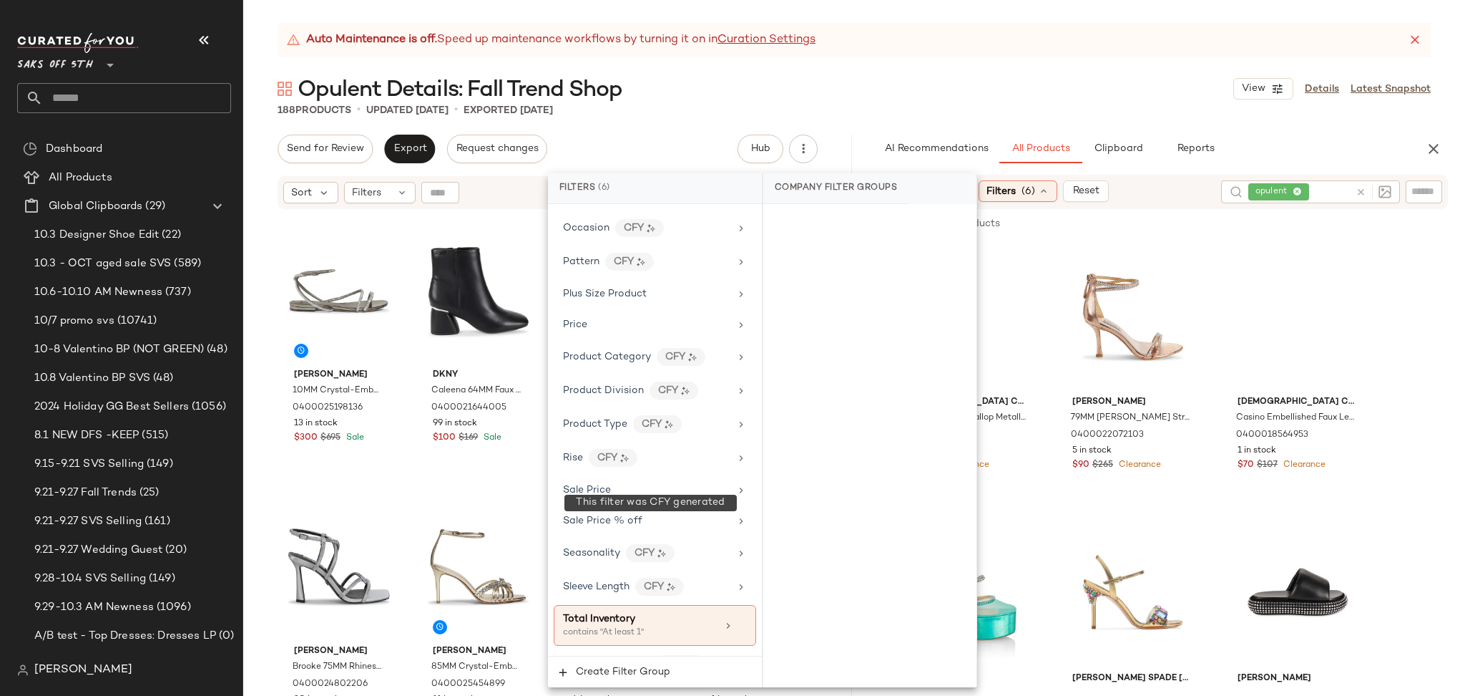
scroll to position [917, 0]
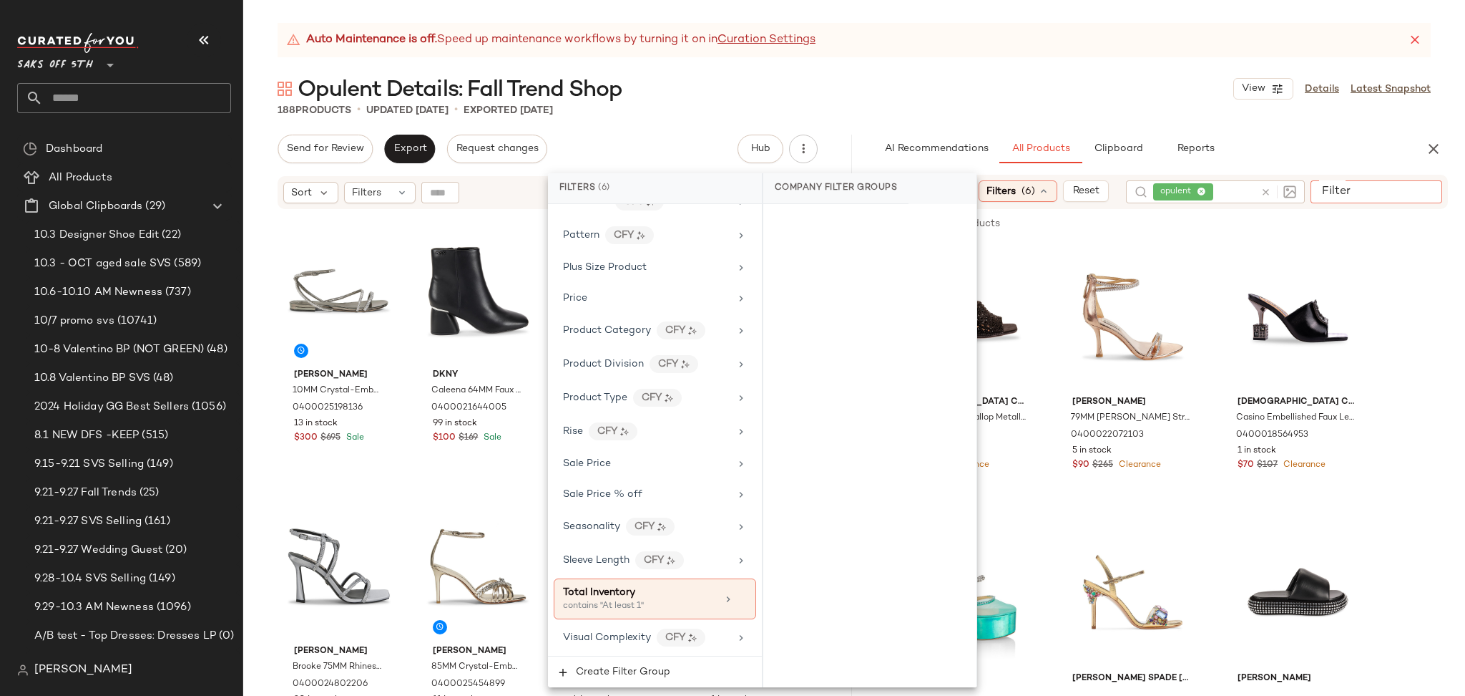
click at [1416, 196] on input "Filter" at bounding box center [1378, 191] width 122 height 15
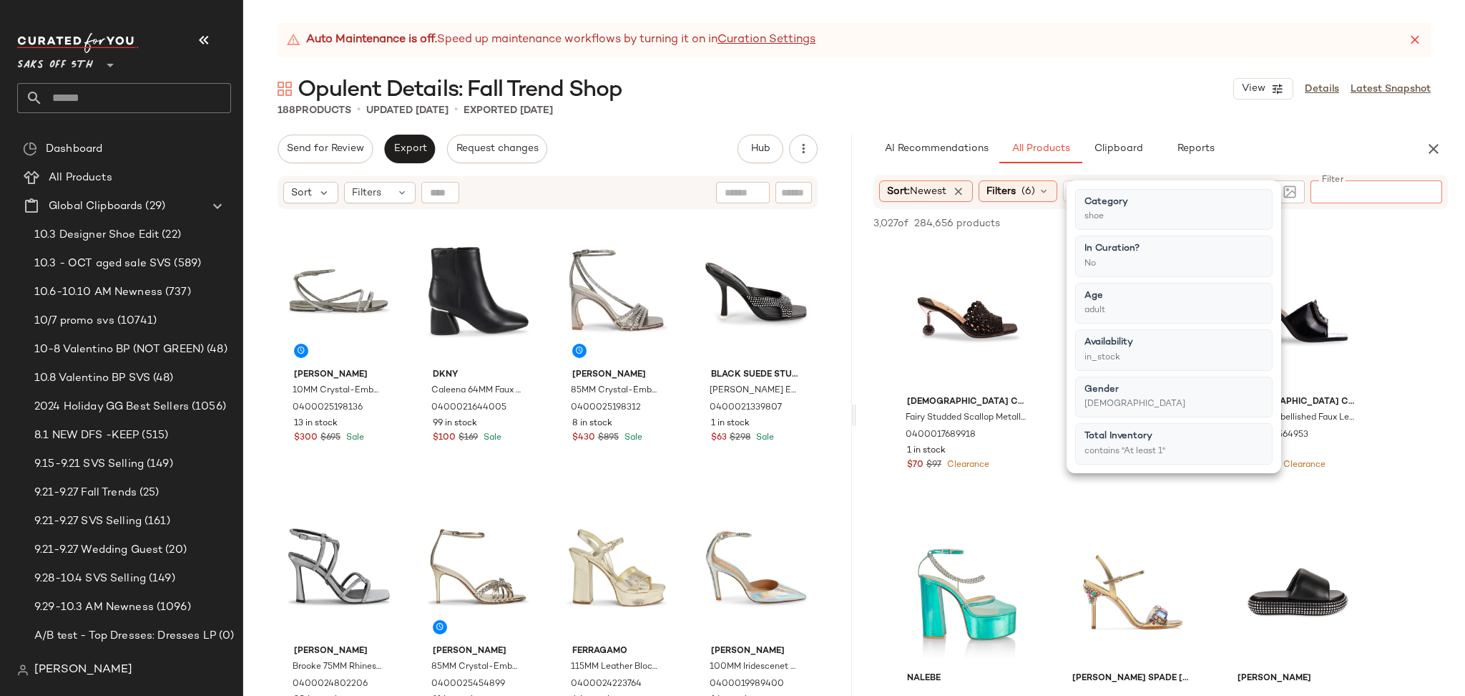
paste input "**********"
type input "**********"
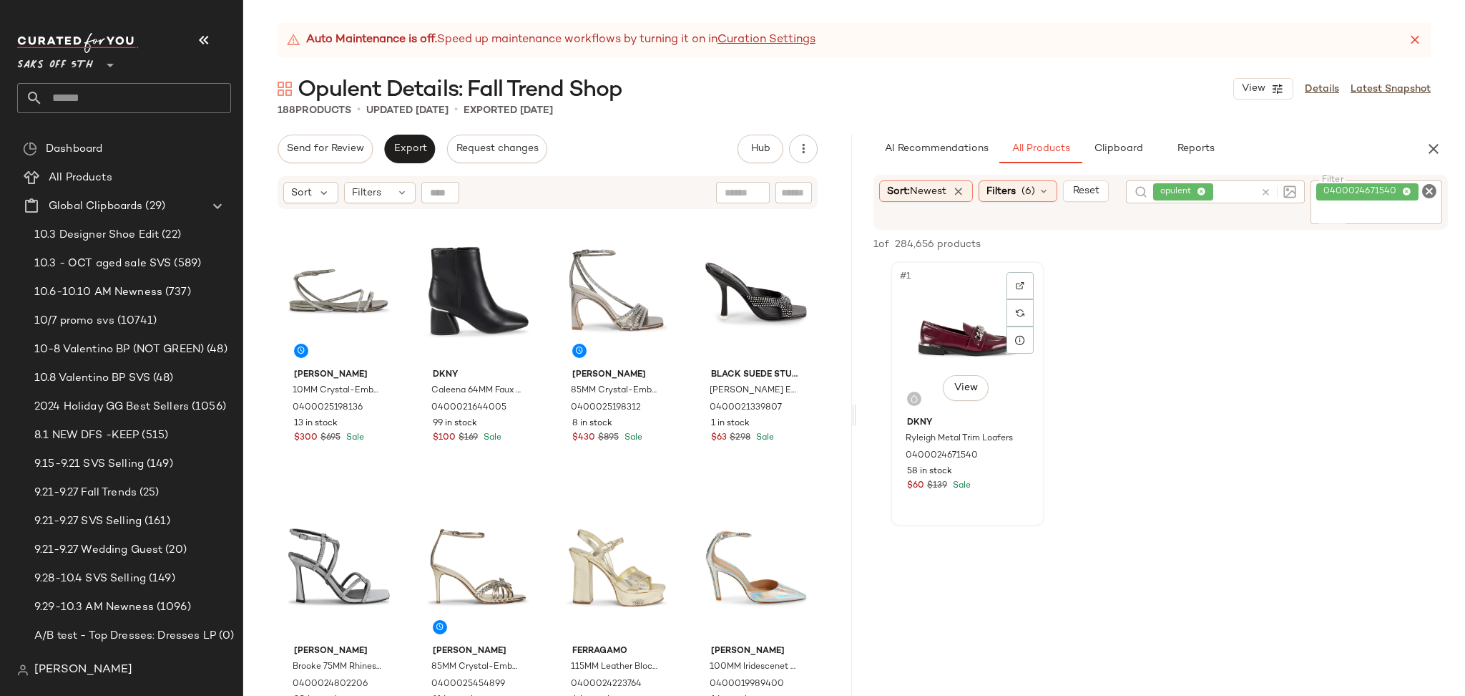
click at [952, 296] on div "#1 View" at bounding box center [968, 338] width 144 height 145
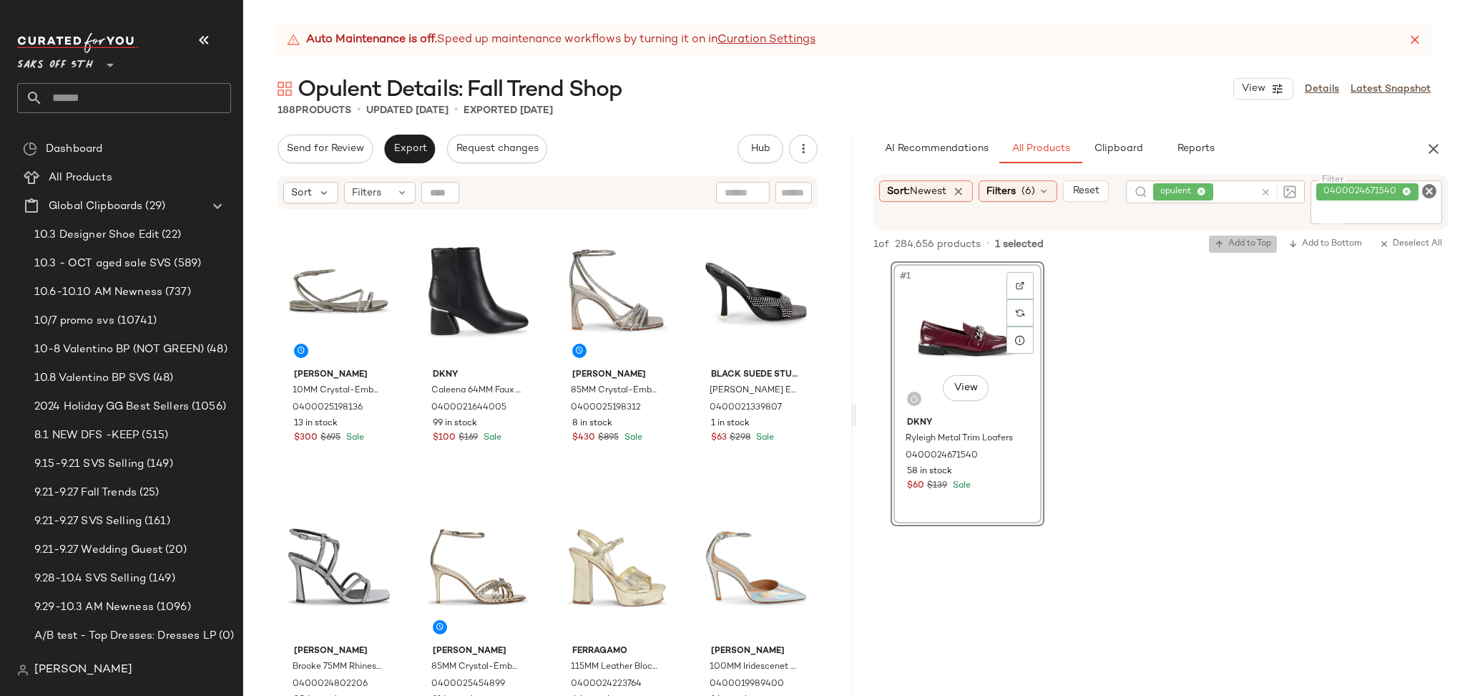
click at [1242, 242] on span "Add to Top" at bounding box center [1243, 244] width 57 height 10
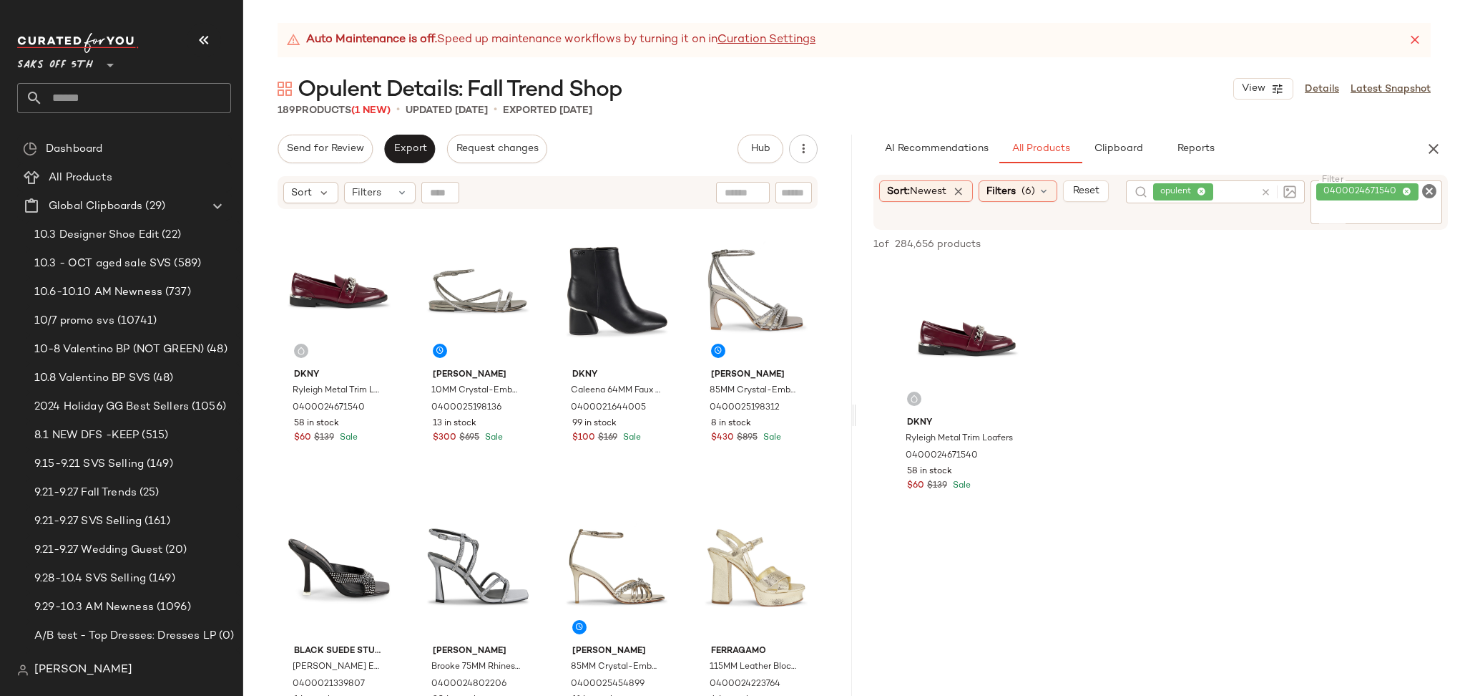
click at [1428, 194] on icon "Clear Filter" at bounding box center [1429, 190] width 17 height 17
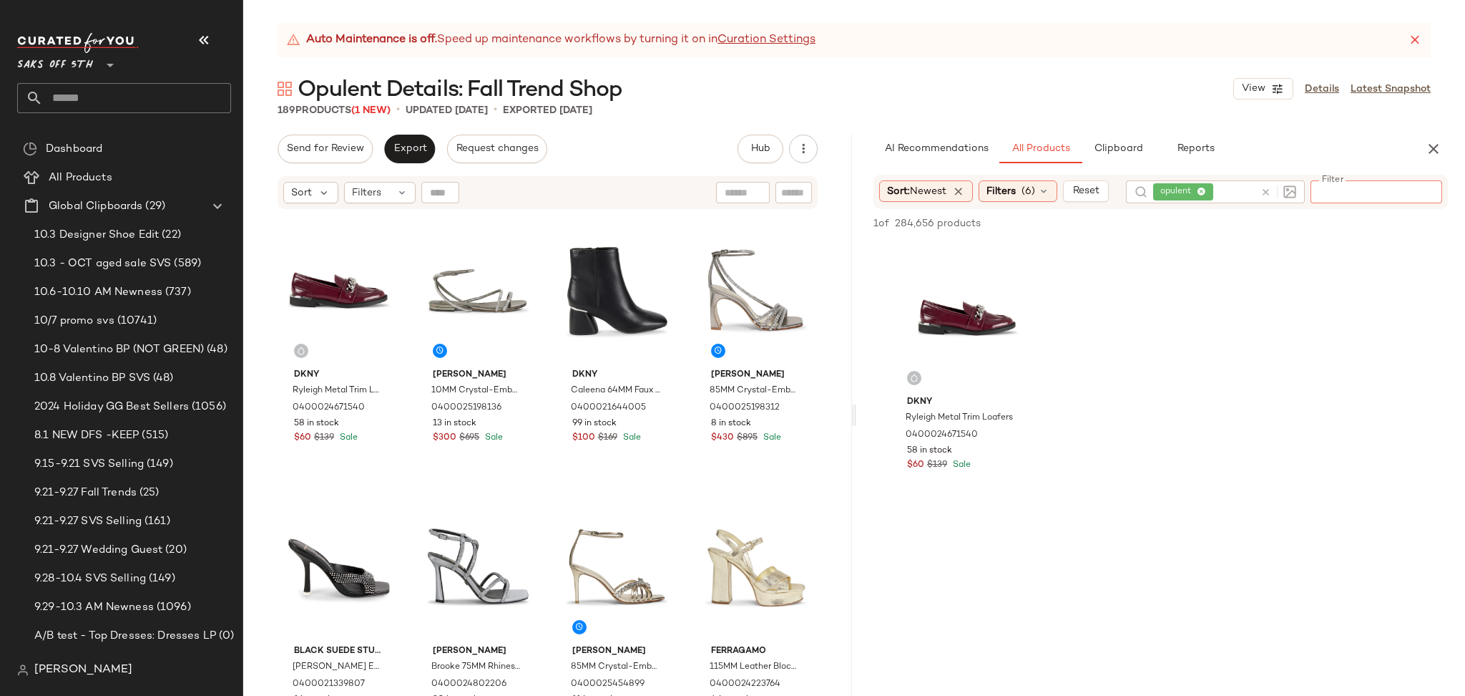
paste input "**********"
type input "**********"
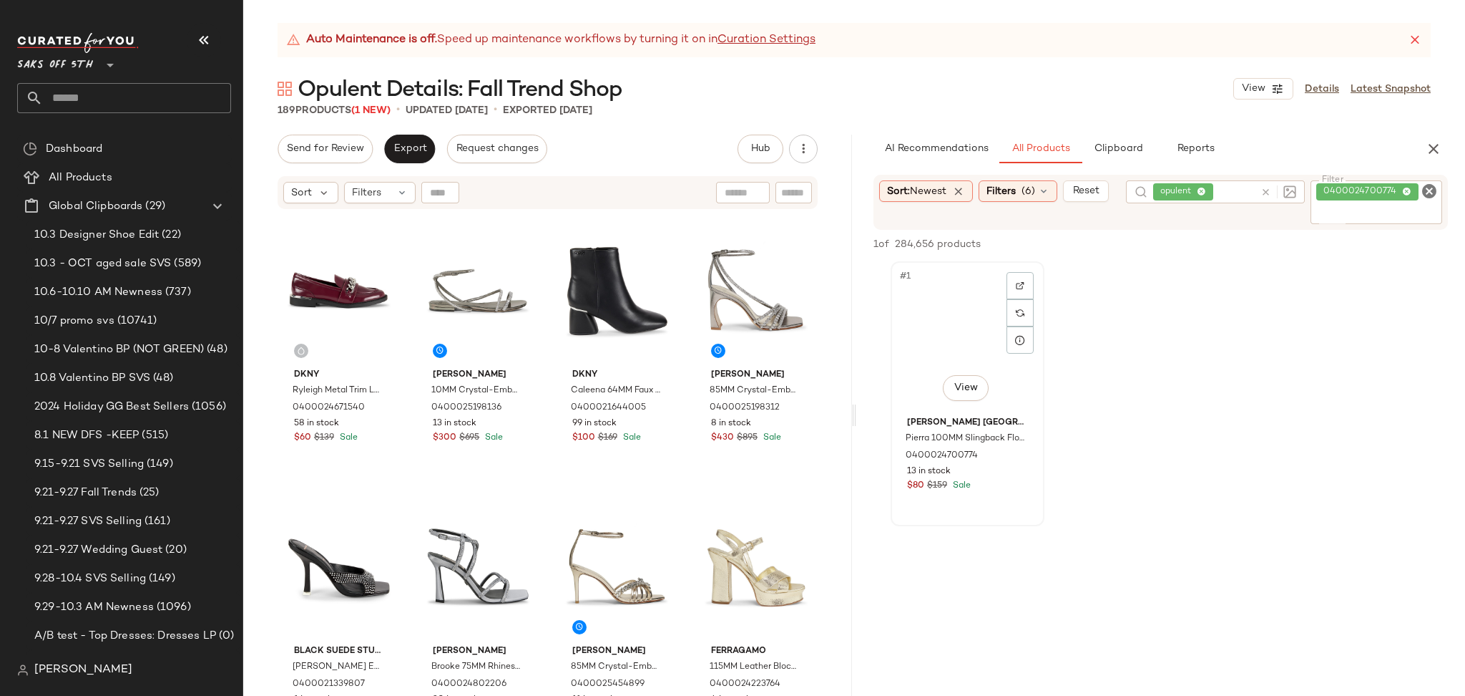
click at [967, 318] on div "#1 View" at bounding box center [968, 338] width 144 height 145
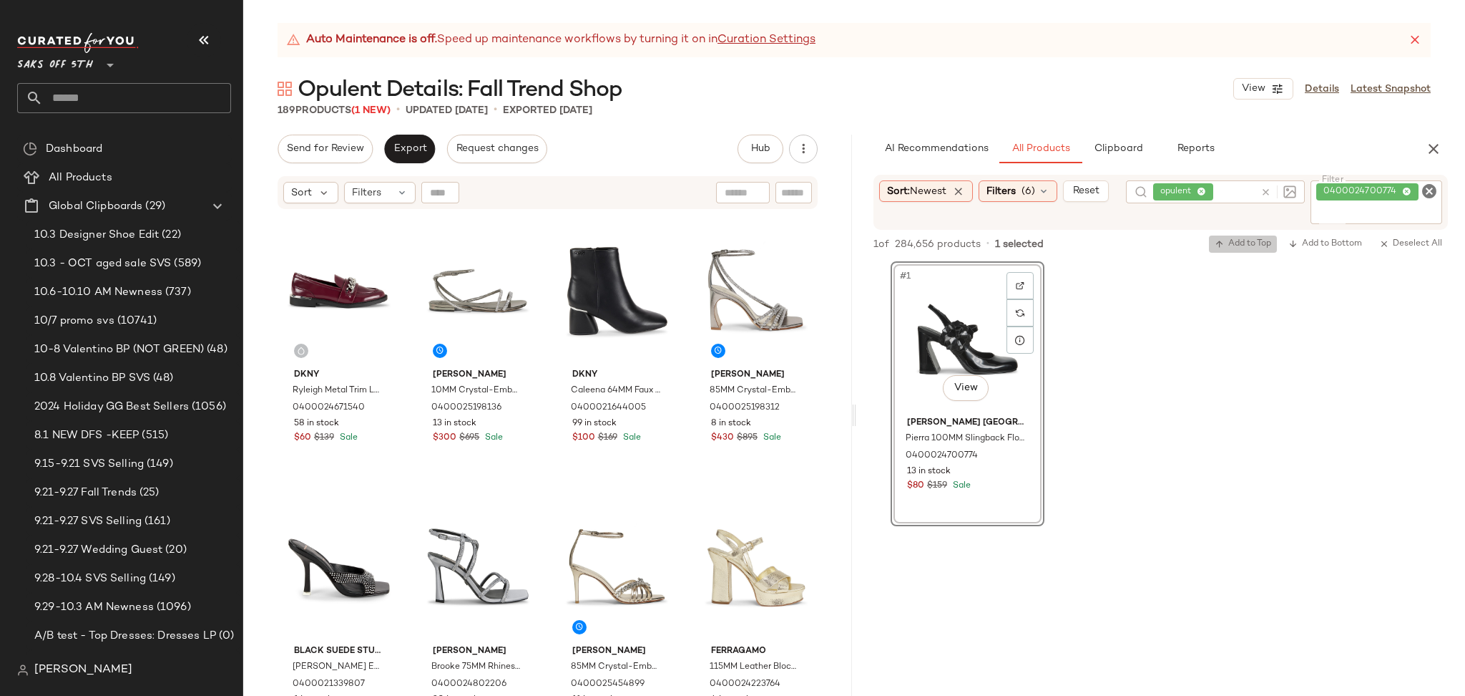
click at [1229, 240] on span "Add to Top" at bounding box center [1243, 244] width 57 height 10
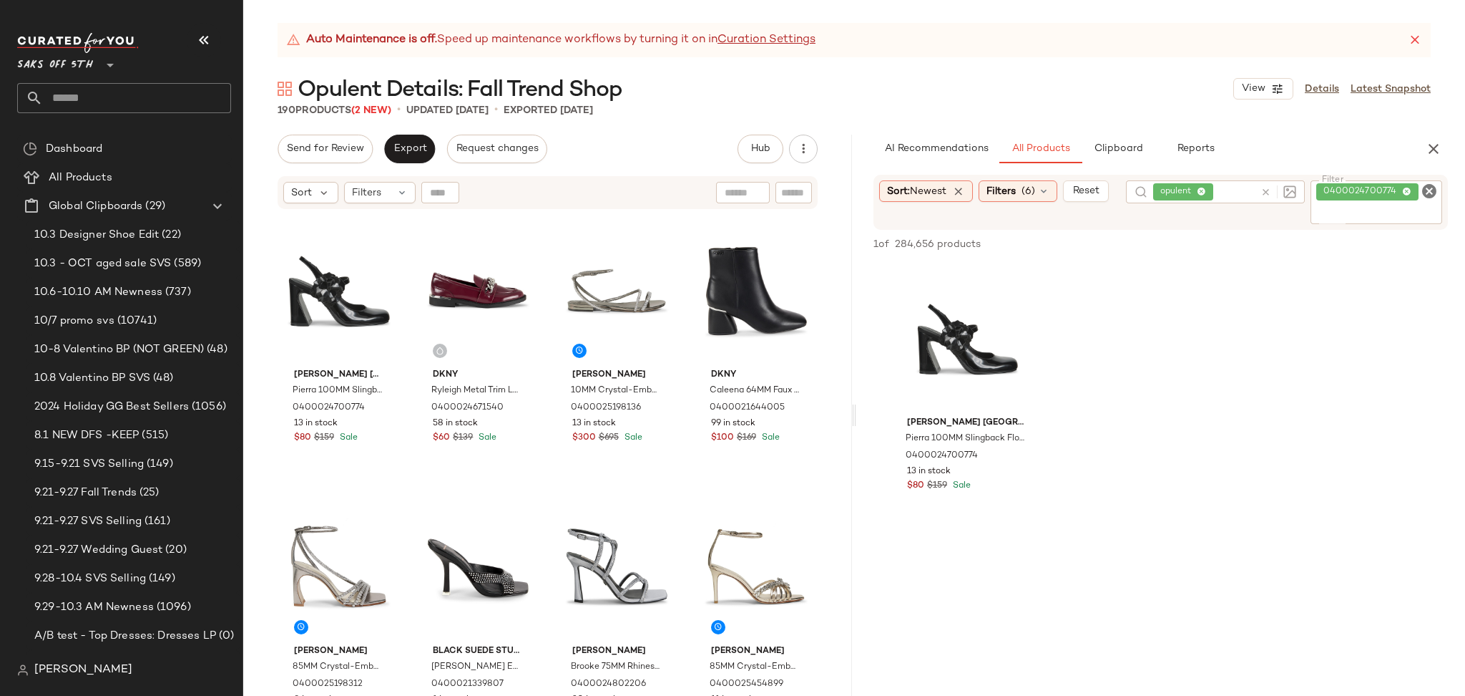
click at [1430, 192] on icon "Clear Filter" at bounding box center [1429, 190] width 17 height 17
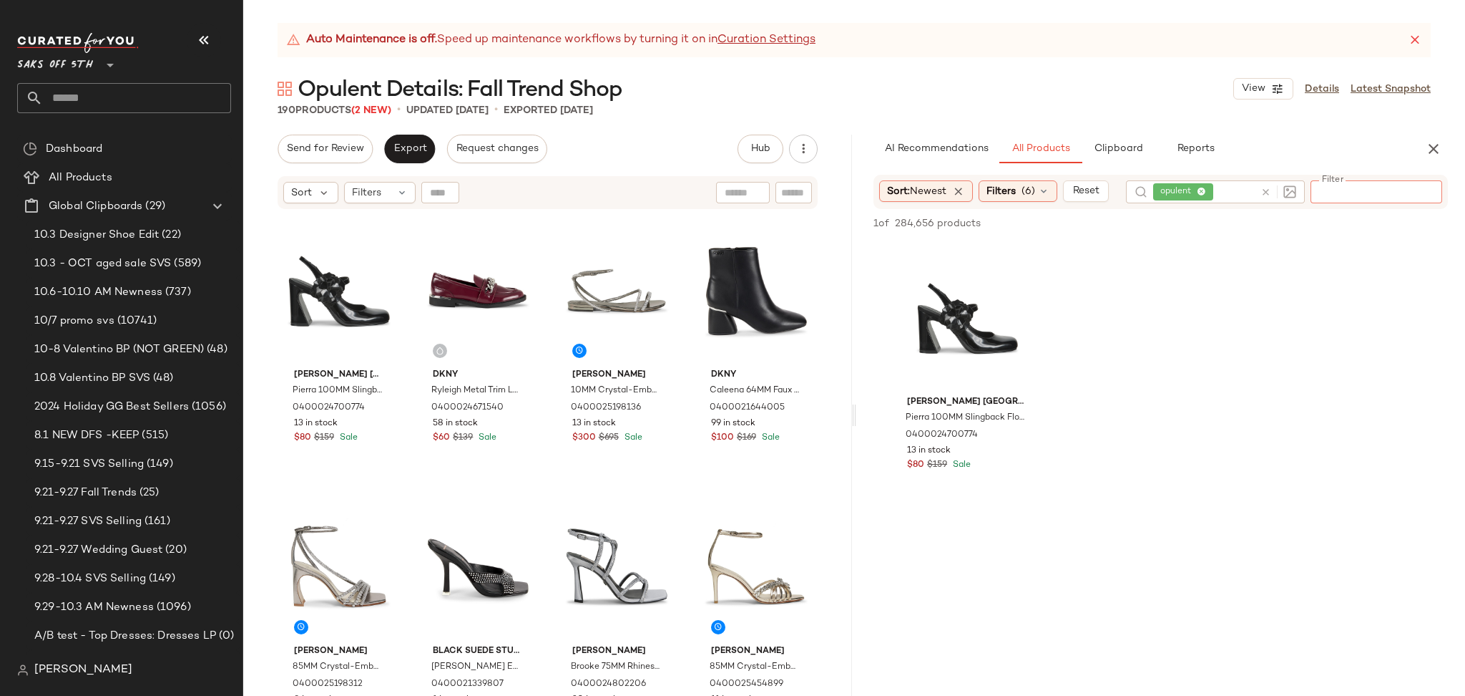
paste input "**********"
type input "**********"
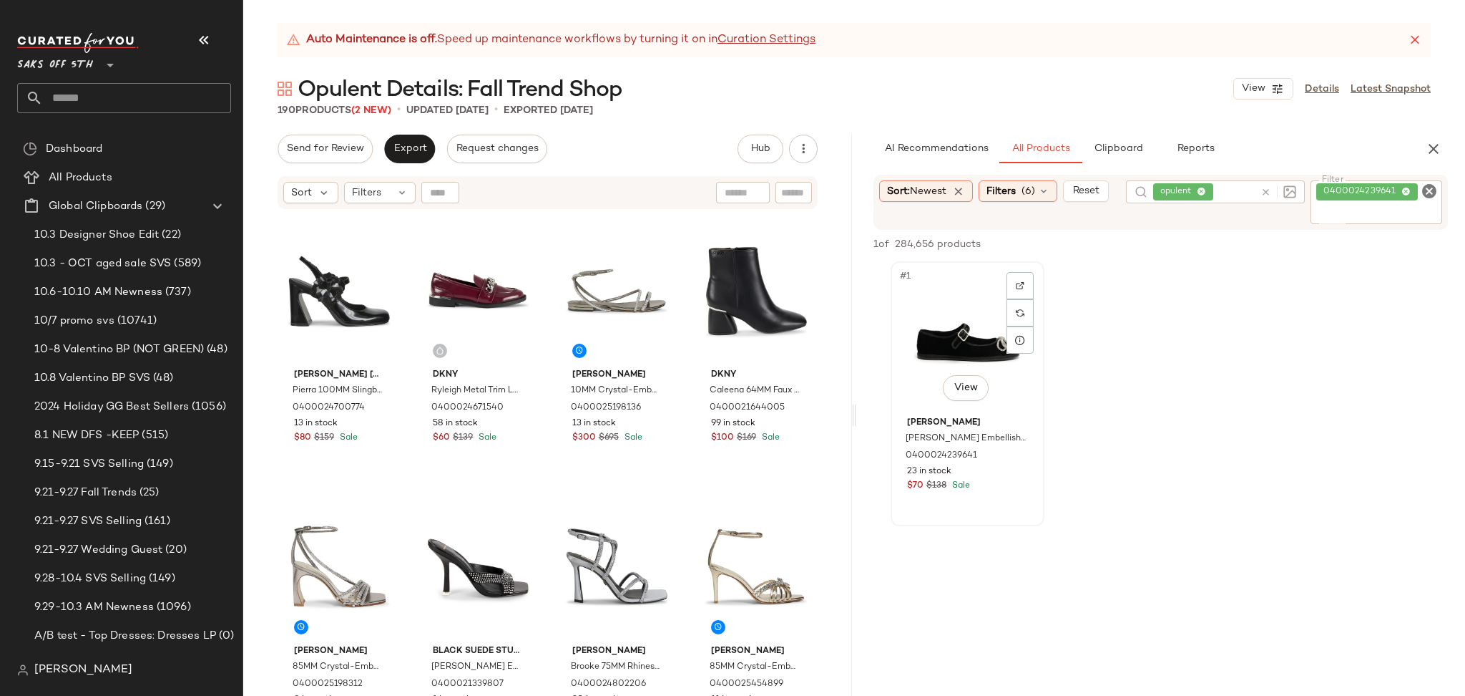
click at [944, 313] on div "#1 View" at bounding box center [968, 338] width 144 height 145
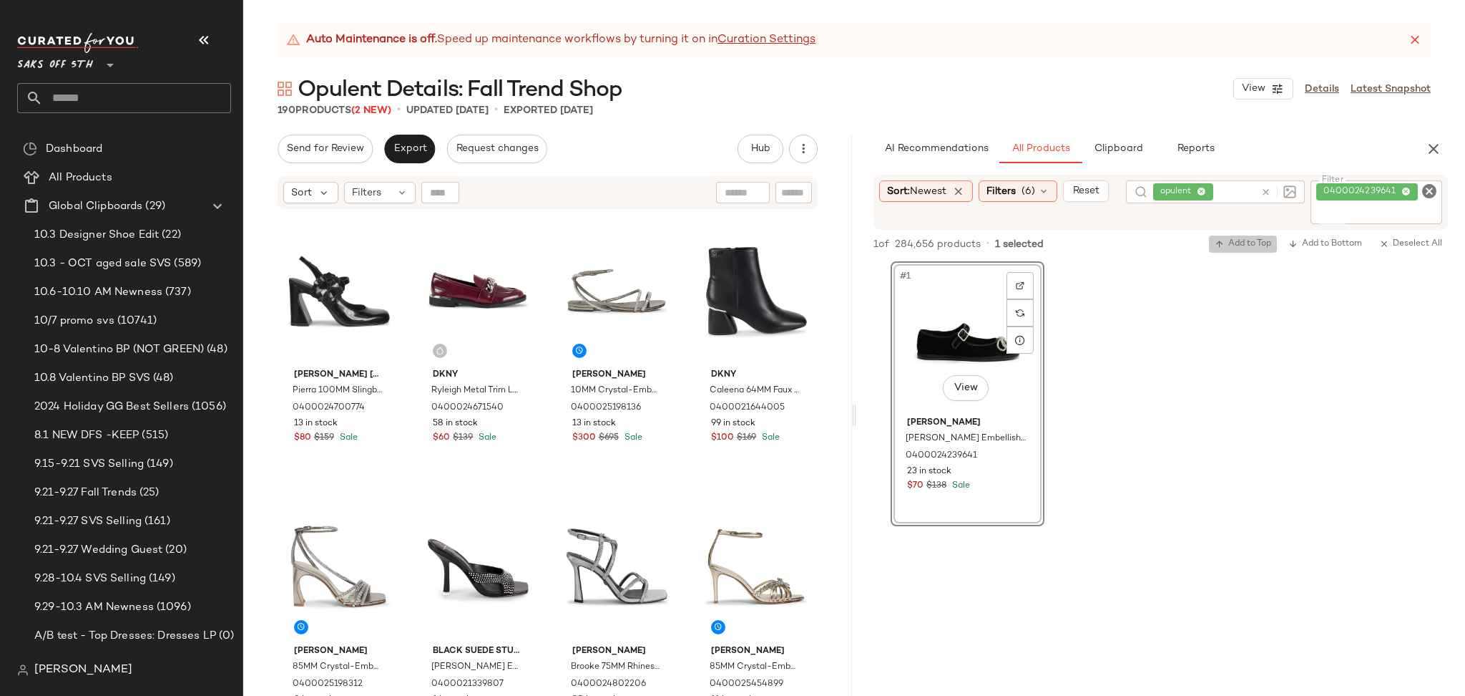
click at [1238, 250] on button "Add to Top" at bounding box center [1243, 243] width 68 height 17
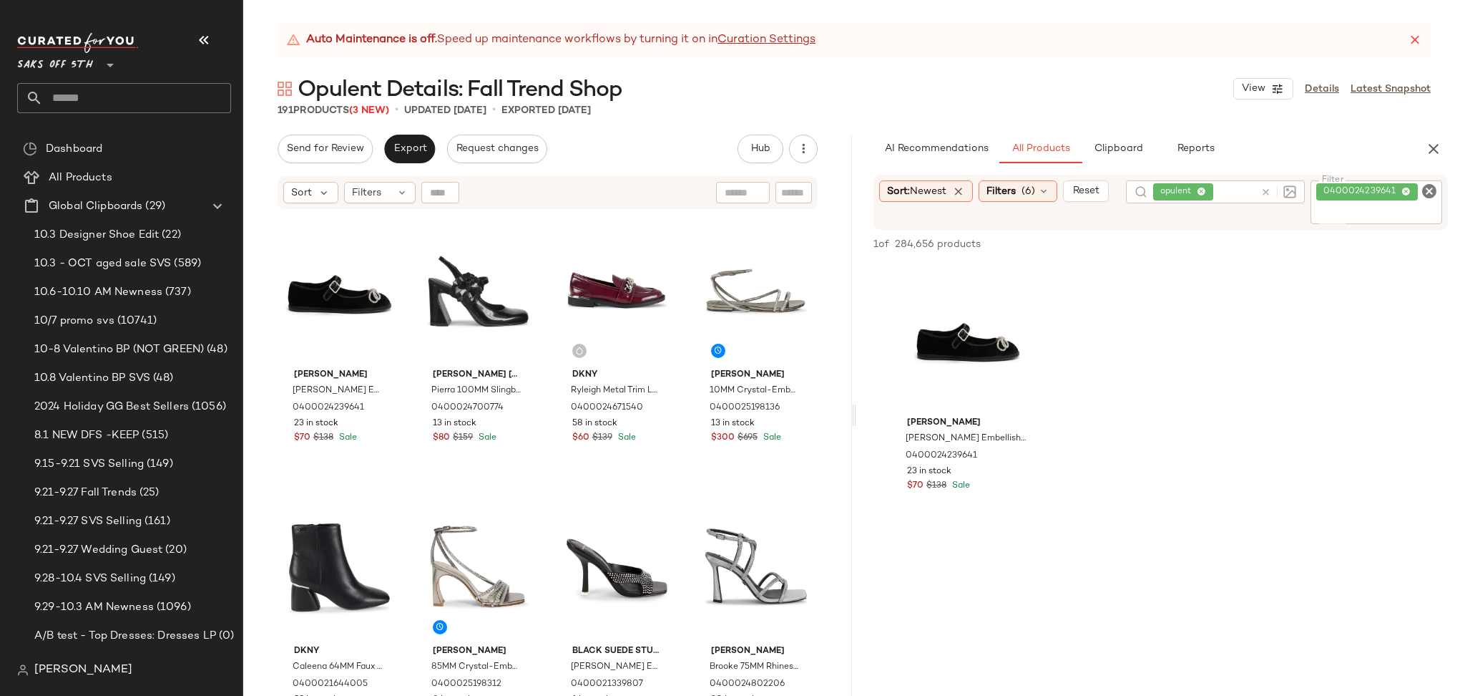
click at [1433, 192] on icon "Clear Filter" at bounding box center [1429, 190] width 17 height 17
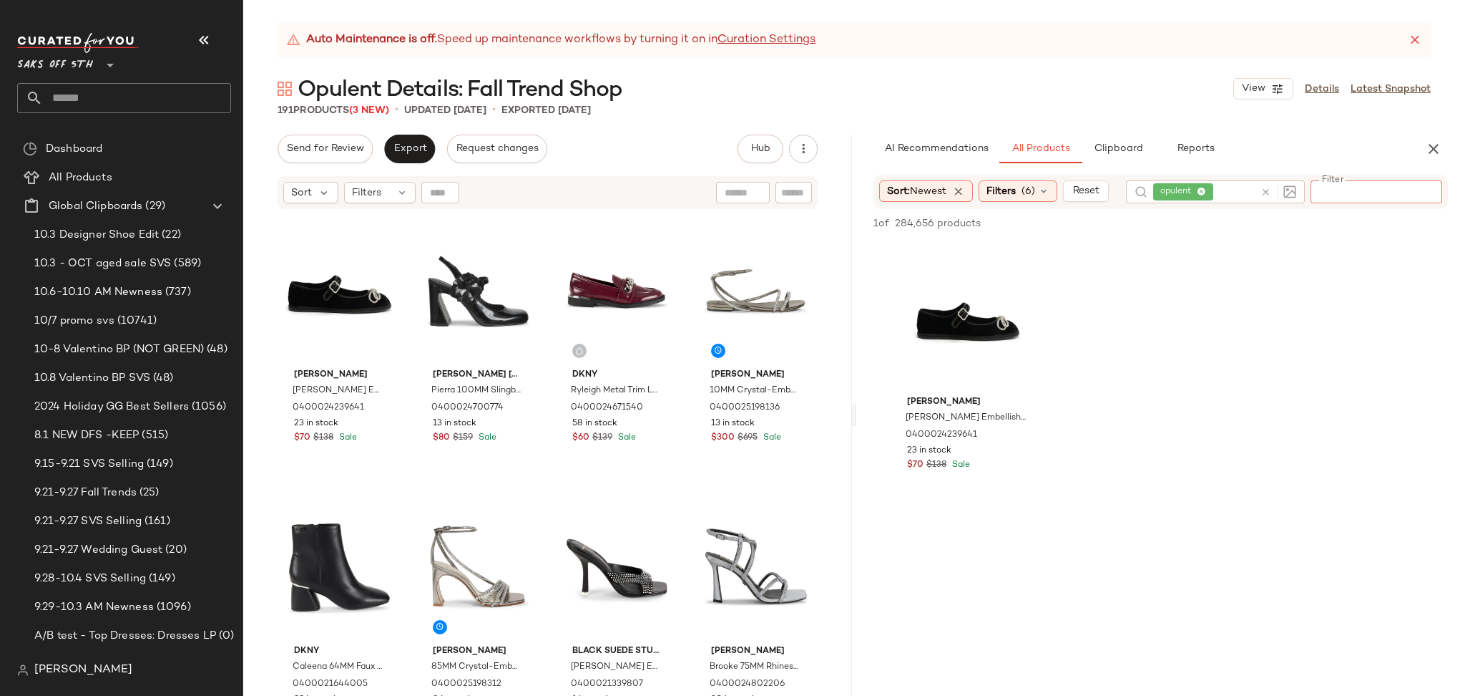
paste input "**********"
type input "**********"
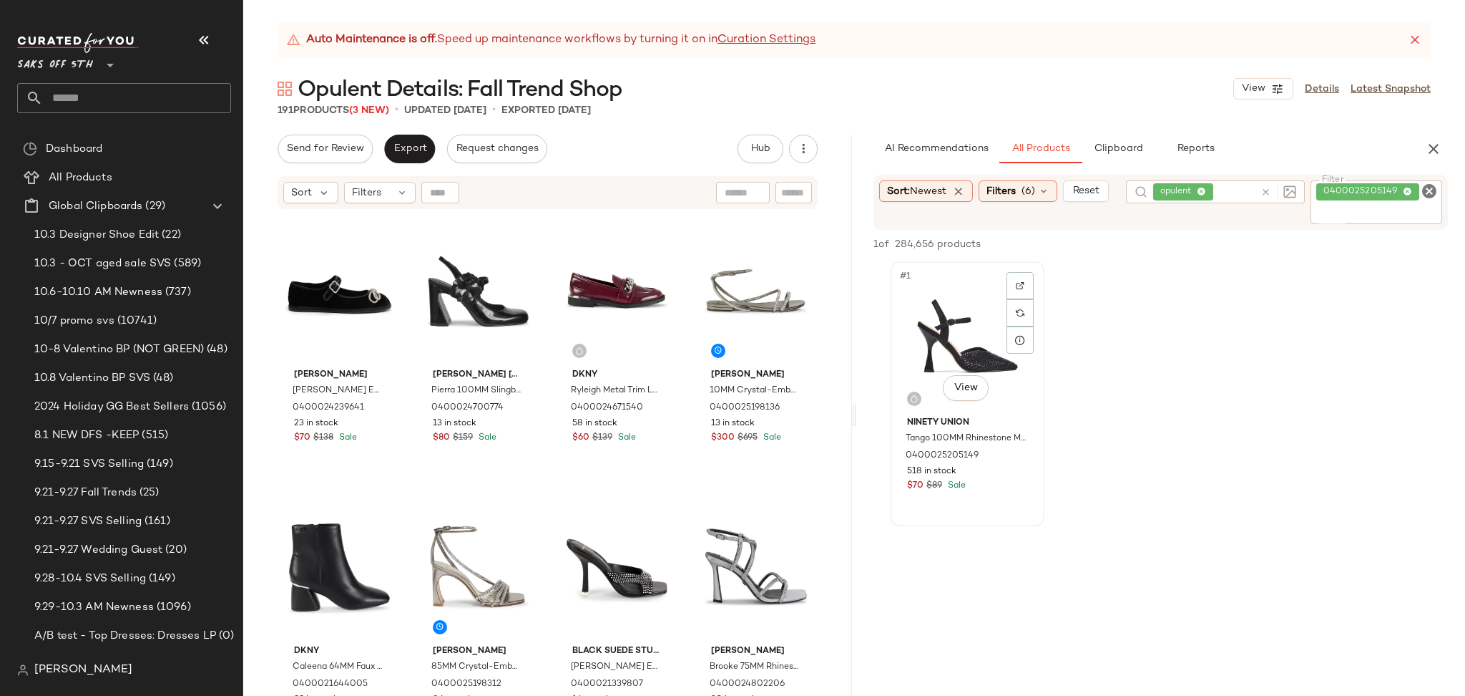
click at [966, 334] on div "#1 View" at bounding box center [968, 338] width 144 height 145
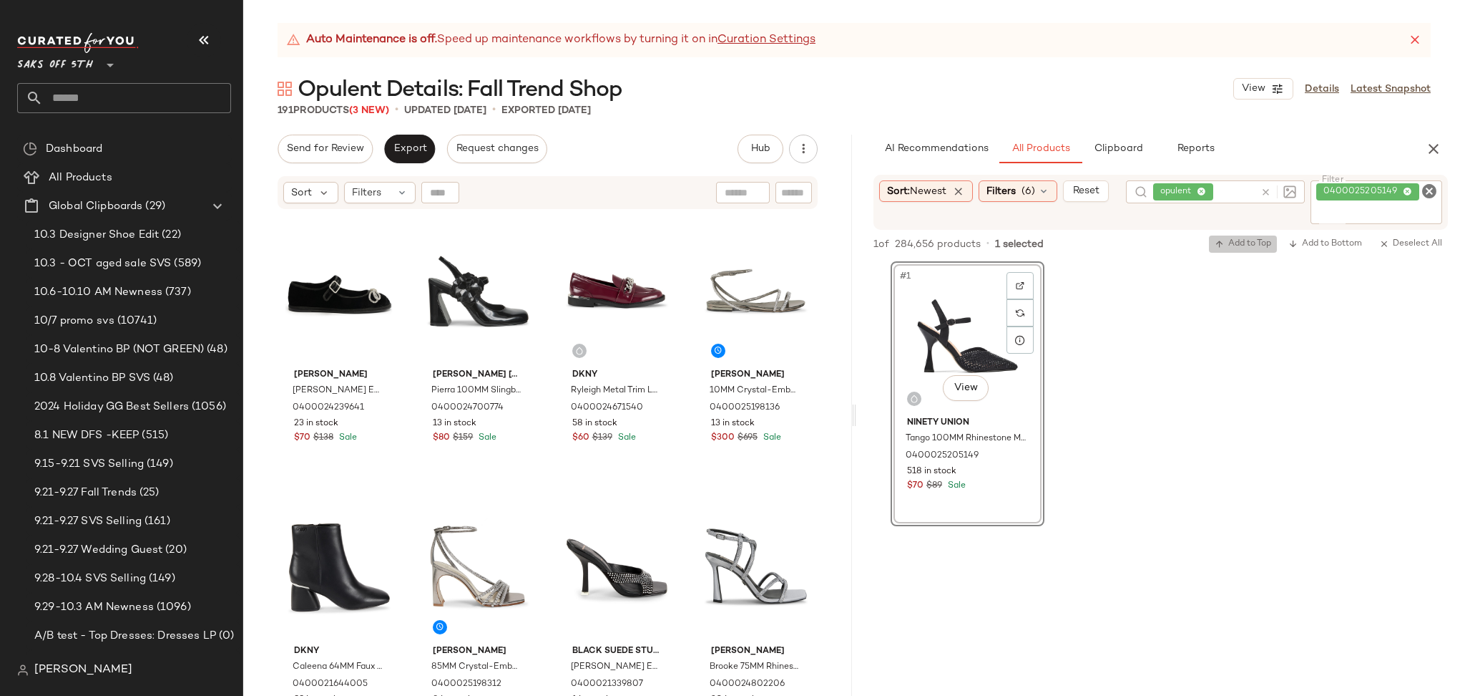
click at [1241, 244] on span "Add to Top" at bounding box center [1243, 244] width 57 height 10
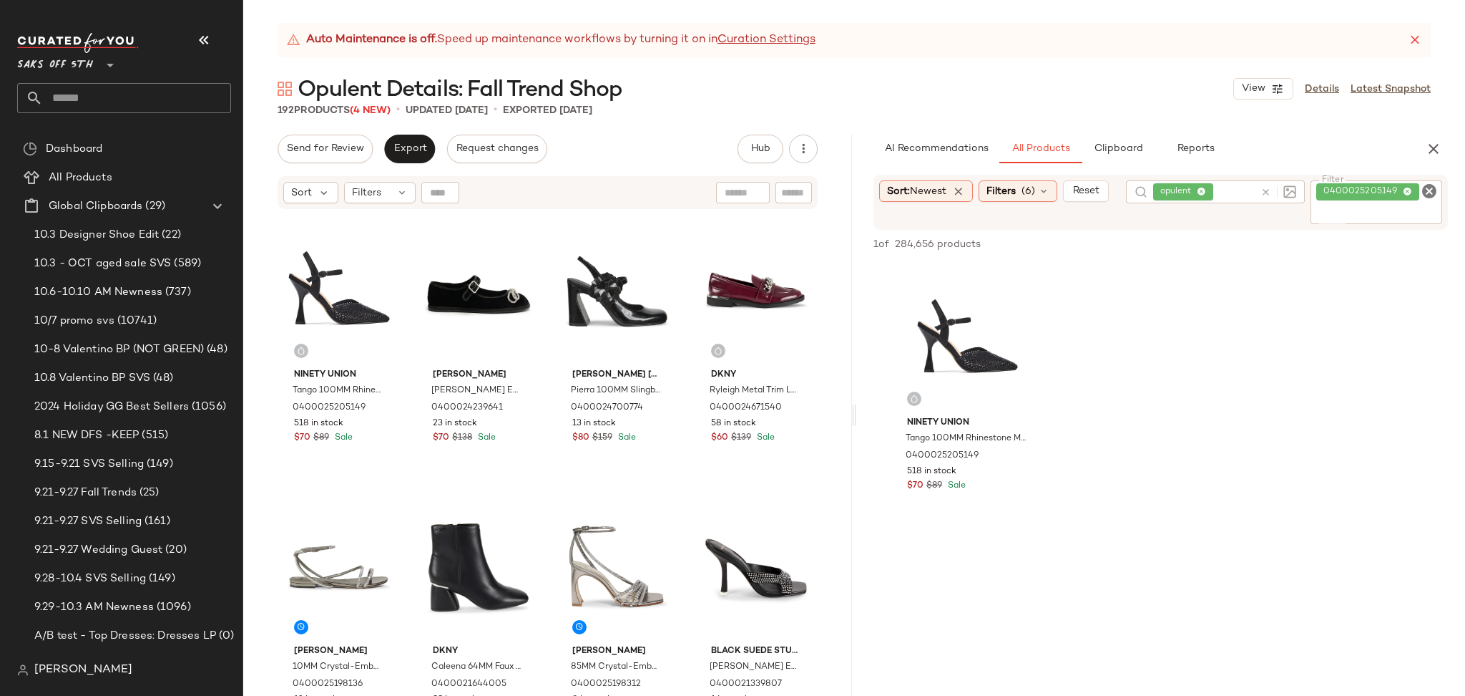
click at [1424, 192] on icon "Clear Filter" at bounding box center [1429, 190] width 17 height 17
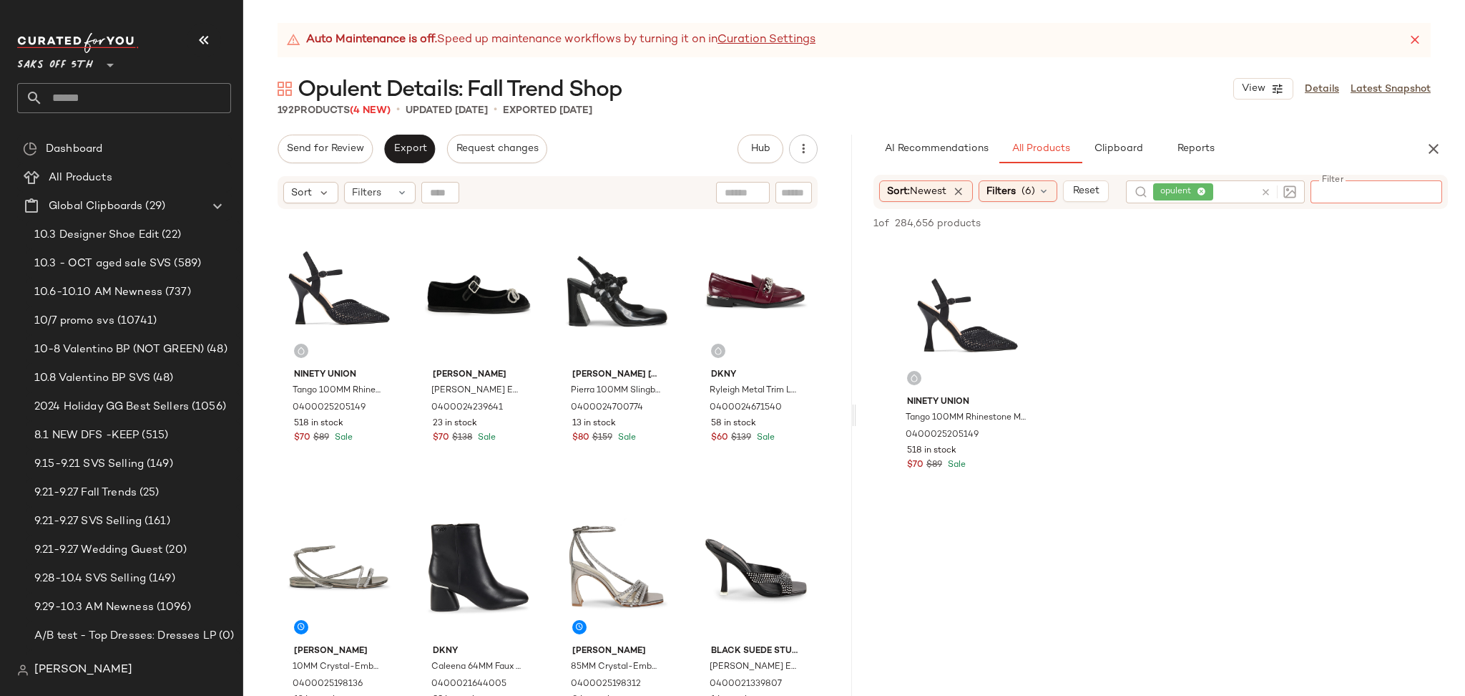
paste input "**********"
type input "**********"
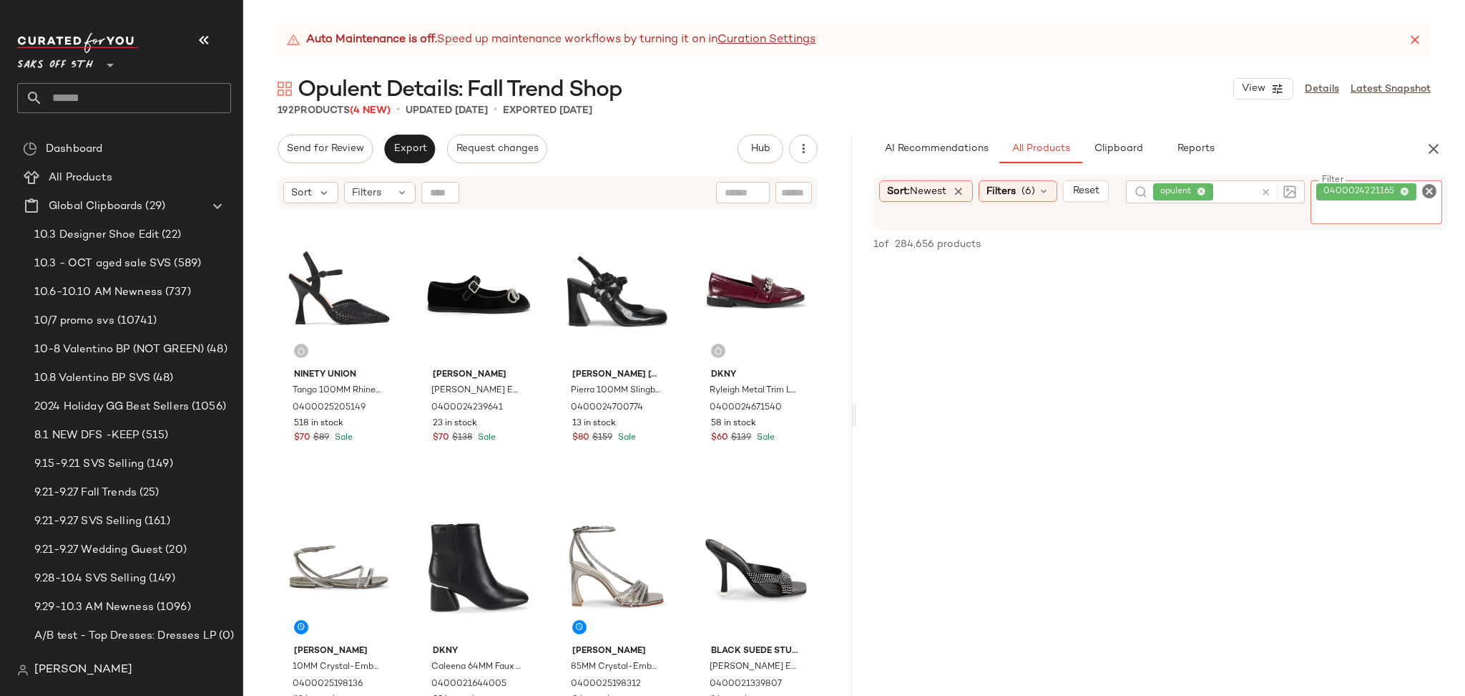
click at [794, 194] on input "text" at bounding box center [793, 192] width 25 height 15
paste input "**********"
type input "**********"
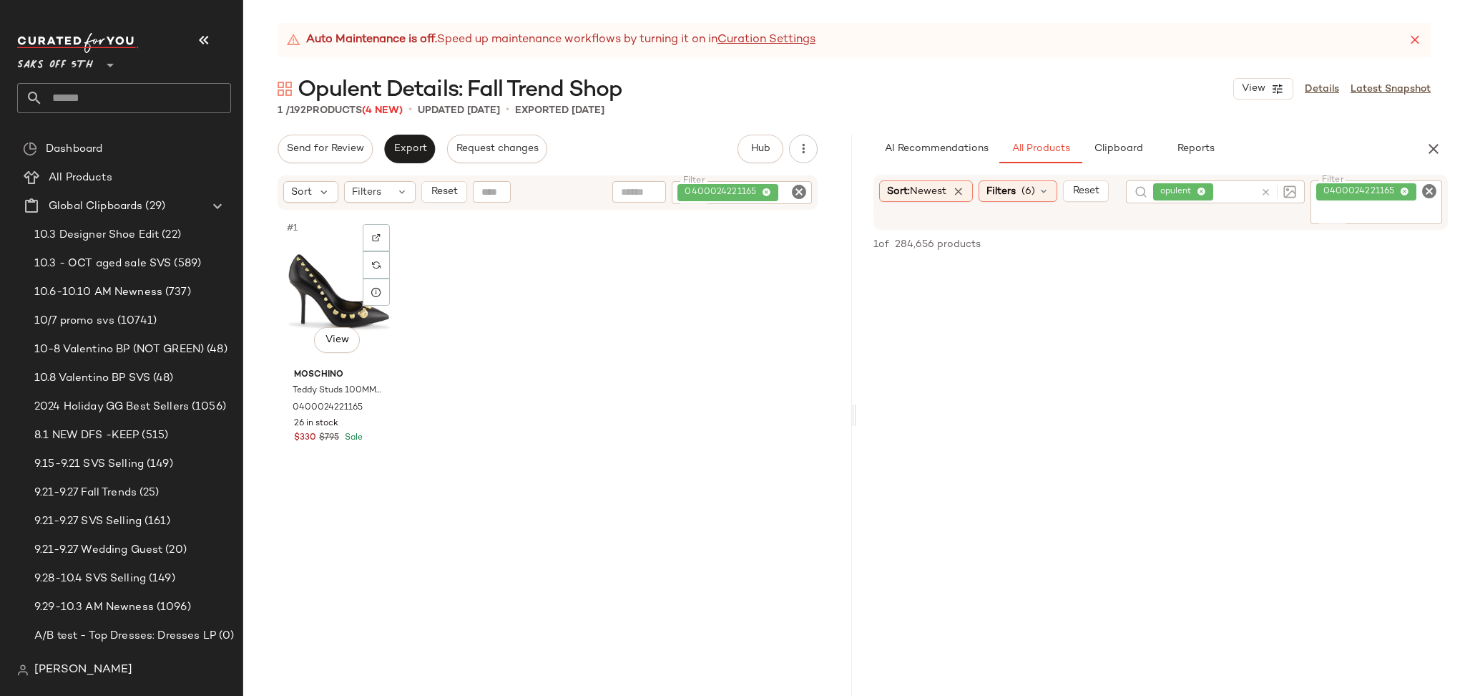
click at [356, 265] on div "#1 View" at bounding box center [339, 290] width 113 height 145
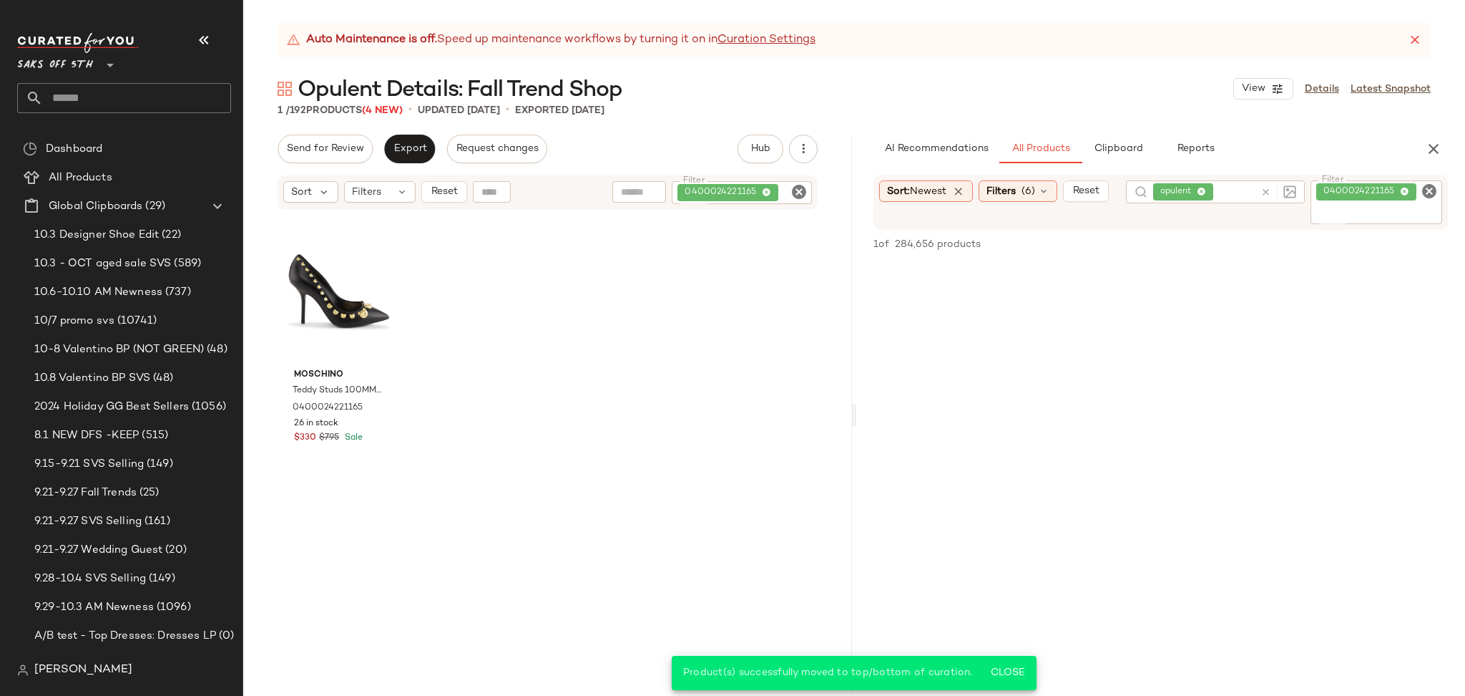
click at [804, 190] on icon "Clear Filter" at bounding box center [799, 191] width 17 height 17
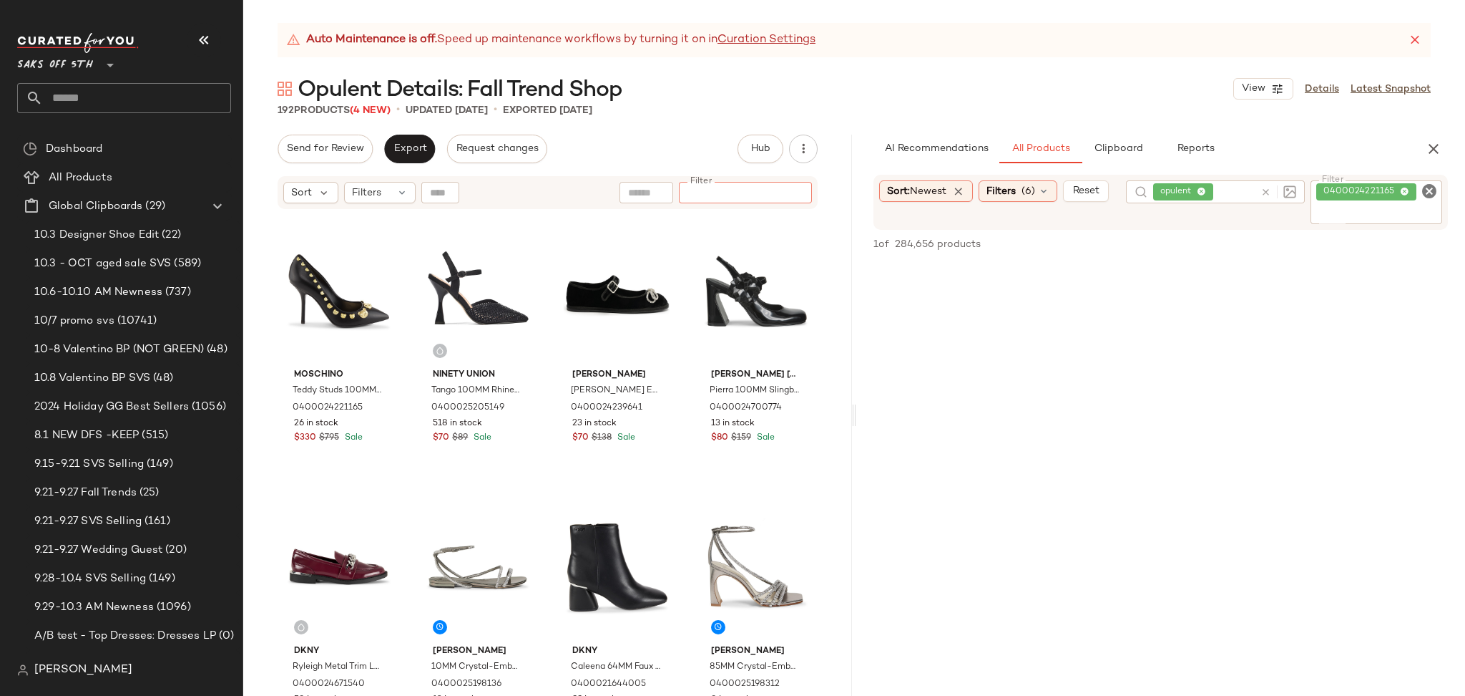
click at [1430, 195] on icon "Clear Filter" at bounding box center [1429, 190] width 17 height 17
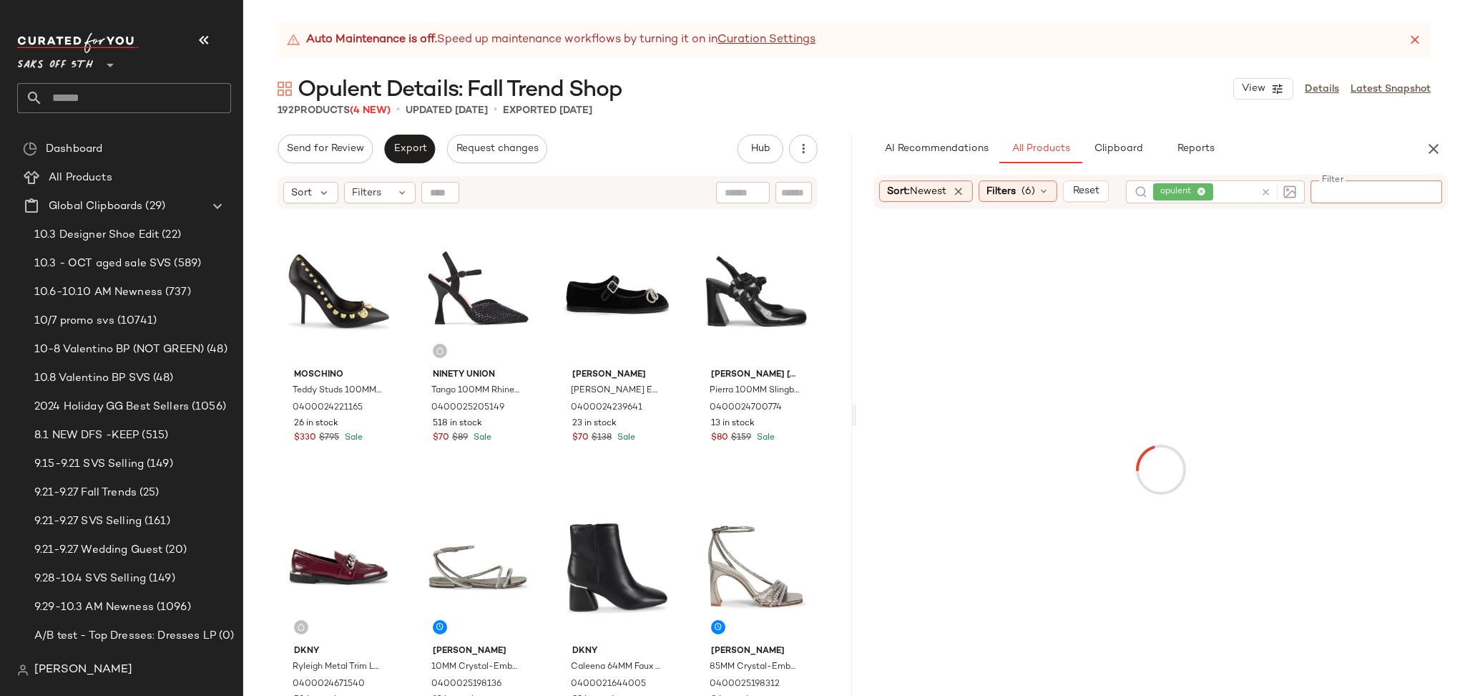
paste input "**********"
type input "**********"
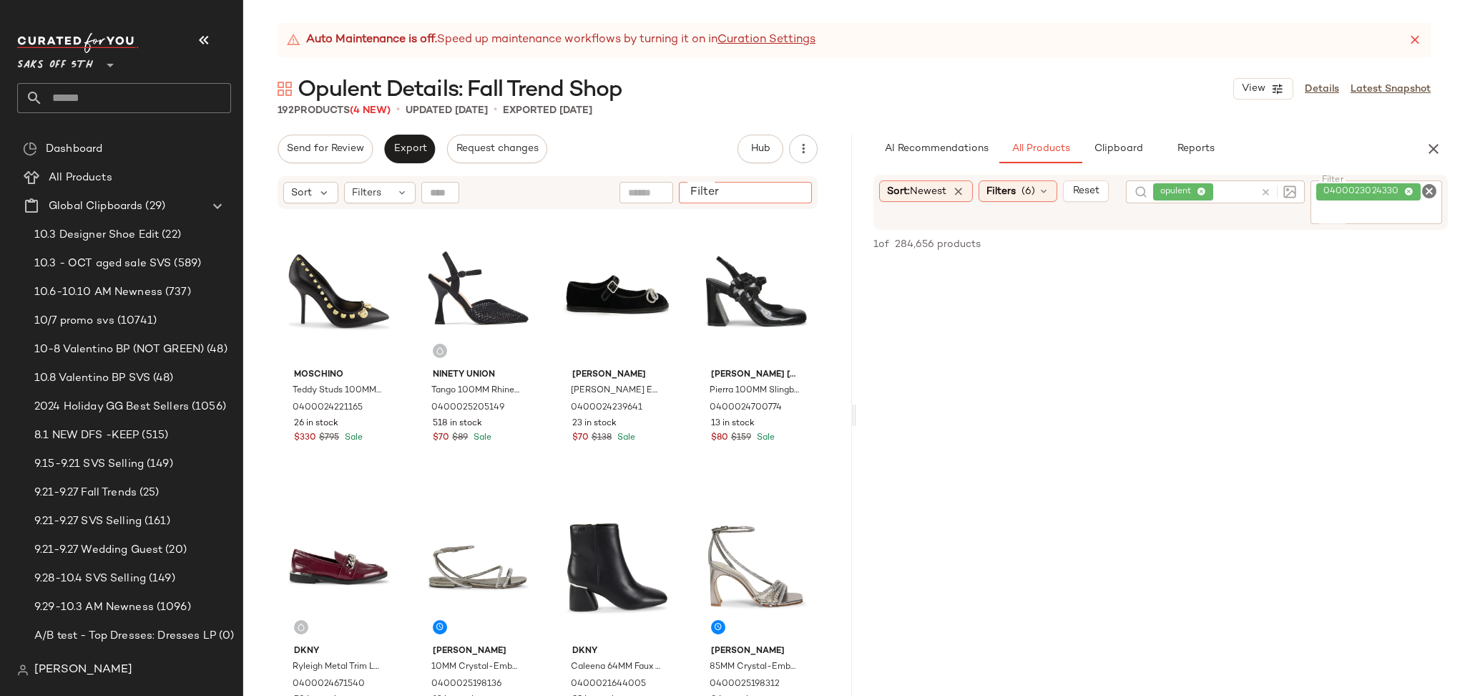
click at [794, 194] on input "Filter" at bounding box center [746, 192] width 122 height 15
paste input "**********"
type input "**********"
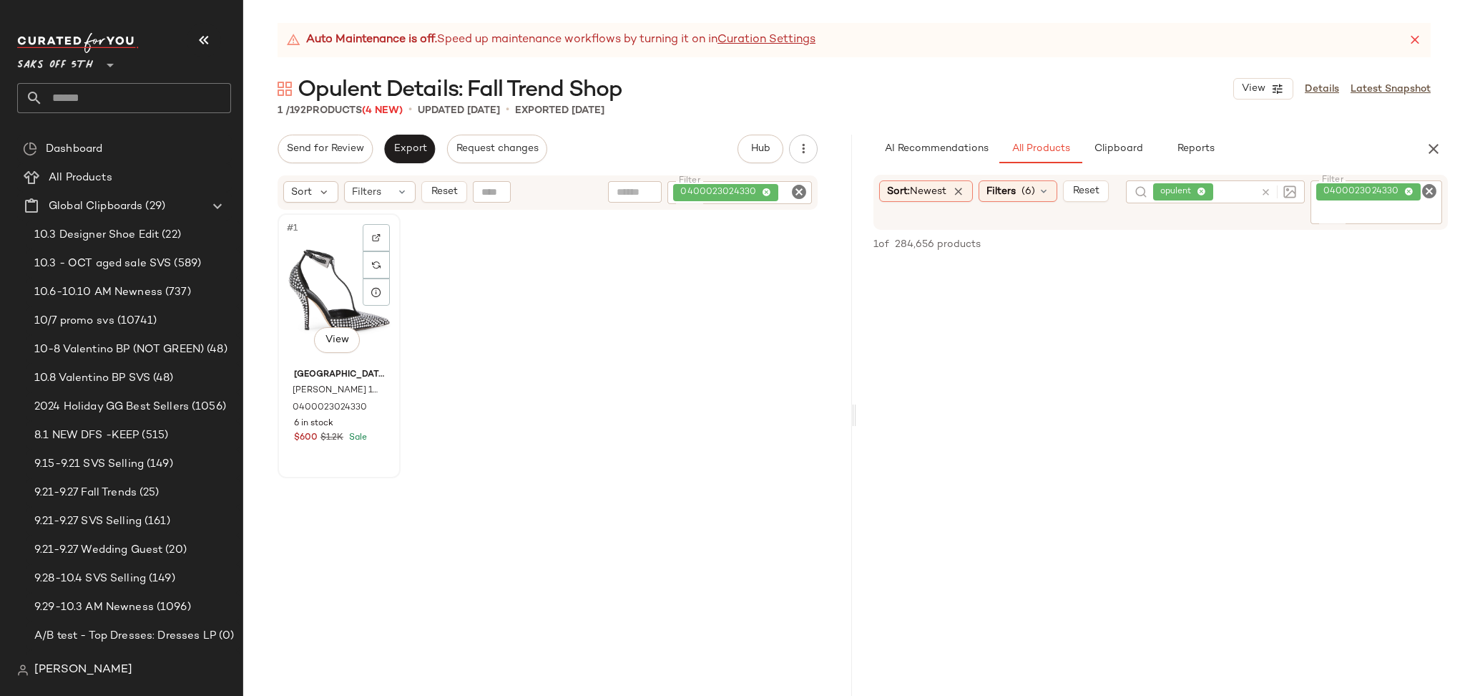
click at [329, 293] on div "#1 View" at bounding box center [339, 290] width 113 height 145
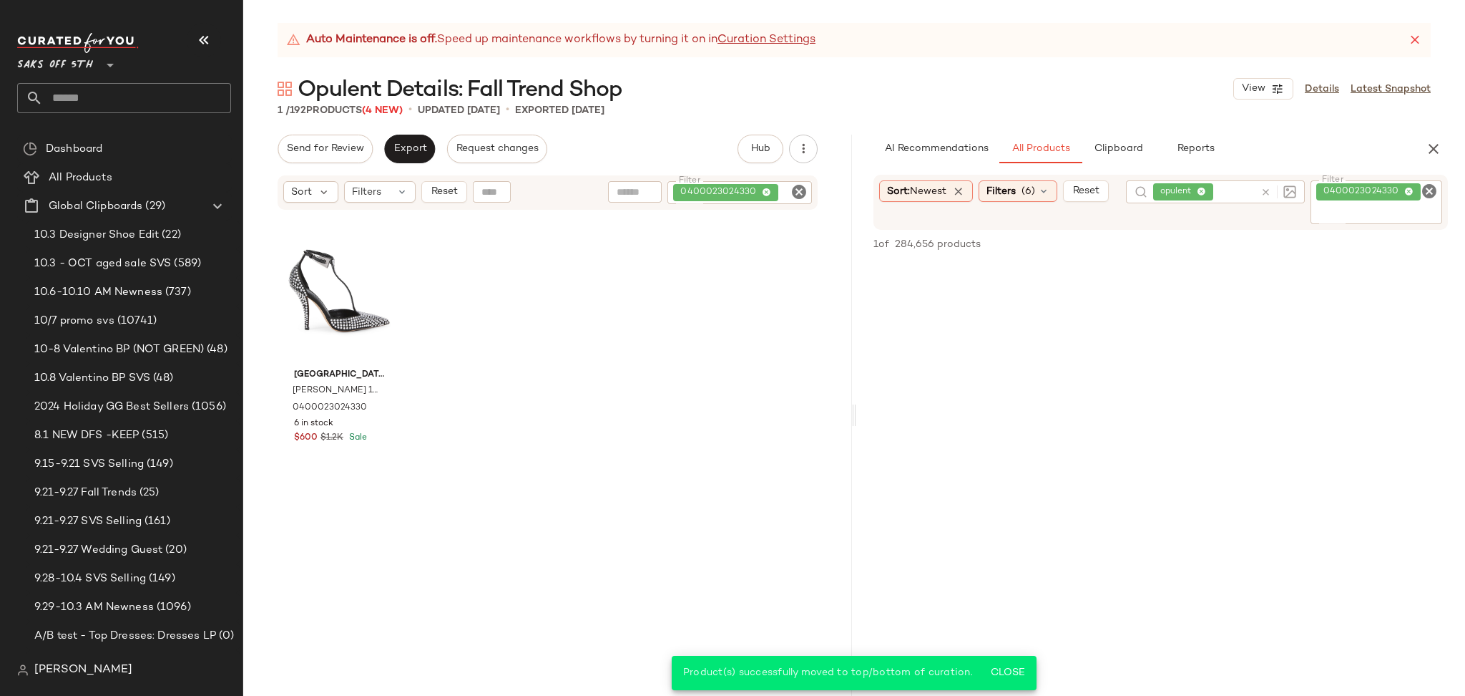
click at [791, 185] on icon "Clear Filter" at bounding box center [799, 191] width 17 height 17
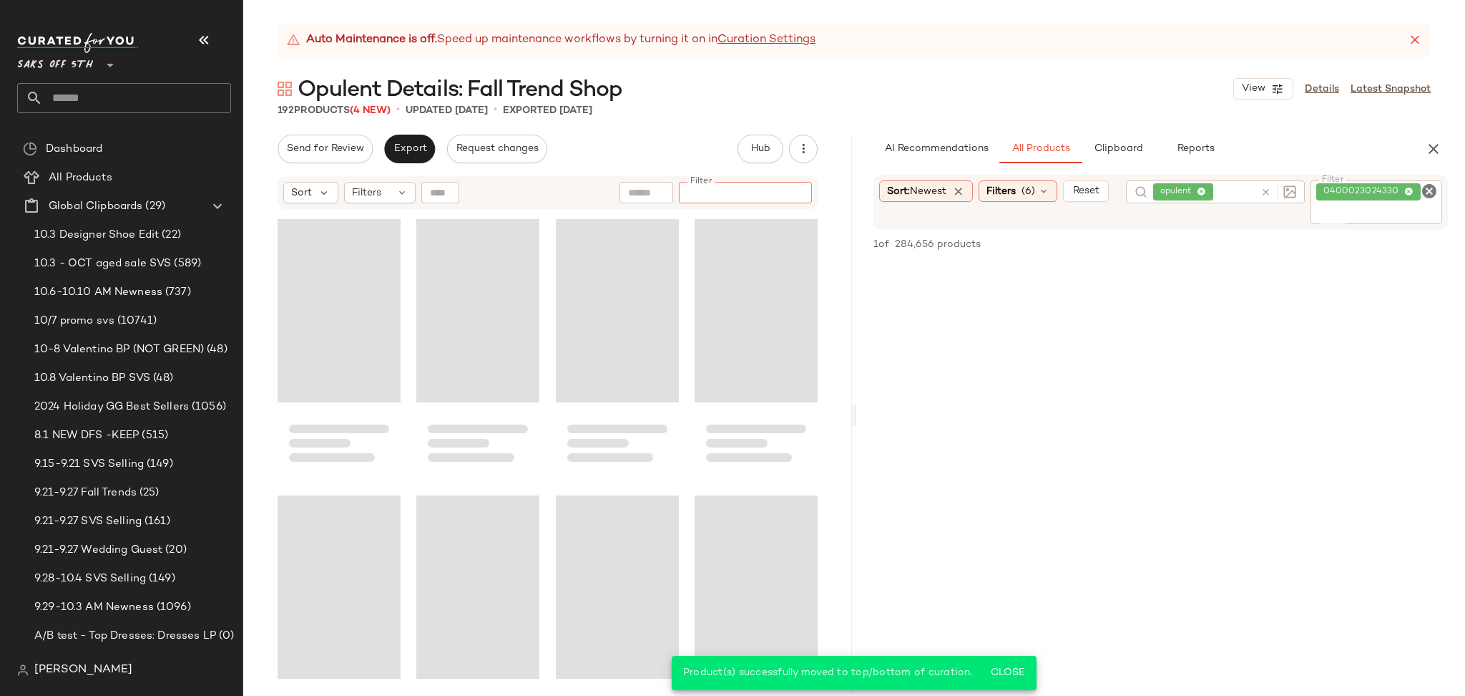
click at [1425, 192] on icon "Clear Filter" at bounding box center [1429, 190] width 17 height 17
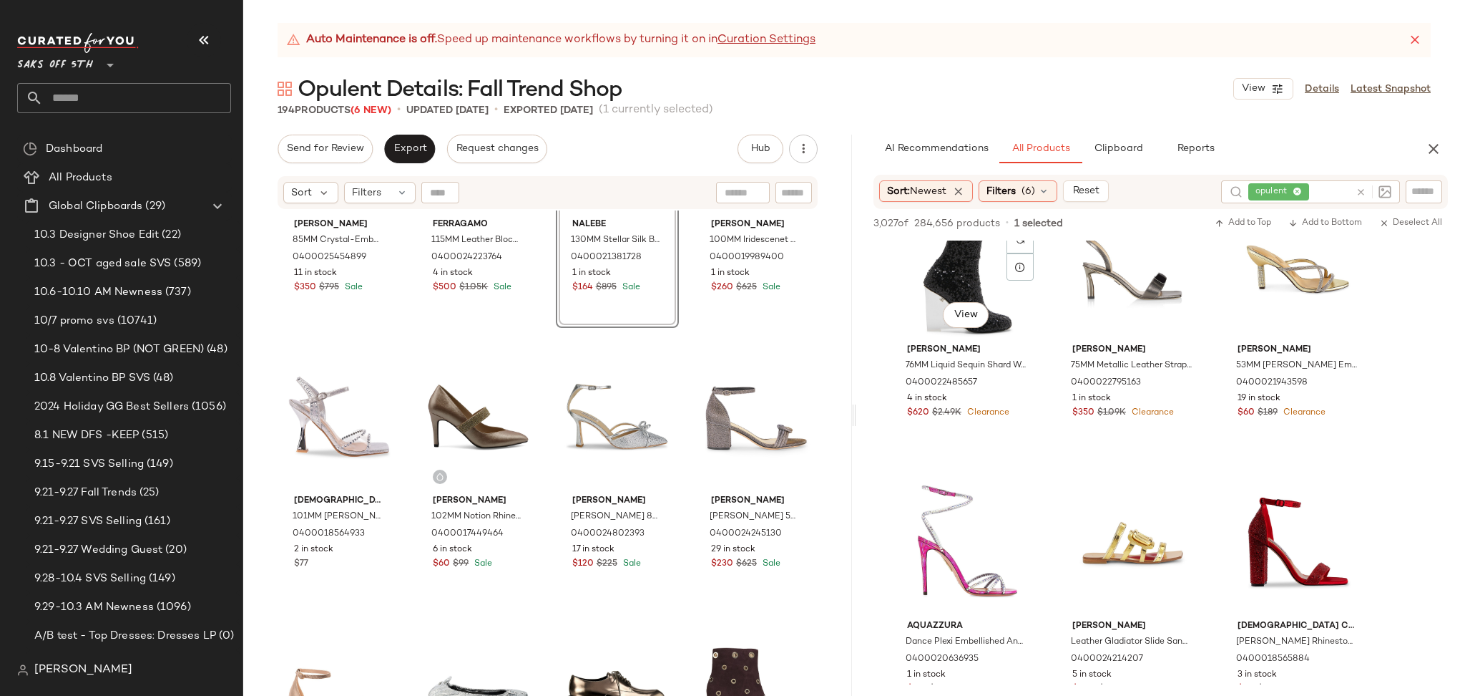
scroll to position [1704, 0]
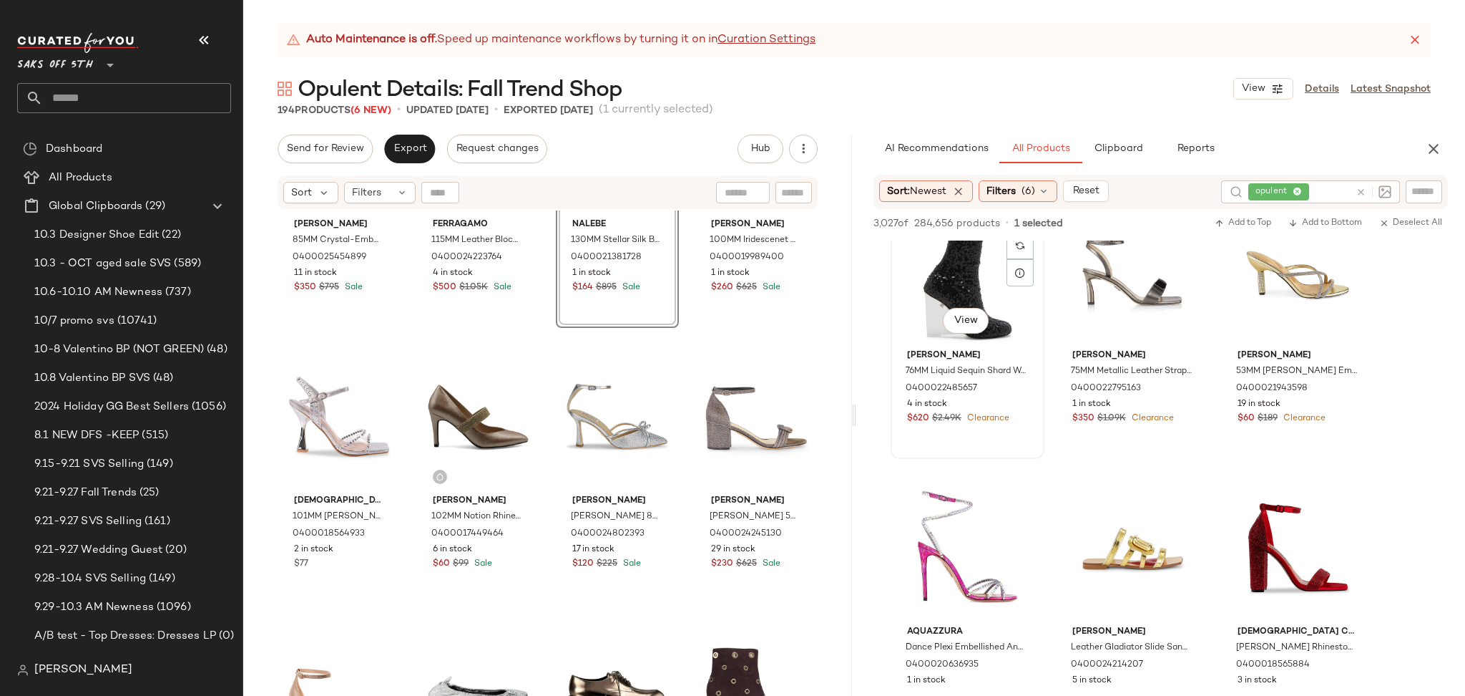
click at [924, 268] on div "#19 View" at bounding box center [968, 271] width 144 height 145
click at [1324, 227] on span "Add to Bottom" at bounding box center [1326, 223] width 74 height 10
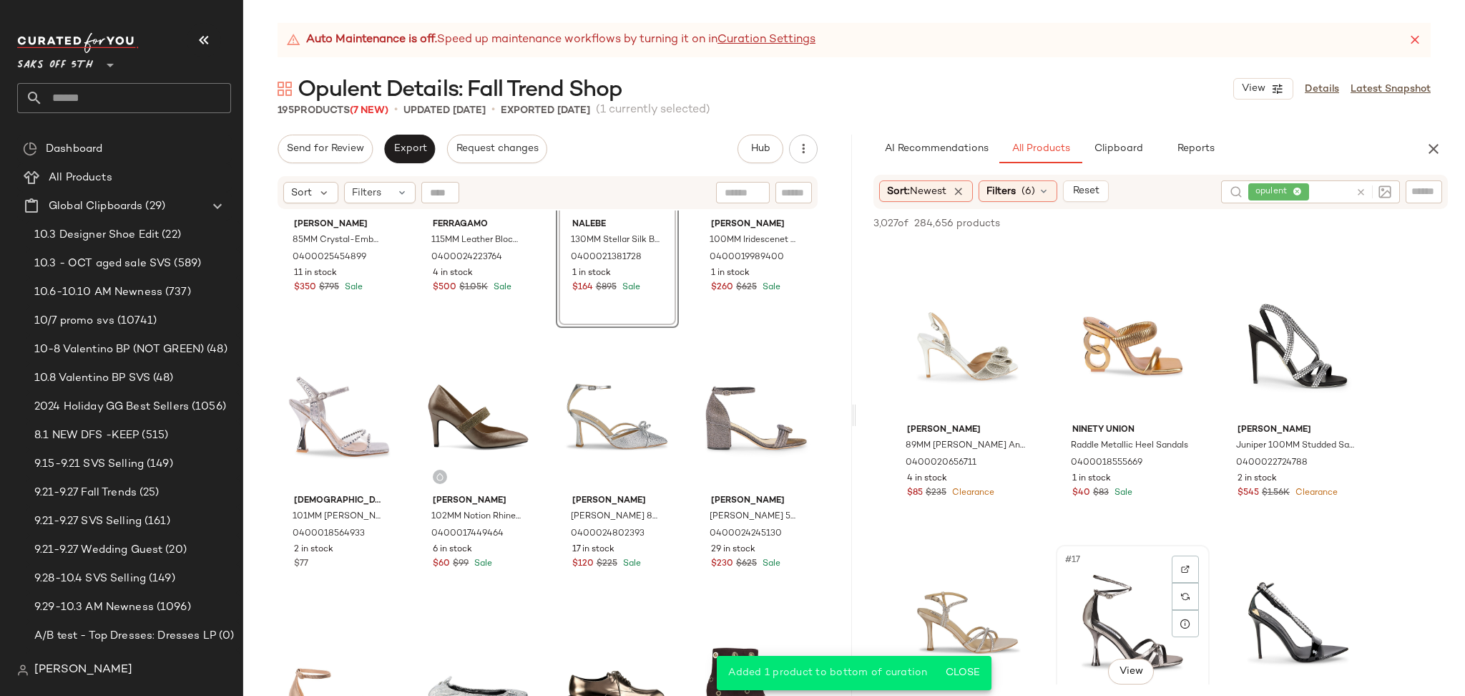
scroll to position [1073, 0]
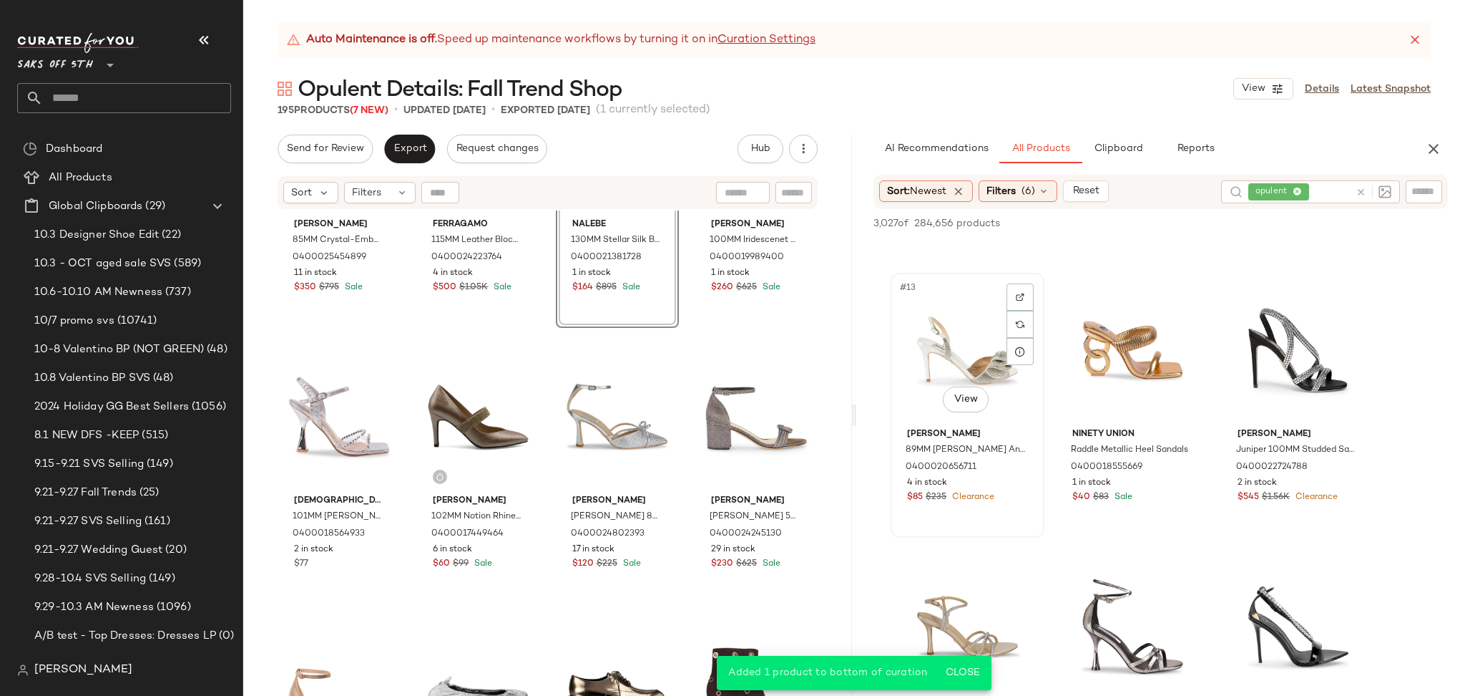
click at [935, 372] on div "#13 View" at bounding box center [968, 350] width 144 height 145
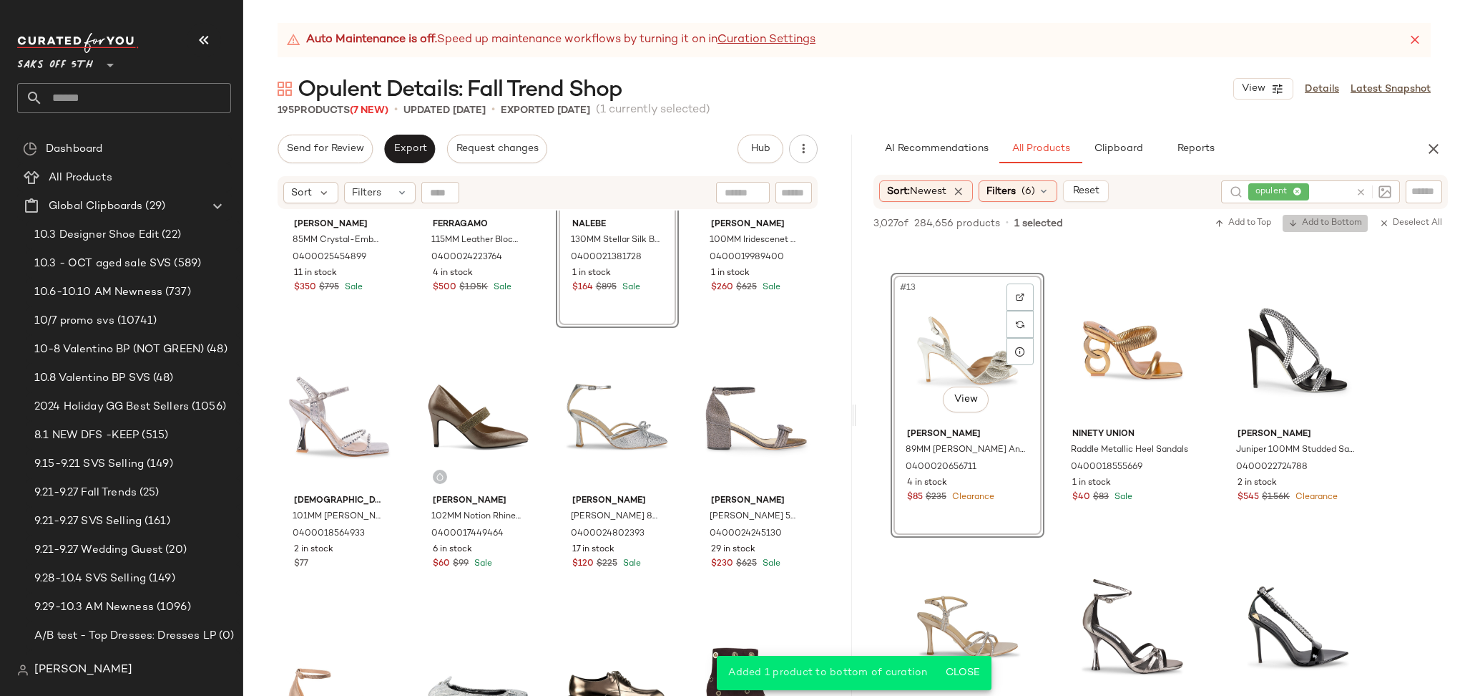
click at [1324, 224] on span "Add to Bottom" at bounding box center [1326, 223] width 74 height 10
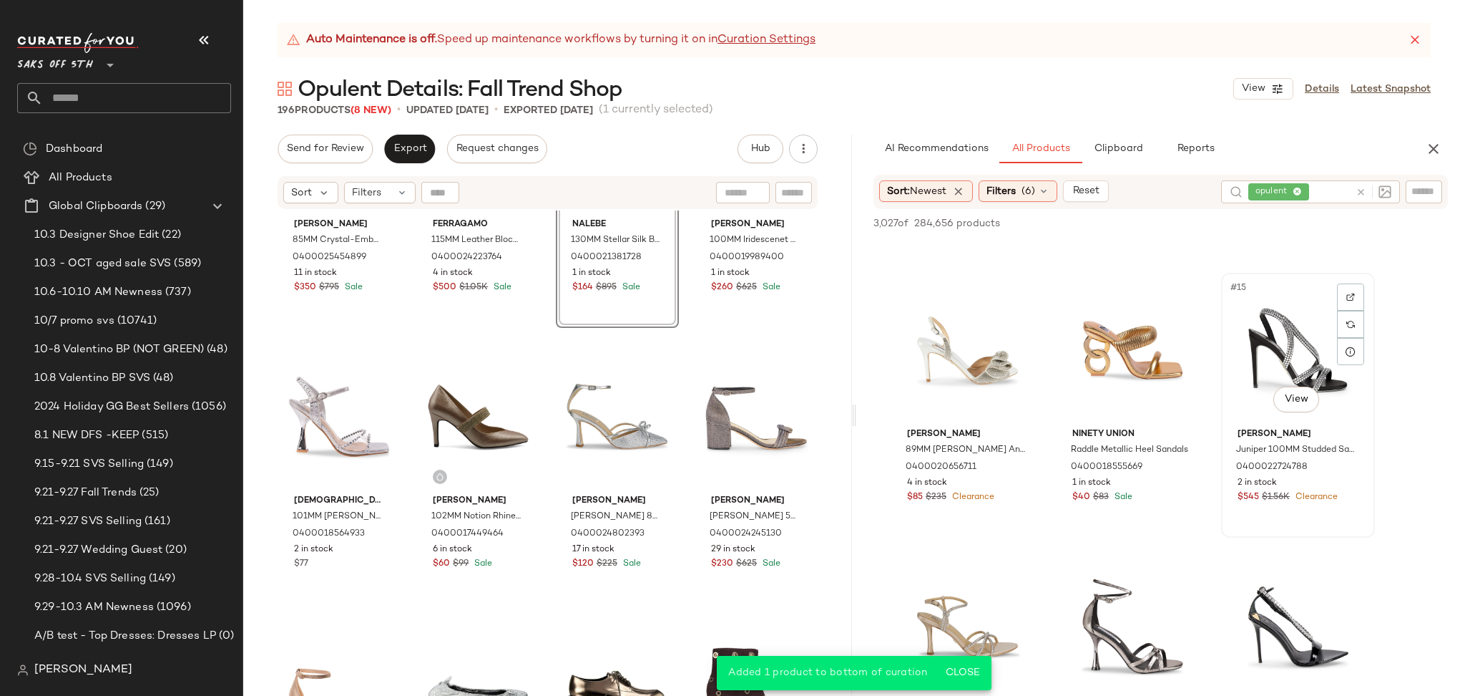
click at [1292, 338] on div "#15 View" at bounding box center [1298, 350] width 144 height 145
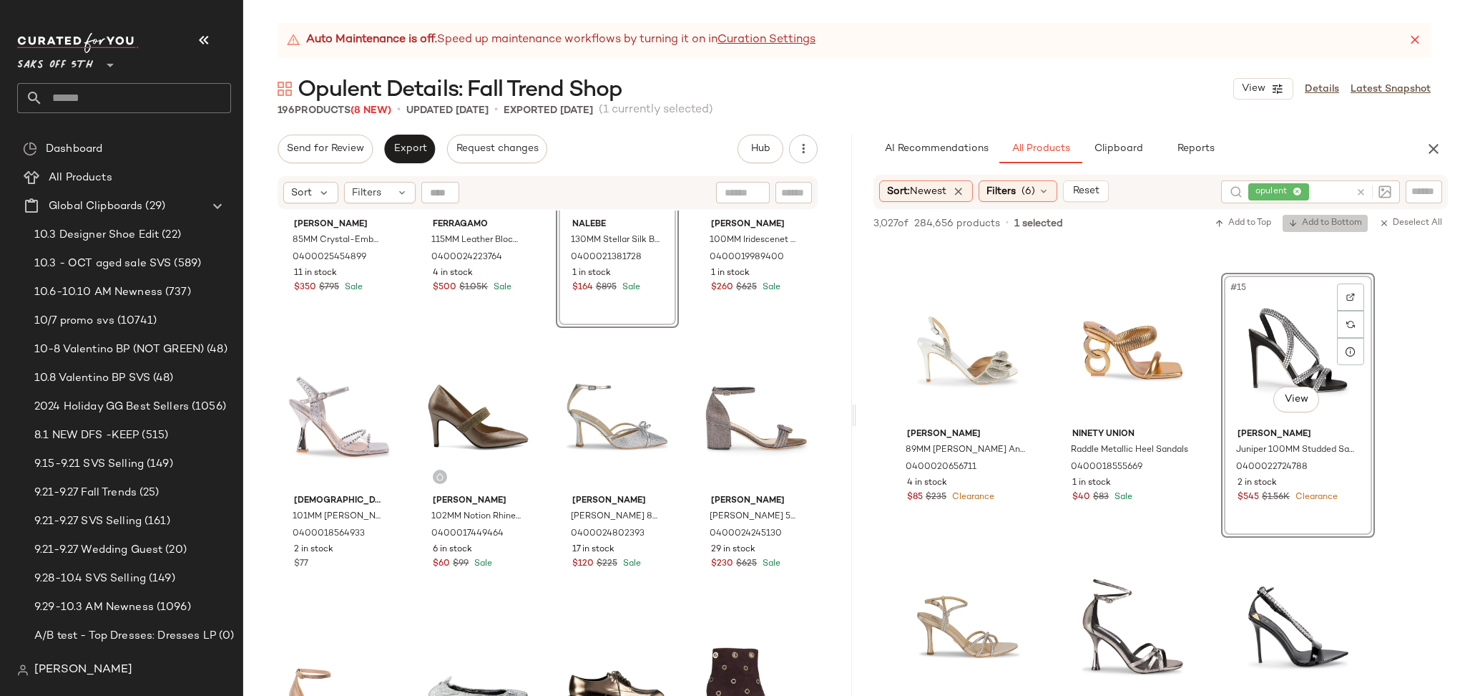
click at [1312, 225] on span "Add to Bottom" at bounding box center [1326, 223] width 74 height 10
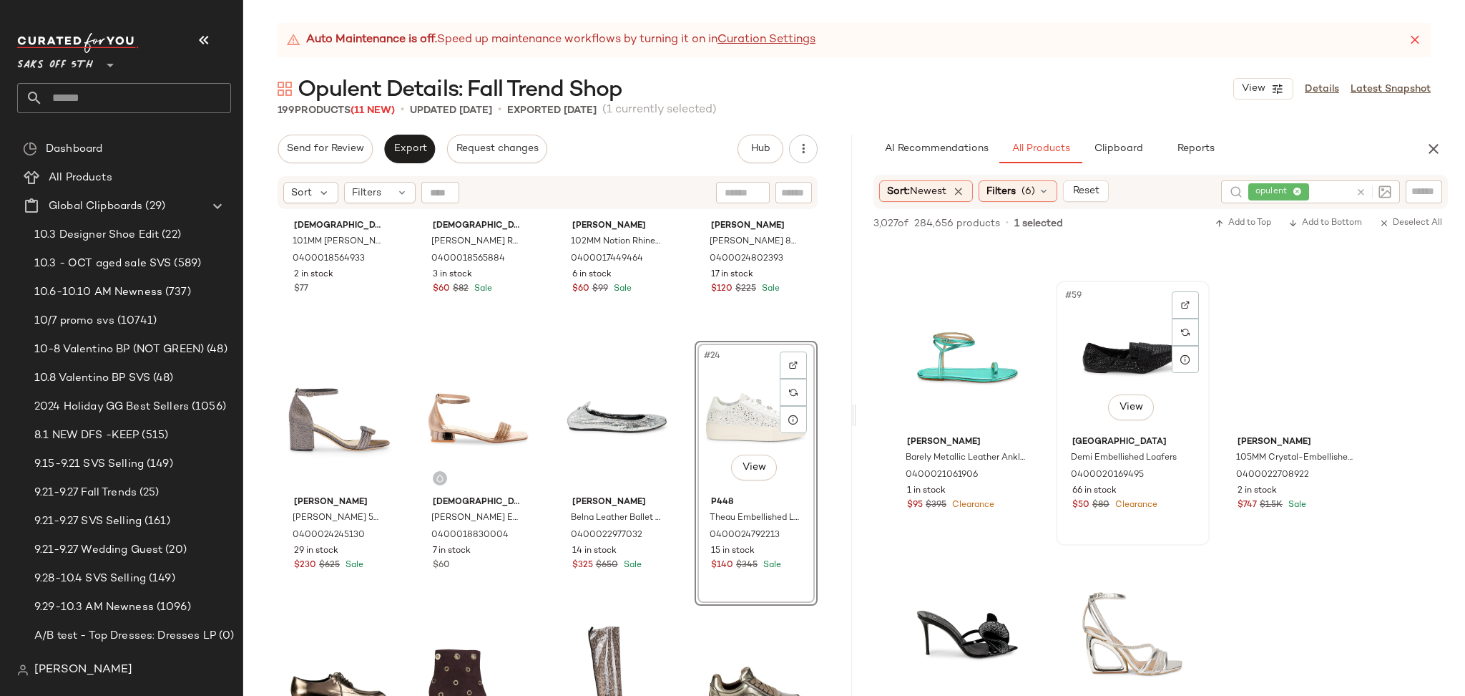
scroll to position [5209, 0]
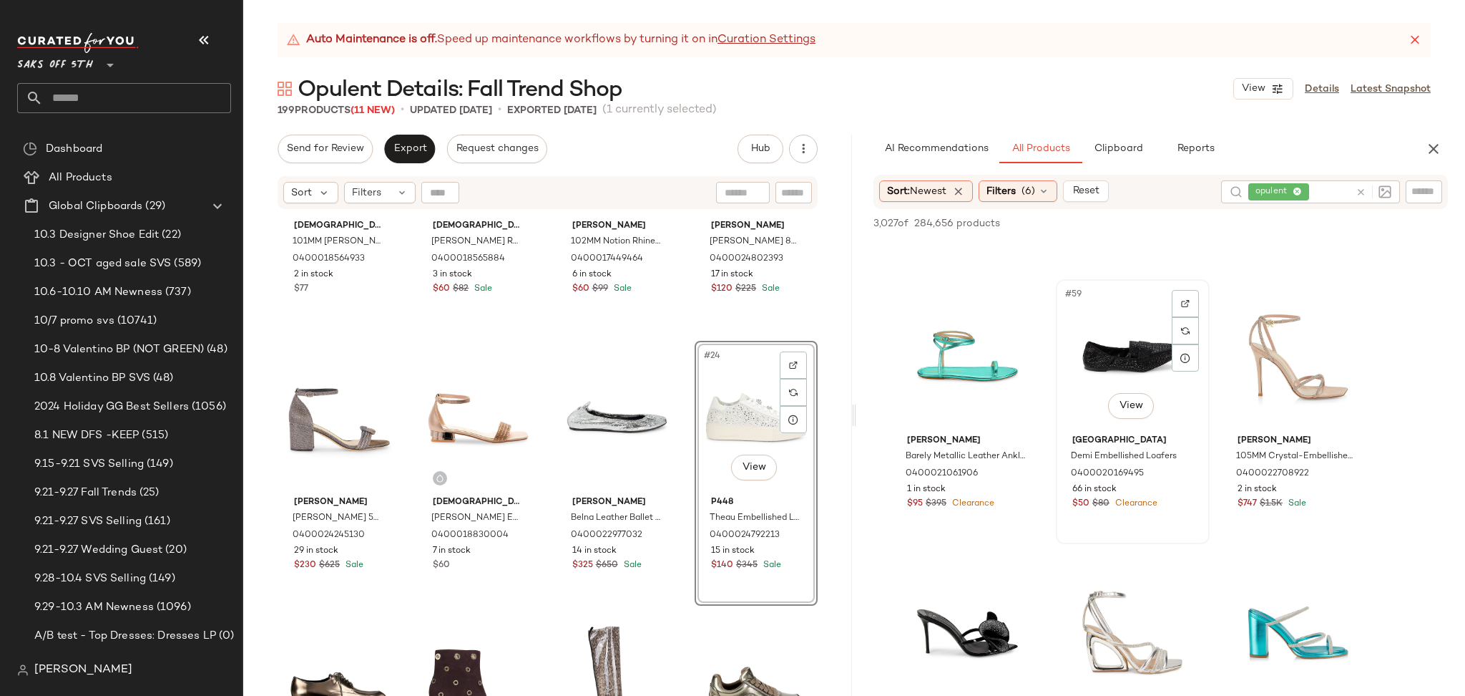
click at [1091, 366] on div "#59 View" at bounding box center [1133, 356] width 144 height 145
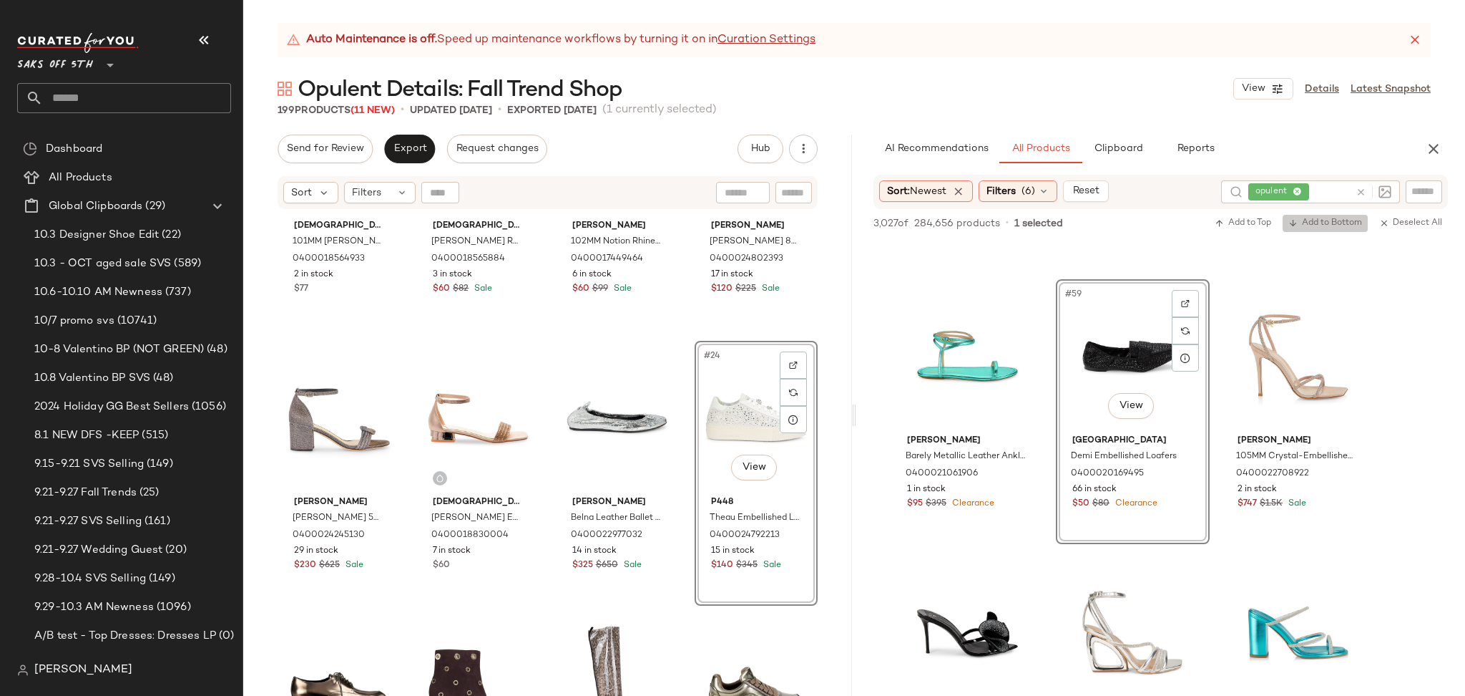
click at [1313, 229] on button "Add to Bottom" at bounding box center [1325, 223] width 85 height 17
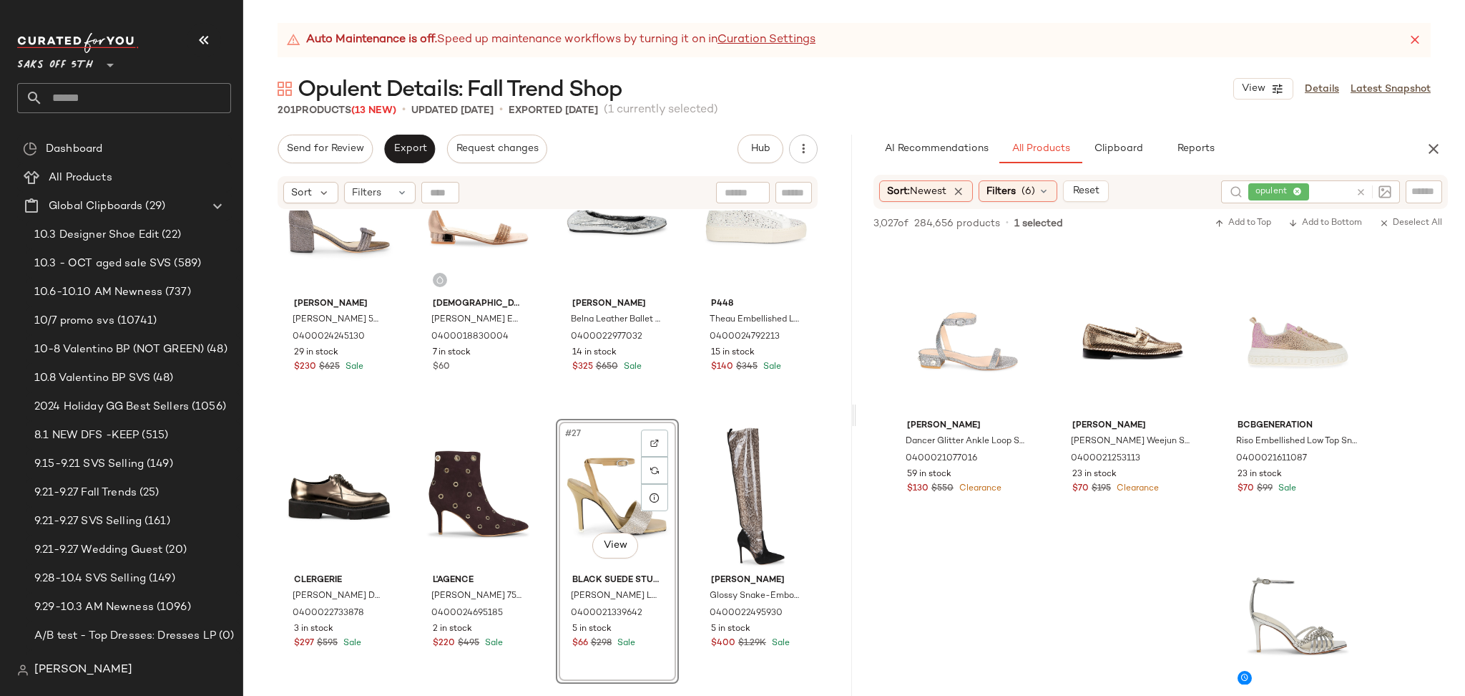
scroll to position [7435, 0]
click at [1139, 343] on div "#83 View" at bounding box center [1133, 340] width 144 height 145
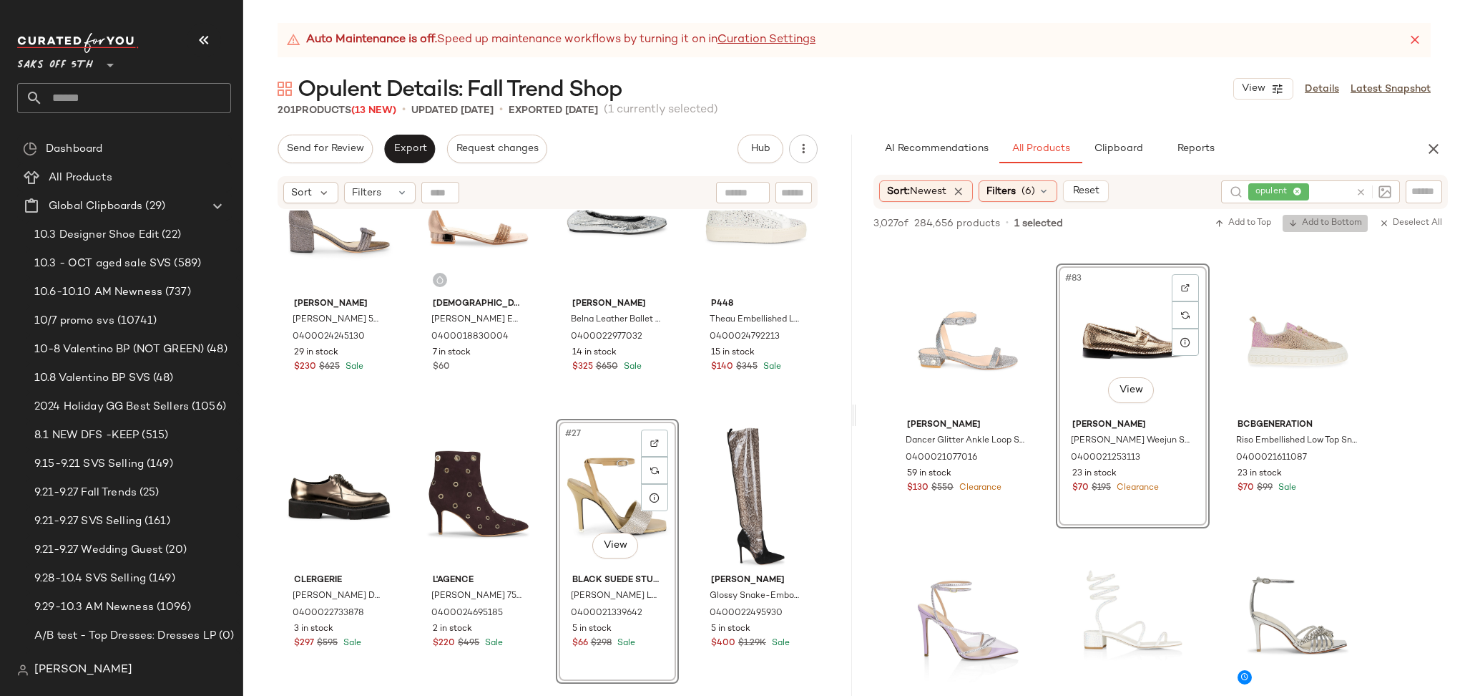
click at [1342, 219] on span "Add to Bottom" at bounding box center [1326, 223] width 74 height 10
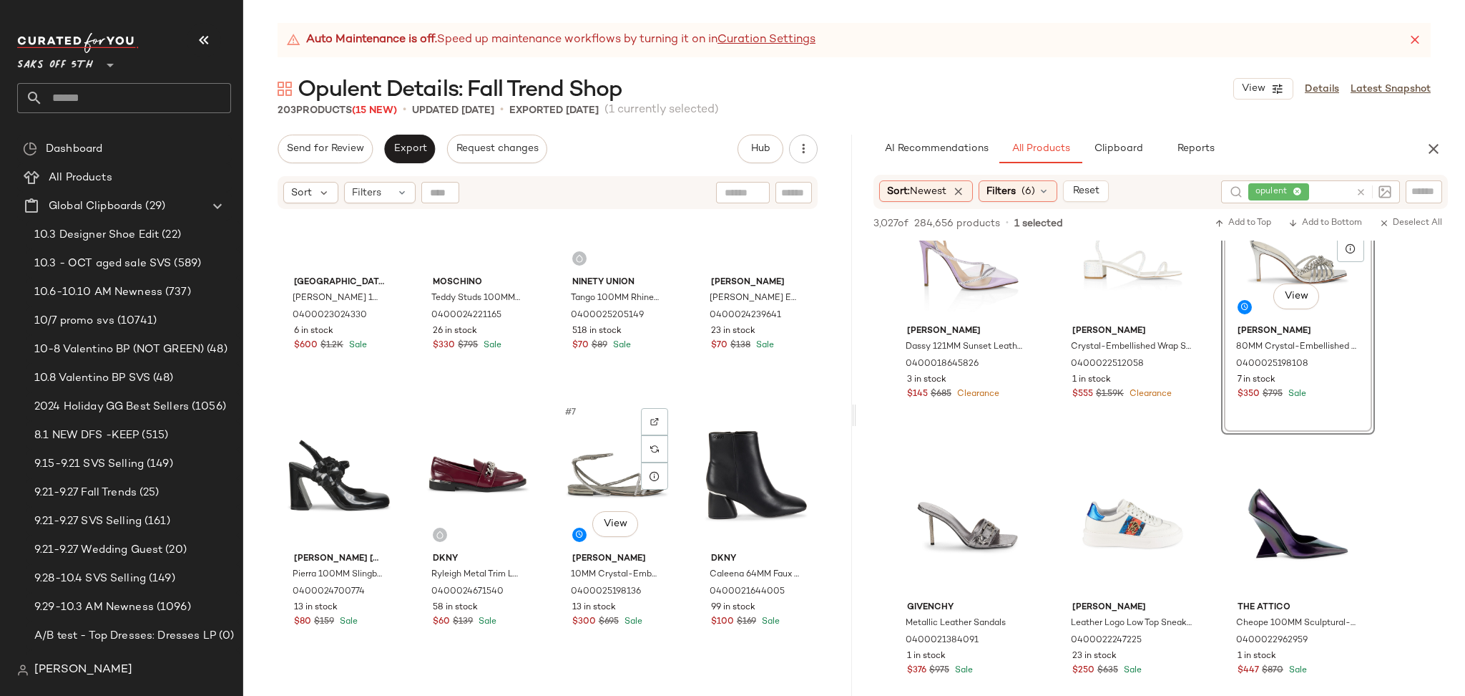
scroll to position [0, 0]
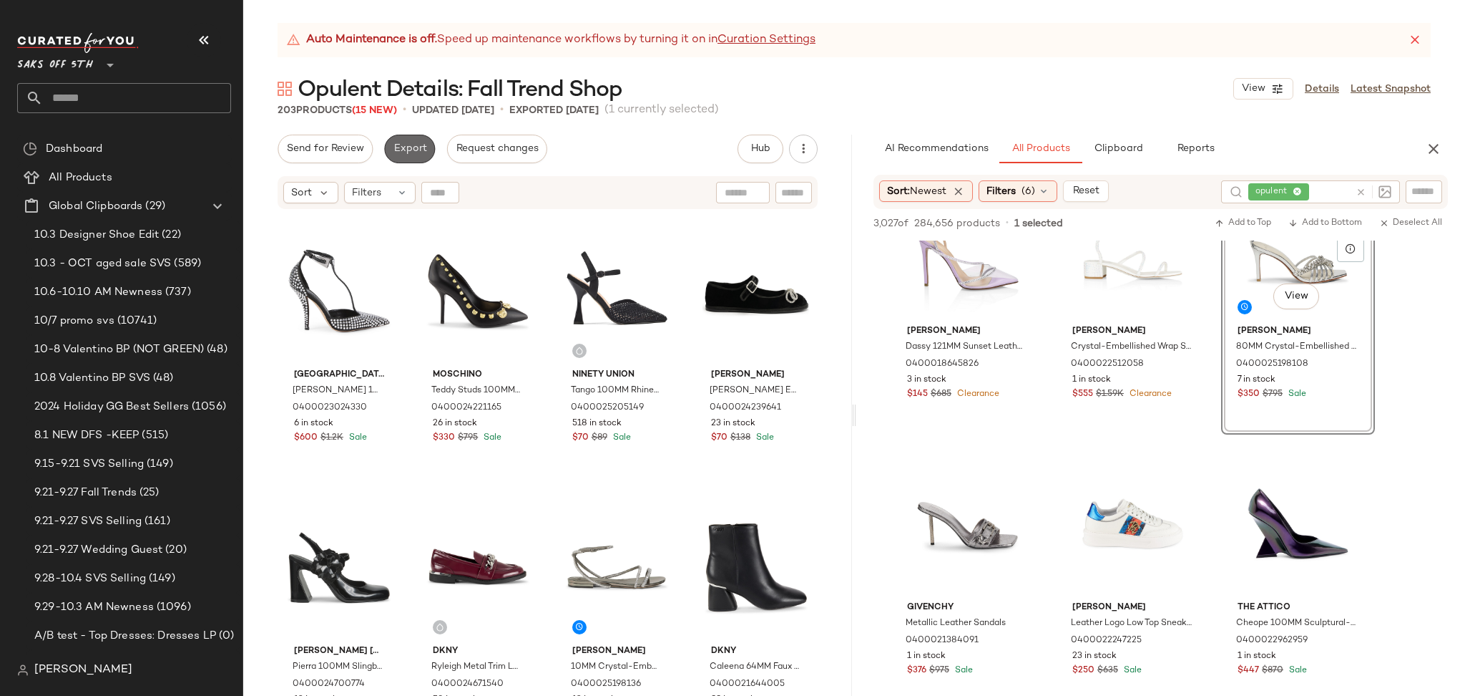
click at [405, 149] on span "Export" at bounding box center [410, 148] width 34 height 11
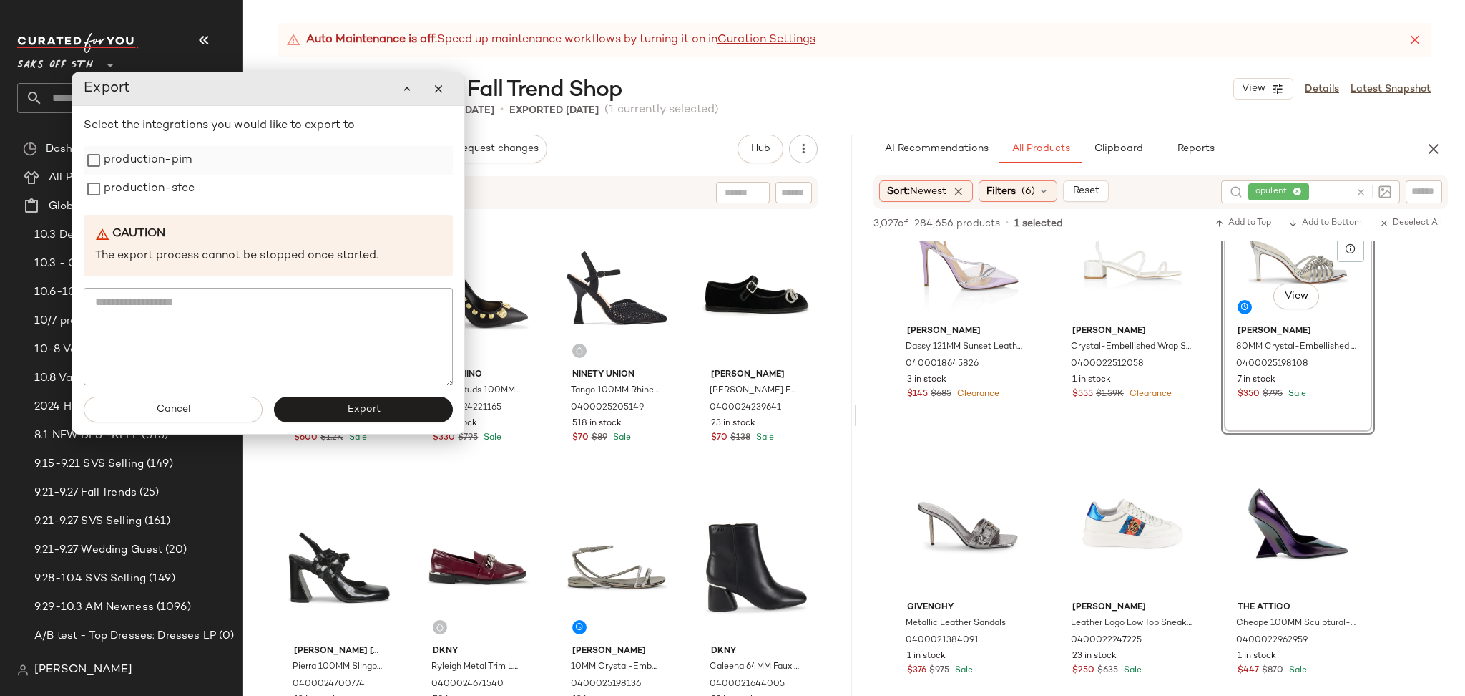
click at [131, 155] on label "production-pim" at bounding box center [148, 160] width 88 height 29
click at [137, 197] on label "production-sfcc" at bounding box center [149, 189] width 91 height 29
click at [363, 409] on span "Export" at bounding box center [363, 409] width 34 height 11
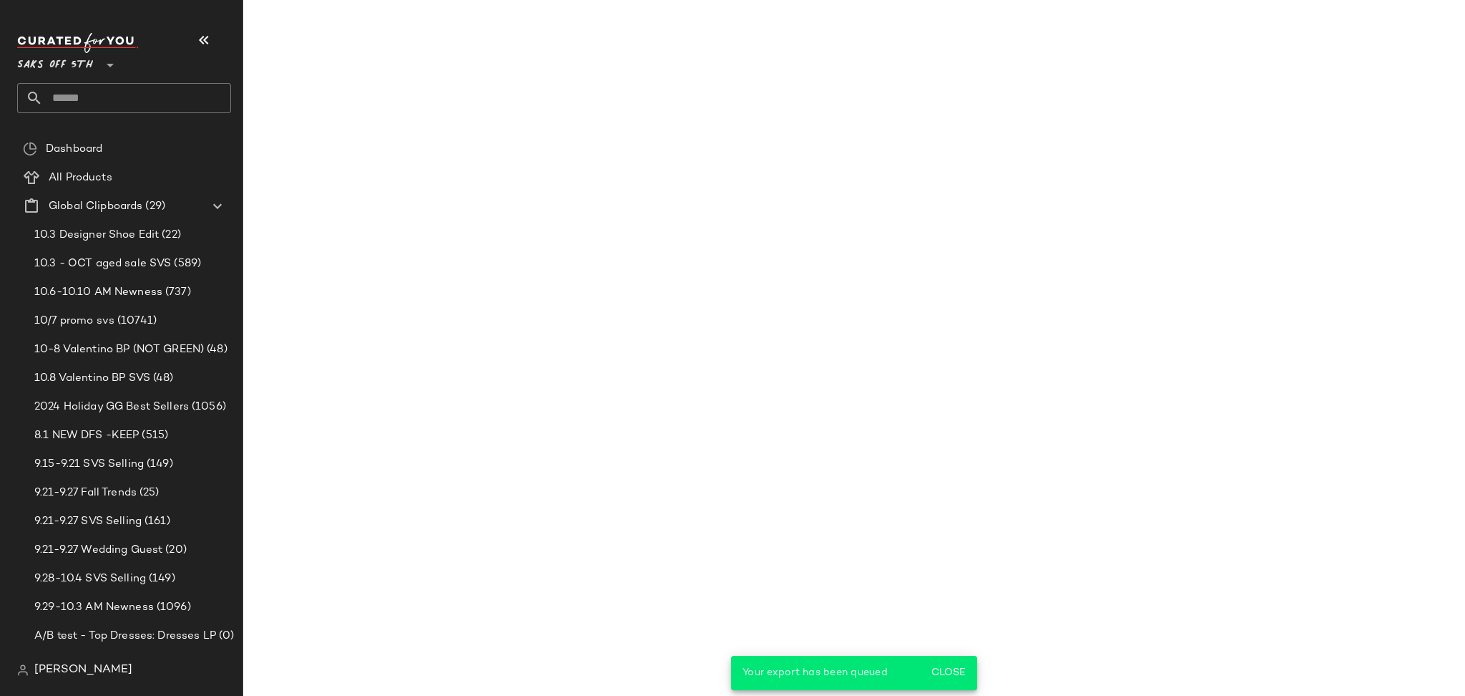
scroll to position [11671, 0]
